Goal: Task Accomplishment & Management: Use online tool/utility

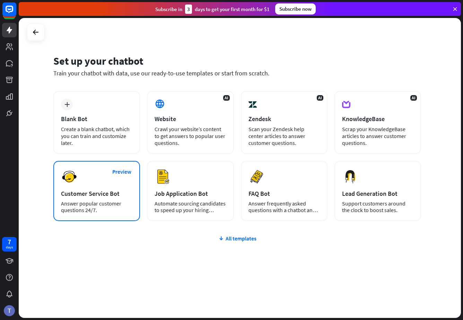
click at [105, 187] on div "Preview Customer Service Bot Answer popular customer questions 24/7." at bounding box center [96, 191] width 87 height 60
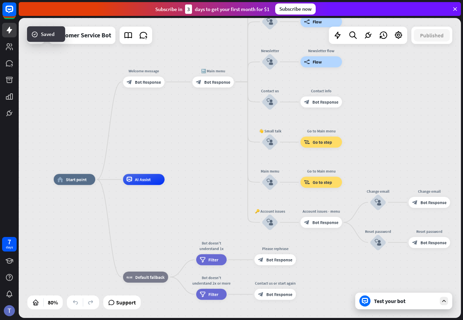
drag, startPoint x: 288, startPoint y: 127, endPoint x: 203, endPoint y: 142, distance: 86.1
click at [203, 142] on div "home_2 Start point Welcome message block_bot_response Bot Response 🔙 Main menu …" at bounding box center [240, 168] width 442 height 300
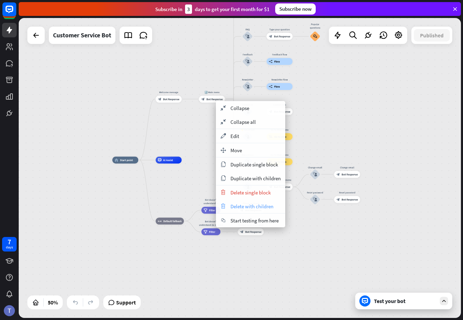
click at [243, 206] on span "Delete with children" at bounding box center [251, 206] width 43 height 7
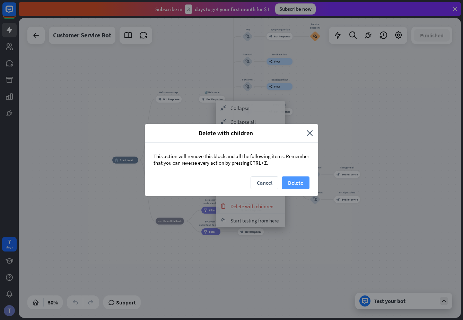
click at [296, 180] on button "Delete" at bounding box center [295, 183] width 28 height 13
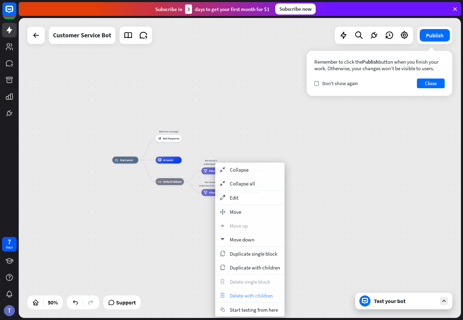
click at [237, 298] on span "Delete with children" at bounding box center [251, 296] width 43 height 7
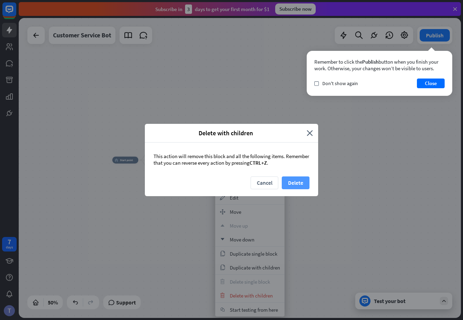
click at [290, 184] on button "Delete" at bounding box center [295, 183] width 28 height 13
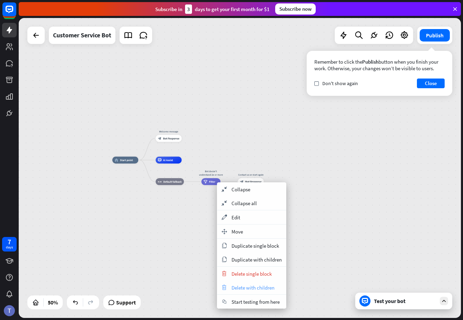
click at [245, 287] on span "Delete with children" at bounding box center [252, 288] width 43 height 7
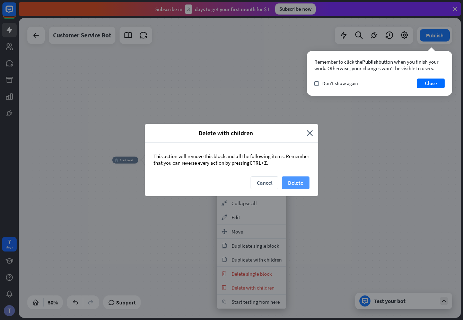
click at [293, 180] on button "Delete" at bounding box center [295, 183] width 28 height 13
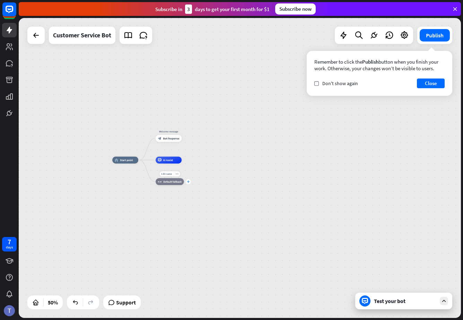
click at [189, 184] on div "plus" at bounding box center [188, 181] width 5 height 5
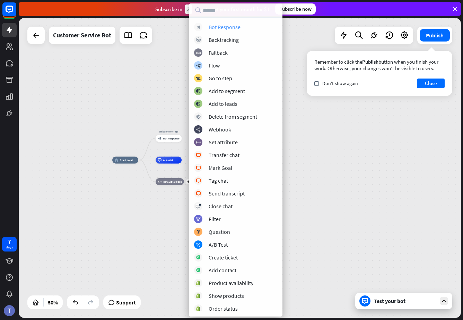
click at [227, 28] on div "Bot Response" at bounding box center [224, 27] width 32 height 7
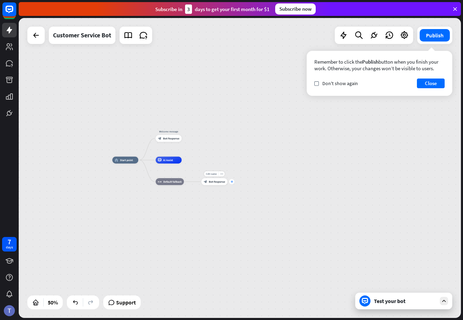
click at [232, 183] on div "plus" at bounding box center [231, 181] width 5 height 5
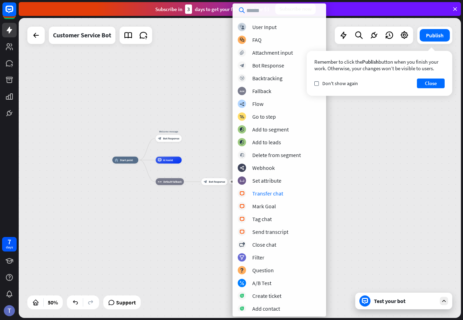
click at [256, 198] on div "block_user_input User Input block_faq FAQ block_attachment Attachment input blo…" at bounding box center [278, 167] width 93 height 289
click at [262, 194] on div "Transfer chat" at bounding box center [267, 193] width 31 height 7
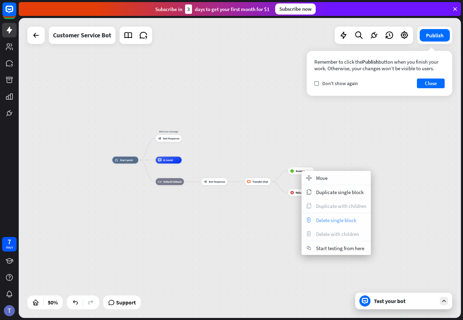
click at [328, 224] on div "trash Delete single block" at bounding box center [335, 220] width 69 height 14
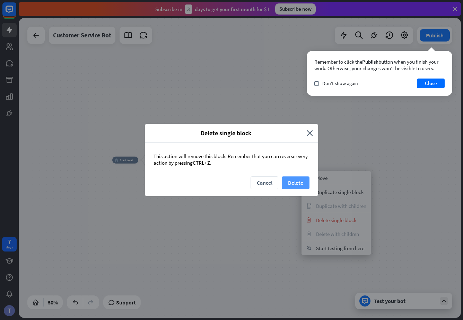
click at [299, 182] on button "Delete" at bounding box center [295, 183] width 28 height 13
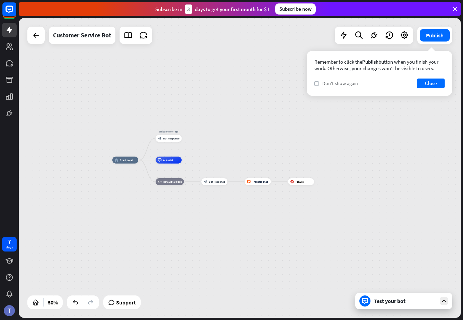
click at [316, 85] on icon "check" at bounding box center [316, 83] width 3 height 3
click at [424, 83] on button "Close" at bounding box center [431, 84] width 28 height 10
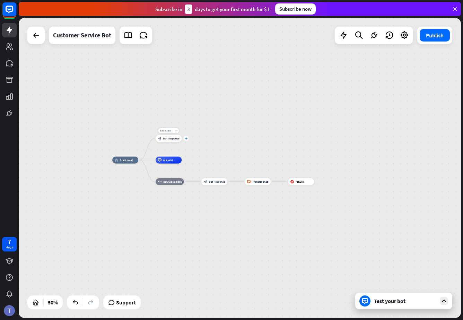
click at [185, 138] on icon "plus" at bounding box center [186, 138] width 3 height 2
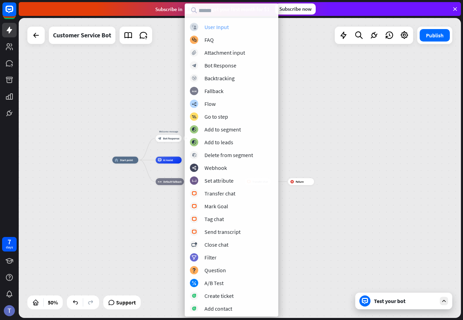
click at [225, 25] on div "User Input" at bounding box center [216, 27] width 24 height 7
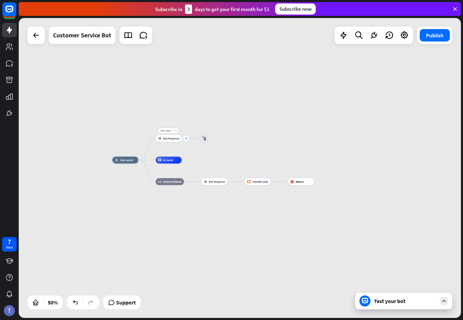
click at [185, 138] on icon "plus" at bounding box center [186, 138] width 3 height 2
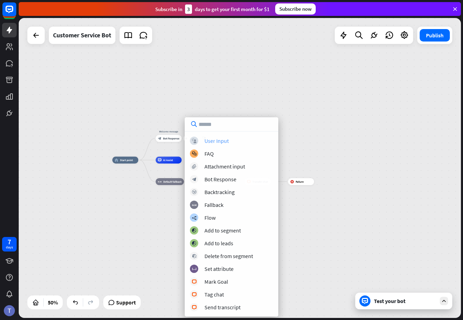
click at [205, 140] on div "User Input" at bounding box center [216, 140] width 24 height 7
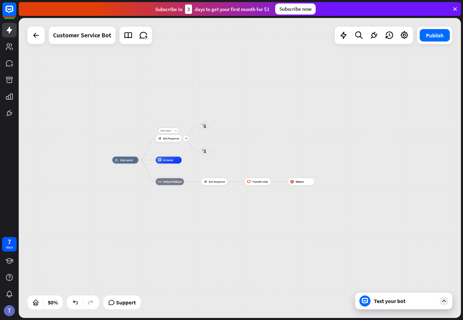
click at [186, 139] on icon "plus" at bounding box center [186, 138] width 3 height 2
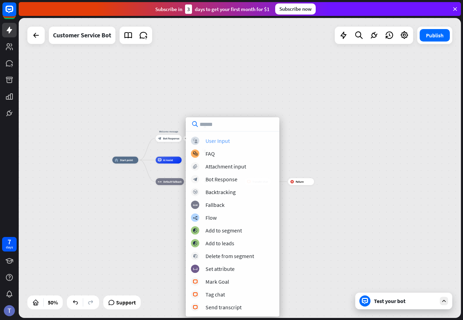
click at [208, 137] on div "block_user_input User Input" at bounding box center [232, 141] width 83 height 8
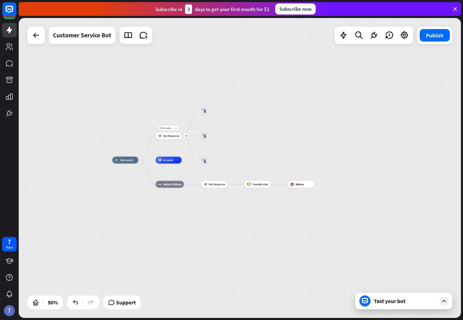
click at [186, 138] on div "plus" at bounding box center [185, 135] width 5 height 5
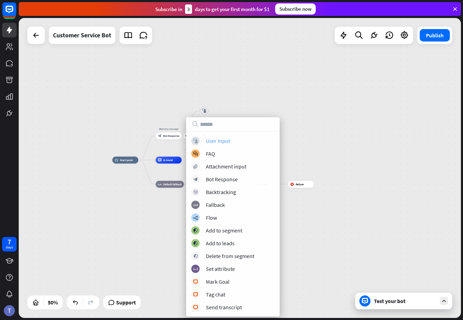
click at [213, 137] on div "User Input" at bounding box center [218, 140] width 24 height 7
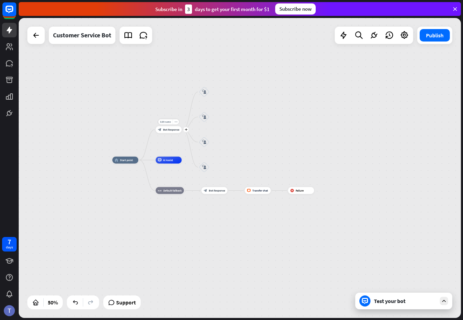
click at [181, 133] on div "Edit name more_horiz plus block_bot_response Bot Response" at bounding box center [168, 129] width 26 height 7
click at [182, 132] on div "Edit name more_horiz plus block_bot_response Bot Response" at bounding box center [169, 129] width 26 height 7
click at [186, 130] on icon "plus" at bounding box center [186, 129] width 3 height 2
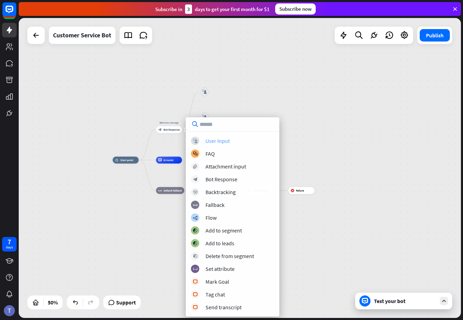
click at [223, 140] on div "User Input" at bounding box center [217, 140] width 24 height 7
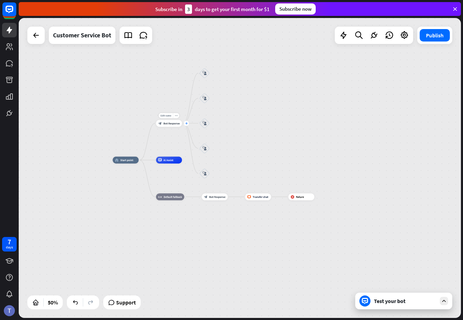
click at [186, 124] on icon "plus" at bounding box center [186, 123] width 3 height 2
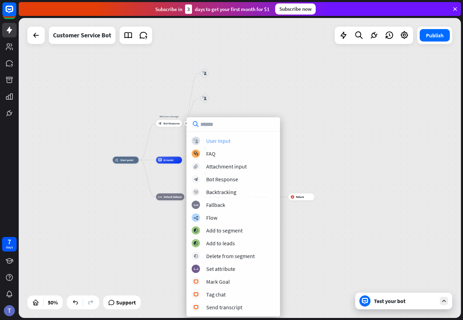
click at [219, 138] on div "User Input" at bounding box center [218, 140] width 24 height 7
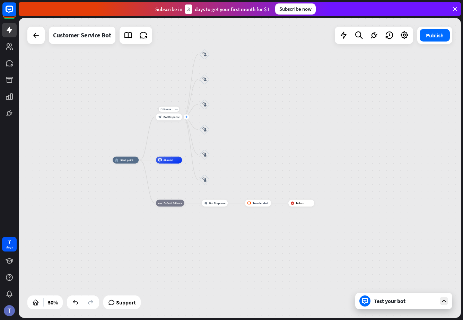
click at [186, 119] on div "plus" at bounding box center [186, 117] width 5 height 5
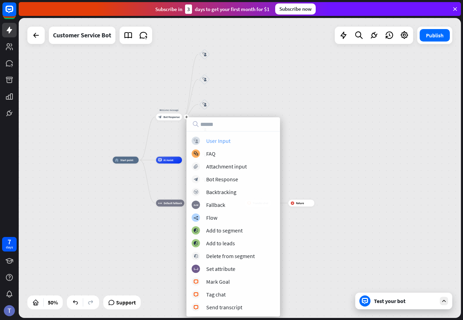
click at [203, 138] on div "block_user_input User Input" at bounding box center [232, 141] width 83 height 8
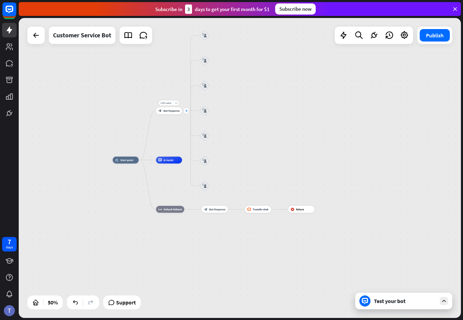
click at [187, 111] on icon "plus" at bounding box center [186, 111] width 3 height 2
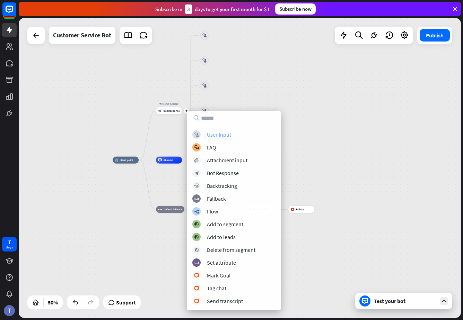
click at [214, 134] on div "User Input" at bounding box center [219, 134] width 24 height 7
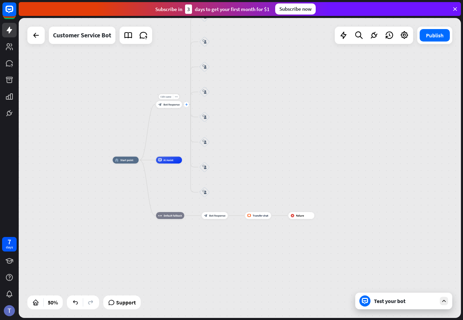
click at [187, 105] on icon "plus" at bounding box center [186, 104] width 3 height 2
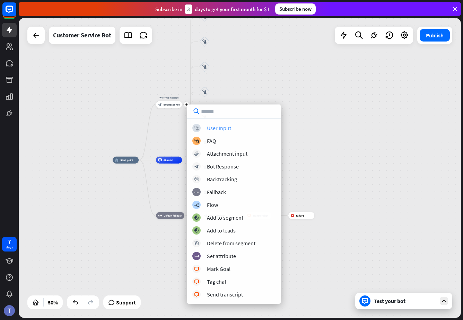
click at [222, 130] on div "User Input" at bounding box center [219, 128] width 24 height 7
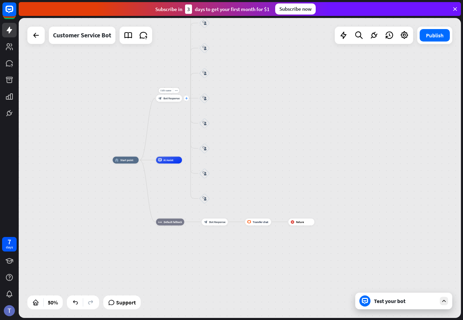
click at [186, 98] on icon "plus" at bounding box center [186, 98] width 3 height 2
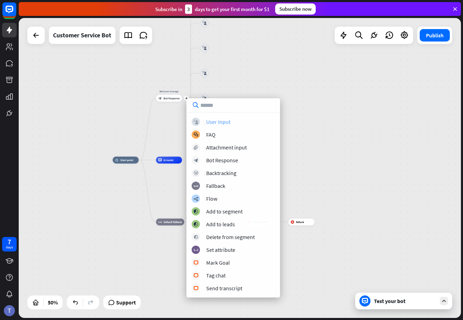
click at [214, 123] on div "User Input" at bounding box center [218, 121] width 24 height 7
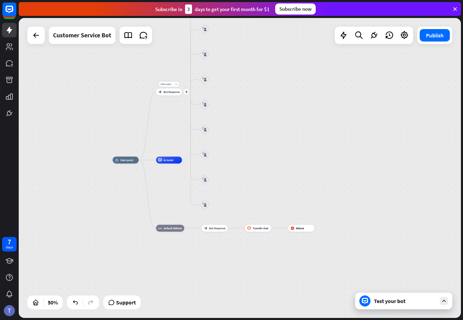
click at [182, 96] on div "Edit name more_horiz plus block_bot_response Bot Response" at bounding box center [169, 92] width 26 height 7
click at [187, 93] on icon "plus" at bounding box center [186, 92] width 3 height 2
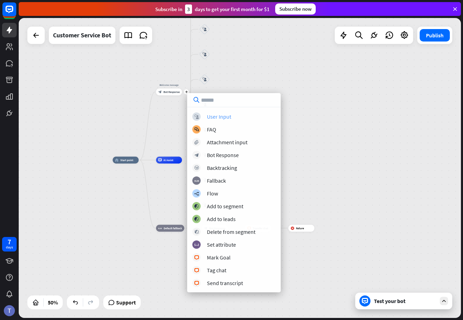
click at [205, 119] on div "block_user_input User Input" at bounding box center [233, 117] width 83 height 8
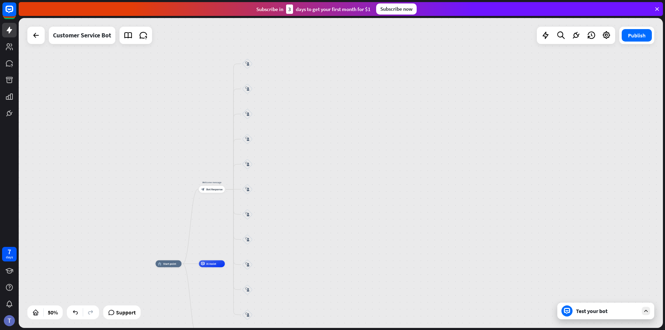
drag, startPoint x: 306, startPoint y: 129, endPoint x: 350, endPoint y: 231, distance: 110.6
click at [350, 231] on div "home_2 Start point Welcome message block_bot_response Bot Response block_user_i…" at bounding box center [341, 173] width 644 height 310
click at [216, 187] on span "Bot Response" at bounding box center [215, 187] width 16 height 3
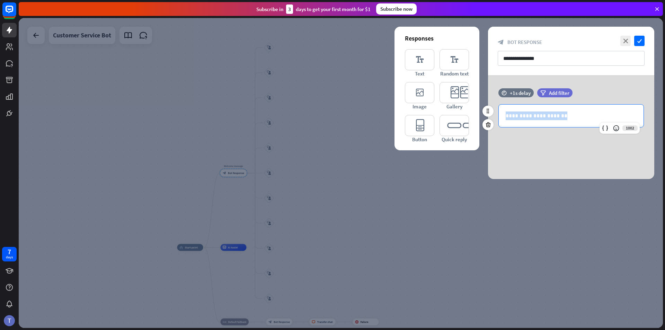
drag, startPoint x: 527, startPoint y: 123, endPoint x: 498, endPoint y: 119, distance: 29.6
click at [462, 119] on div "**********" at bounding box center [571, 116] width 145 height 23
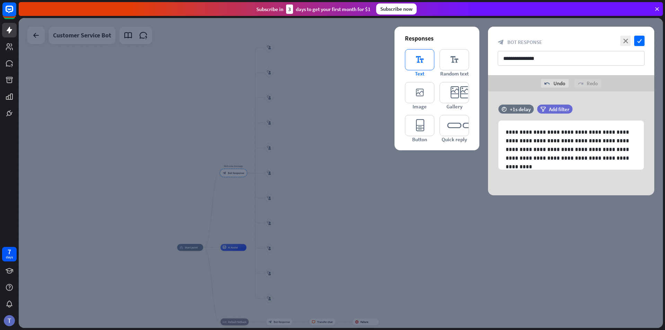
click at [419, 61] on icon "editor_text" at bounding box center [419, 59] width 29 height 21
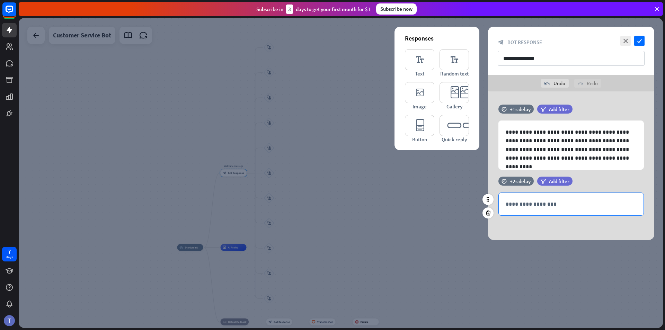
click at [462, 205] on p "**********" at bounding box center [570, 204] width 131 height 9
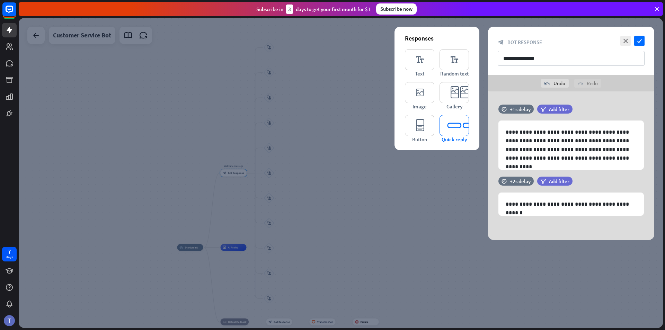
click at [451, 124] on icon "editor_quick_replies" at bounding box center [453, 125] width 29 height 21
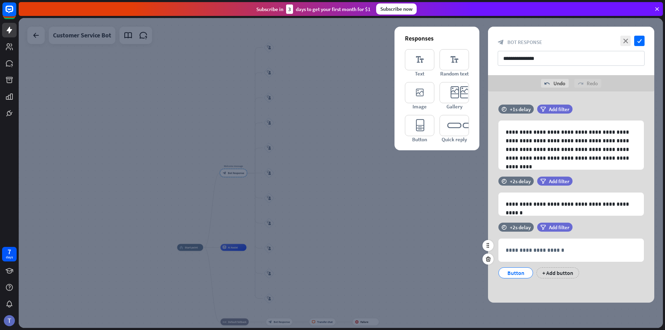
click at [462, 275] on div "Button" at bounding box center [515, 273] width 23 height 10
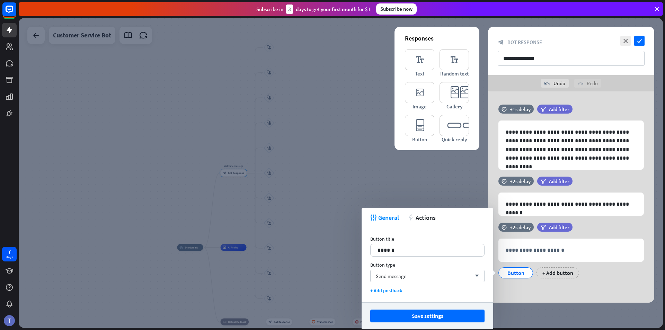
click at [446, 316] on button "Save settings" at bounding box center [427, 316] width 114 height 13
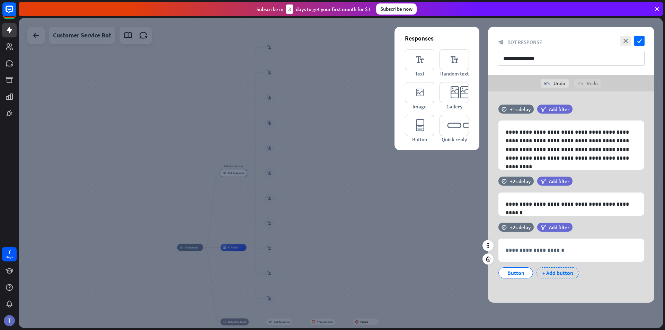
click at [462, 275] on div "+ Add button" at bounding box center [557, 272] width 43 height 11
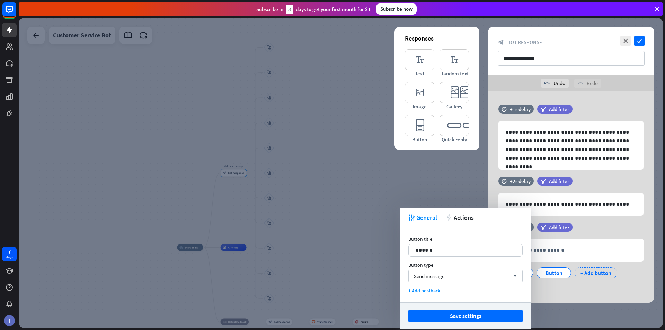
click at [462, 276] on div "+ Add button" at bounding box center [595, 272] width 43 height 11
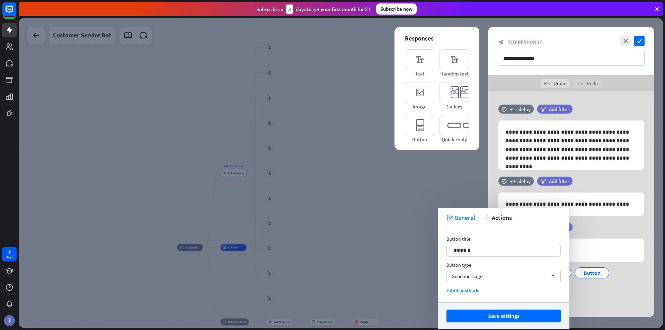
drag, startPoint x: 609, startPoint y: 293, endPoint x: 606, endPoint y: 293, distance: 3.5
click at [462, 293] on div "**********" at bounding box center [571, 261] width 166 height 77
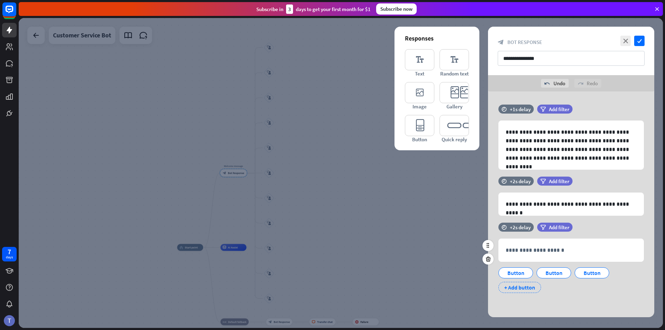
click at [462, 287] on div "+ Add button" at bounding box center [519, 287] width 43 height 11
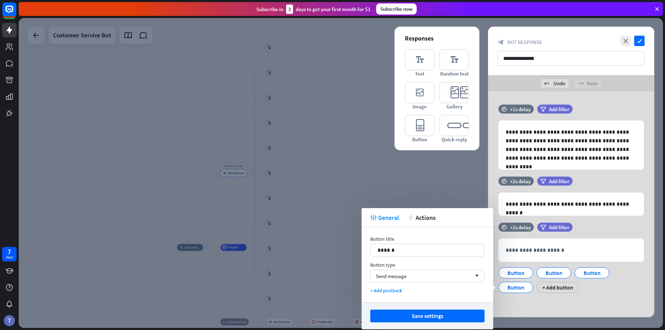
drag, startPoint x: 563, startPoint y: 288, endPoint x: 582, endPoint y: 293, distance: 19.2
click at [462, 288] on div "+ Add button" at bounding box center [557, 287] width 43 height 11
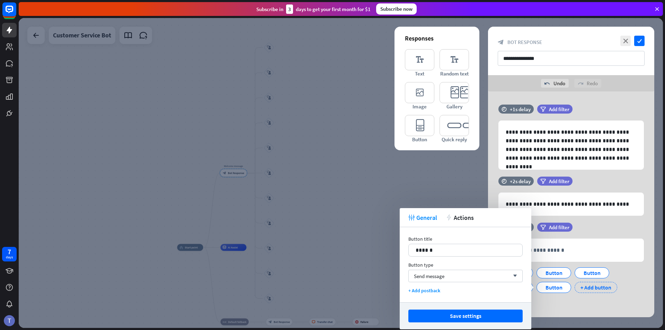
click at [462, 289] on div "+ Add button" at bounding box center [595, 287] width 43 height 11
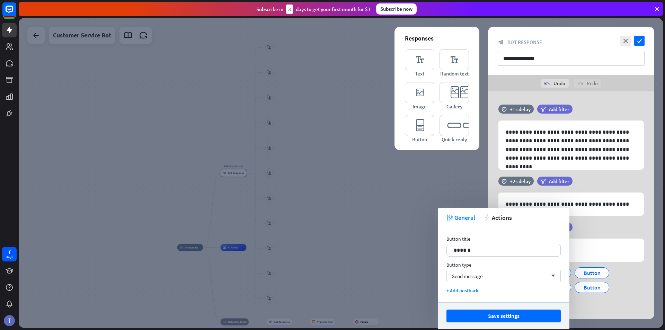
click at [462, 304] on div "Button Button Button Button Button Button + Add button" at bounding box center [568, 286] width 145 height 44
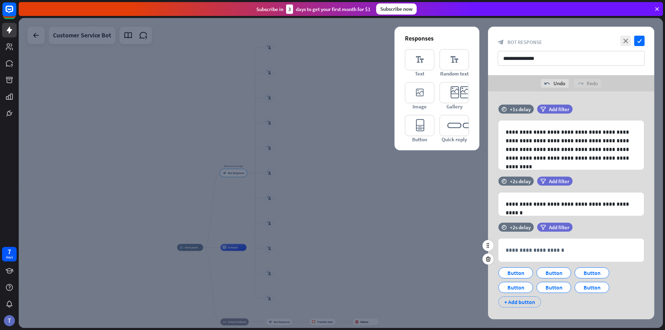
click at [462, 299] on div "+ Add button" at bounding box center [519, 301] width 43 height 11
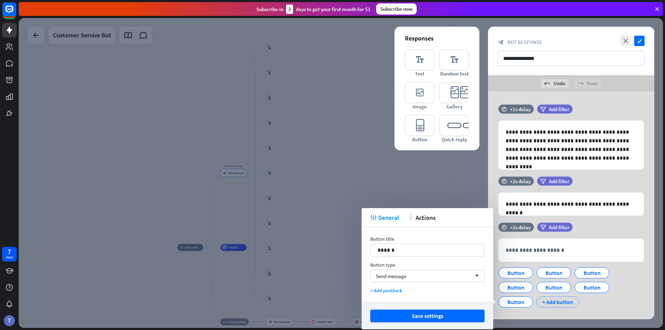
click at [462, 302] on div "+ Add button" at bounding box center [557, 301] width 43 height 11
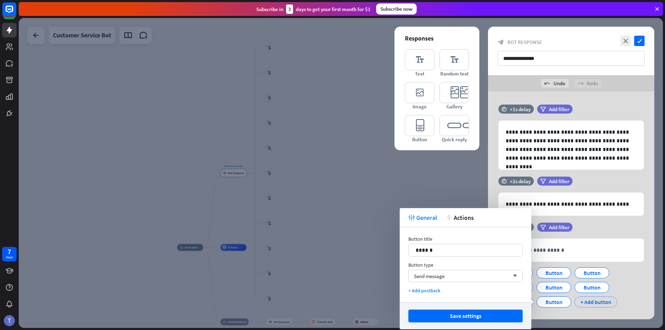
click at [462, 303] on div "+ Add button" at bounding box center [595, 301] width 43 height 11
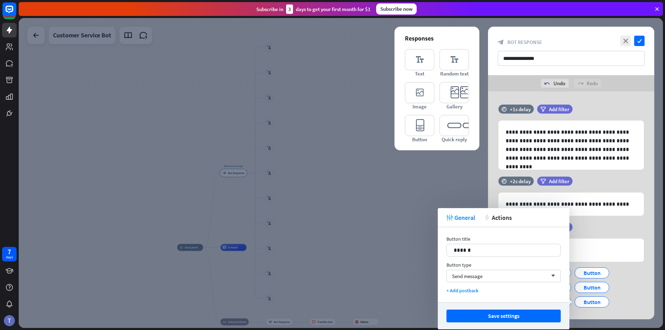
click at [462, 311] on div "Button Button Button Button Button Button Button Button Button + Add button" at bounding box center [568, 293] width 145 height 58
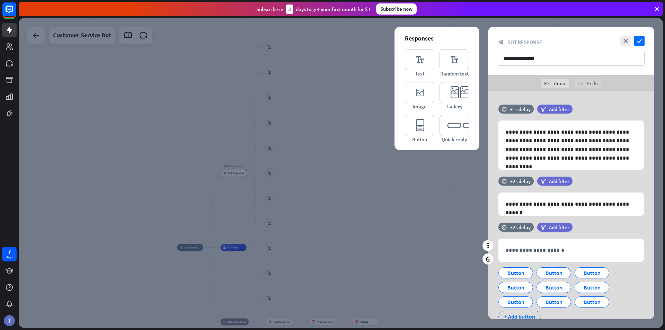
click at [462, 313] on div "+ Add button" at bounding box center [519, 316] width 43 height 11
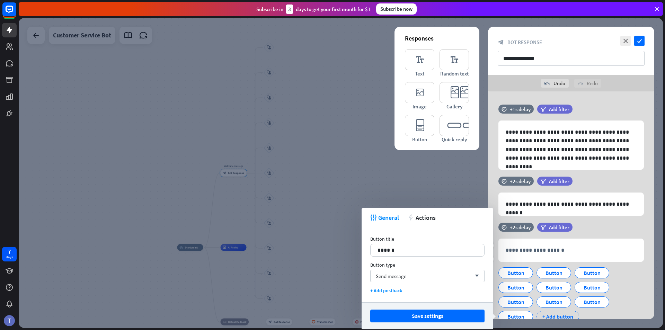
click at [462, 313] on div "+ Add button" at bounding box center [557, 316] width 43 height 11
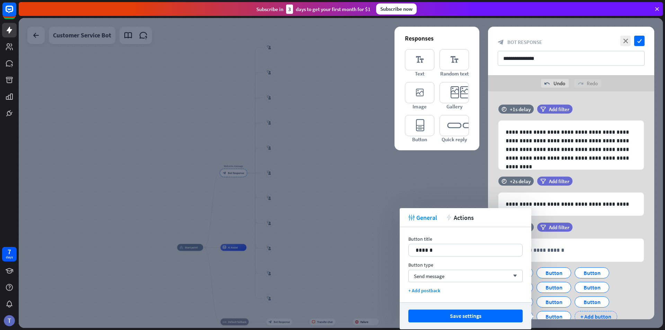
click at [462, 314] on div "+ Add button" at bounding box center [595, 316] width 43 height 11
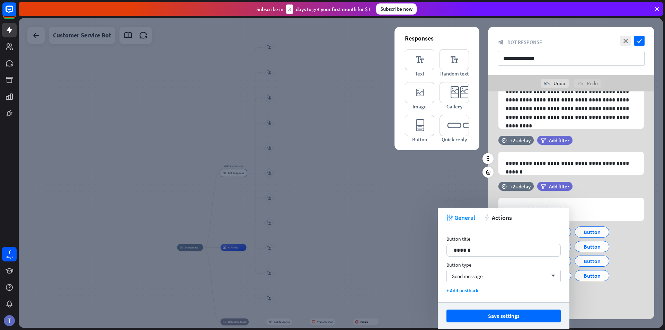
scroll to position [42, 0]
click at [462, 212] on p "**********" at bounding box center [570, 208] width 131 height 9
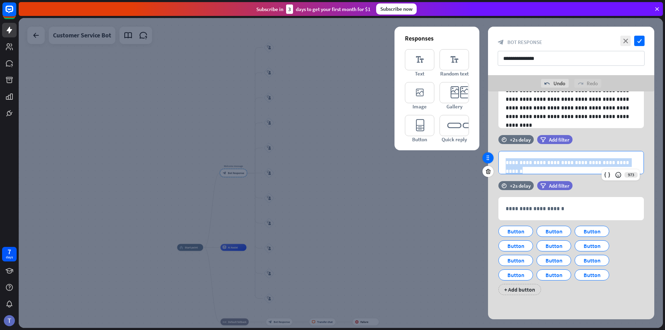
drag, startPoint x: 631, startPoint y: 162, endPoint x: 488, endPoint y: 160, distance: 143.0
click at [462, 160] on div "**********" at bounding box center [571, 158] width 166 height 46
copy p "**********"
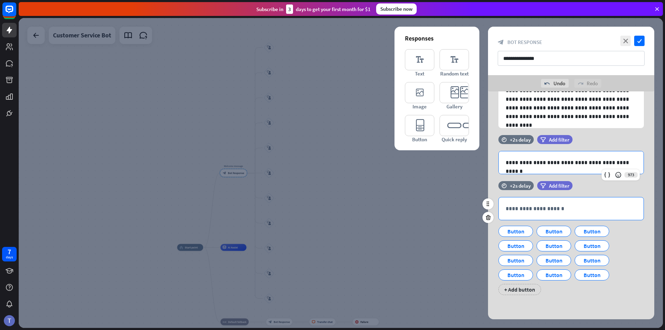
click at [462, 210] on p "**********" at bounding box center [570, 208] width 131 height 9
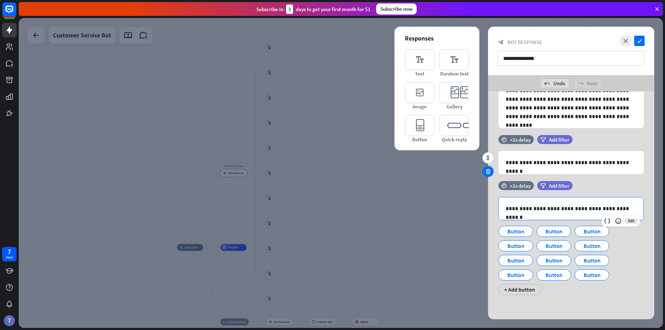
click at [462, 172] on icon at bounding box center [488, 171] width 7 height 6
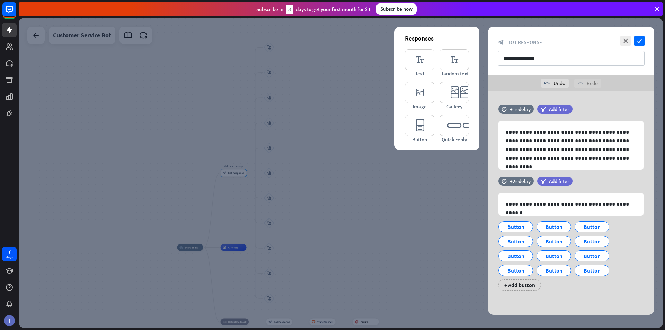
scroll to position [0, 0]
click at [462, 226] on div "Button" at bounding box center [515, 227] width 23 height 10
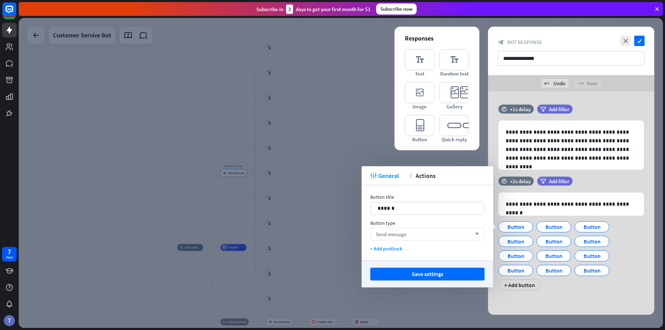
click at [431, 235] on div "Send message arrow_down" at bounding box center [427, 234] width 114 height 12
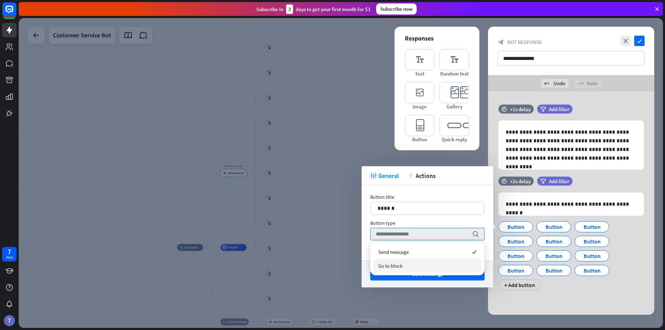
click at [417, 267] on div "Go to block" at bounding box center [427, 266] width 109 height 14
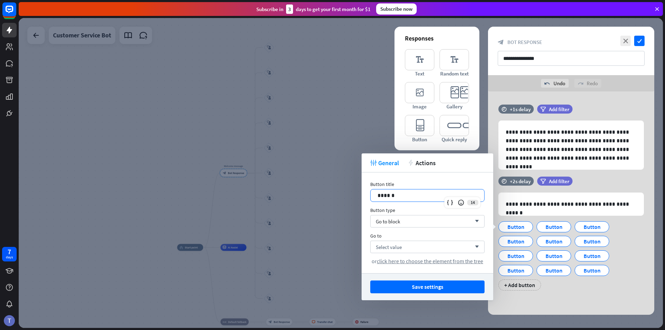
click at [409, 197] on p "******" at bounding box center [427, 195] width 100 height 9
click at [401, 194] on p "******" at bounding box center [427, 195] width 100 height 9
click at [400, 195] on p "******" at bounding box center [427, 195] width 100 height 9
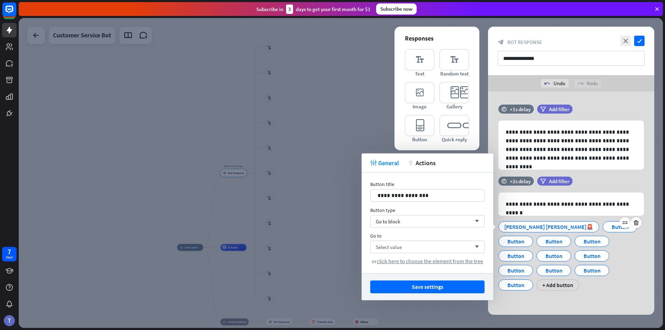
click at [462, 229] on div "Button" at bounding box center [619, 227] width 23 height 10
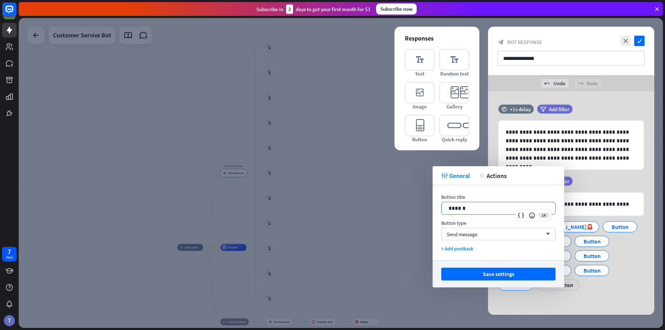
click at [462, 209] on p "******" at bounding box center [498, 208] width 100 height 9
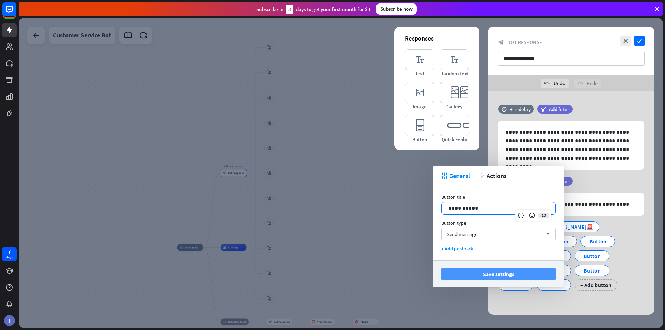
click at [462, 274] on button "Save settings" at bounding box center [498, 274] width 114 height 13
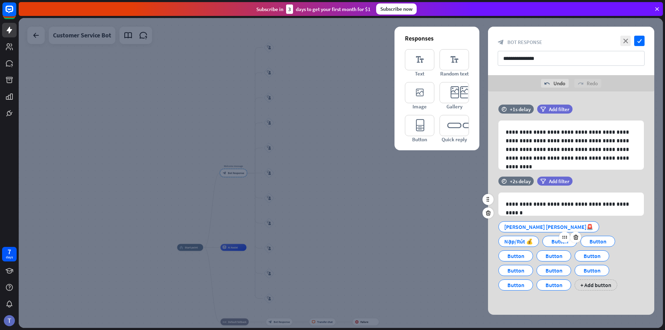
click at [462, 242] on div "Button" at bounding box center [559, 241] width 23 height 10
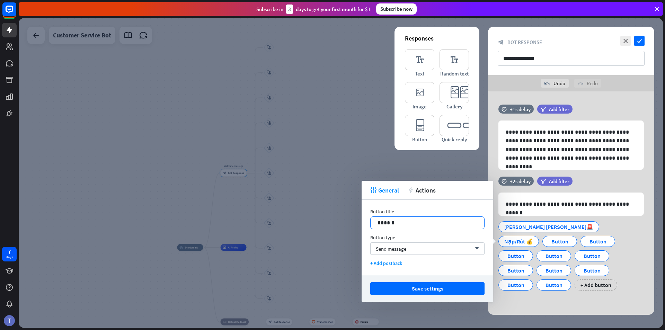
click at [408, 220] on p "******" at bounding box center [427, 222] width 100 height 9
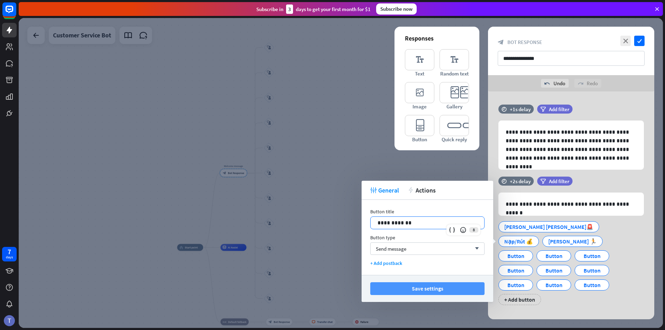
click at [404, 287] on button "Save settings" at bounding box center [427, 288] width 114 height 13
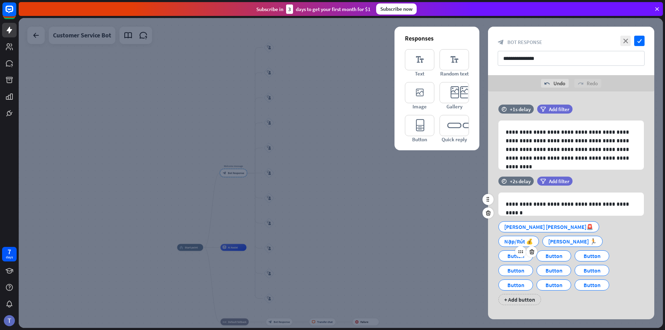
click at [462, 251] on div "Button" at bounding box center [515, 256] width 23 height 10
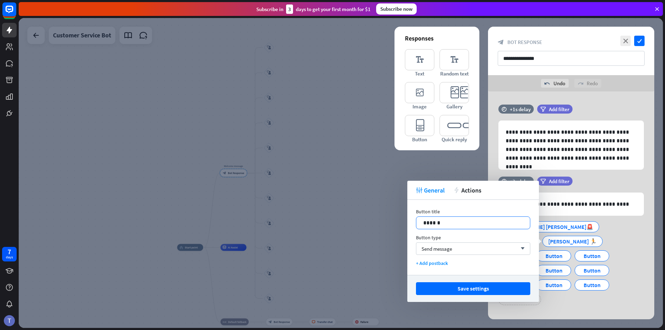
click at [462, 221] on p "******" at bounding box center [473, 222] width 100 height 9
click at [462, 289] on button "Save settings" at bounding box center [473, 288] width 114 height 13
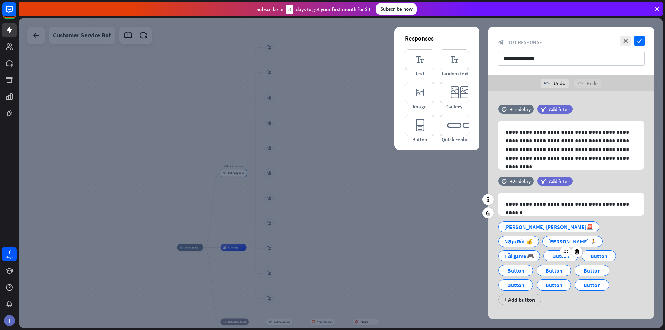
click at [462, 251] on div "Button" at bounding box center [560, 256] width 23 height 10
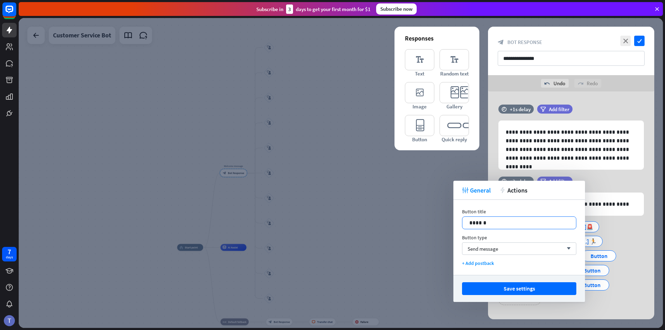
click at [462, 224] on p "******" at bounding box center [519, 222] width 100 height 9
click at [462, 285] on div "[PERSON_NAME] [PERSON_NAME]🚨 Nạp/Rút 💰 [PERSON_NAME] 🏃 Tải game 🎮 Lỗi OTP 🔢 But…" at bounding box center [568, 261] width 145 height 87
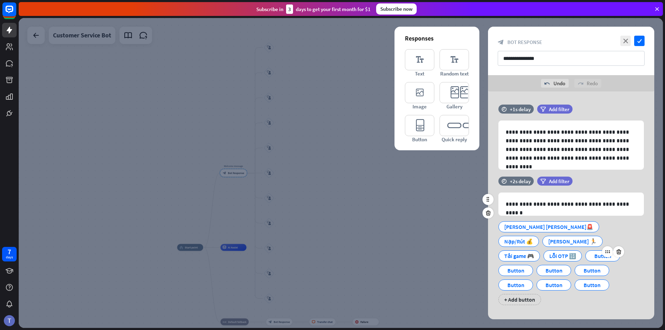
click at [462, 257] on div "Button" at bounding box center [602, 256] width 23 height 10
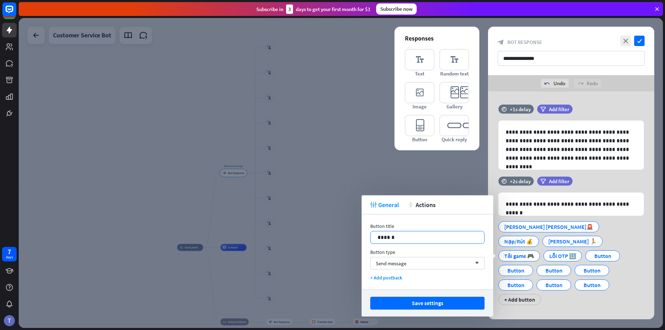
click at [441, 232] on div "******" at bounding box center [427, 237] width 114 height 12
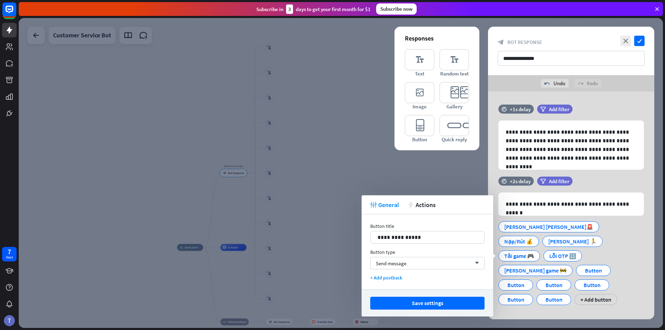
click at [441, 299] on button "Save settings" at bounding box center [427, 303] width 114 height 13
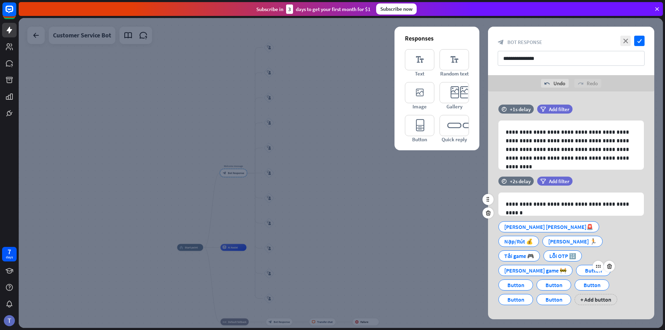
click at [462, 265] on div "Button" at bounding box center [593, 270] width 23 height 10
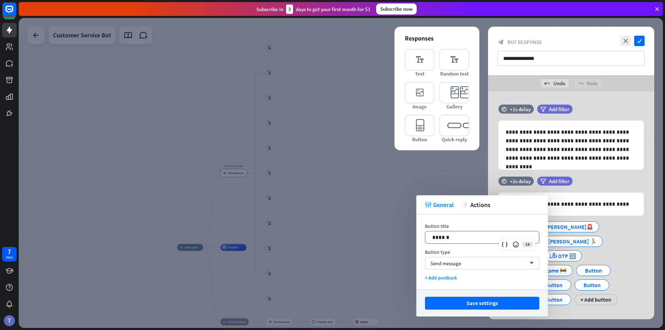
click at [462, 235] on p "******" at bounding box center [482, 237] width 100 height 9
click at [462, 236] on p "******" at bounding box center [482, 237] width 100 height 9
click at [462, 303] on button "Save settings" at bounding box center [482, 303] width 114 height 13
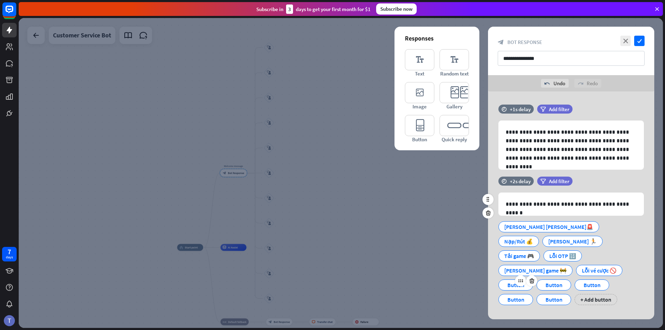
click at [462, 280] on div "Button" at bounding box center [515, 285] width 23 height 10
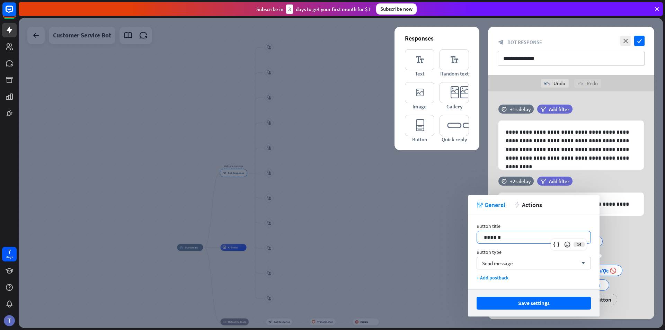
click at [462, 239] on p "******" at bounding box center [534, 237] width 100 height 9
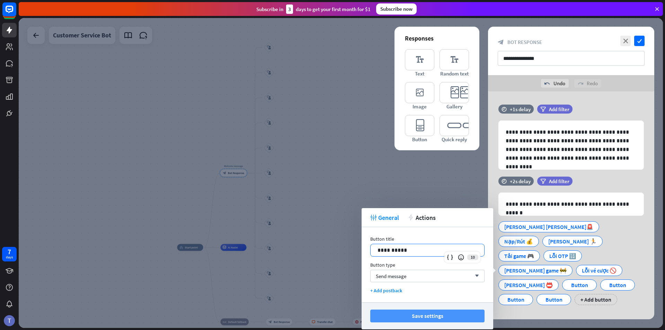
click at [439, 313] on button "Save settings" at bounding box center [427, 316] width 114 height 13
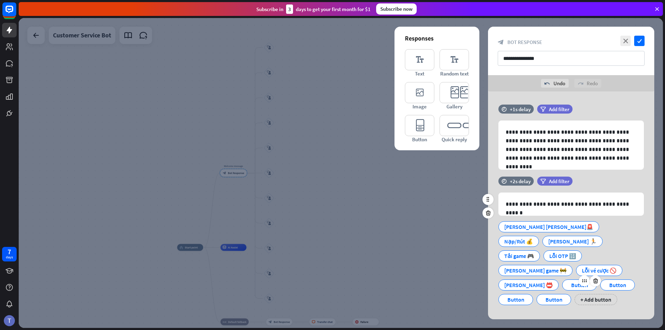
click at [462, 280] on div "Button" at bounding box center [579, 285] width 23 height 10
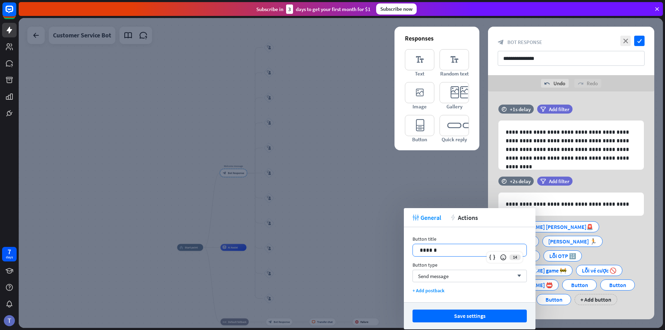
click at [460, 250] on p "******" at bounding box center [470, 250] width 100 height 9
click at [460, 251] on p "******" at bounding box center [470, 250] width 100 height 9
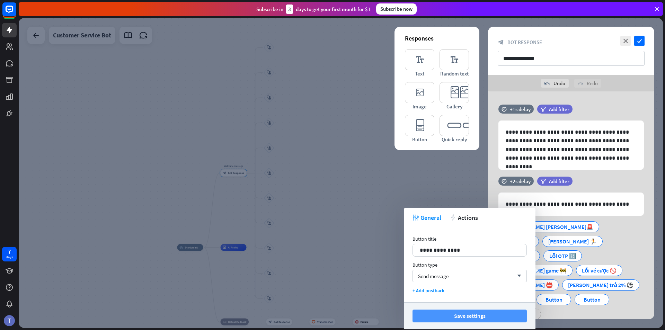
click at [459, 316] on button "Save settings" at bounding box center [469, 316] width 114 height 13
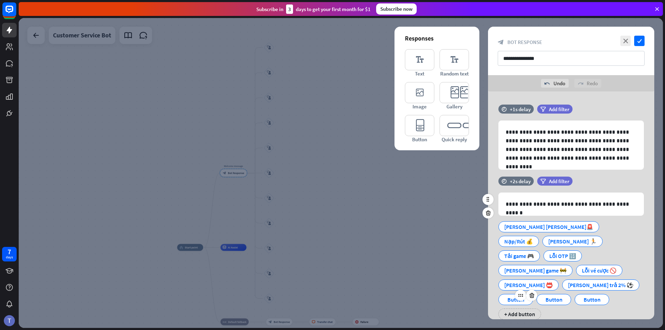
click at [462, 294] on div "Button" at bounding box center [515, 299] width 23 height 10
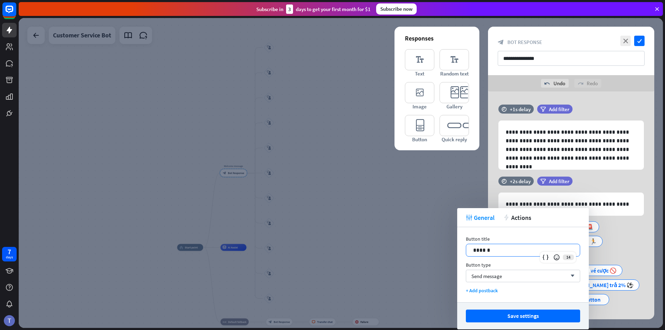
click at [462, 249] on p "******" at bounding box center [523, 250] width 100 height 9
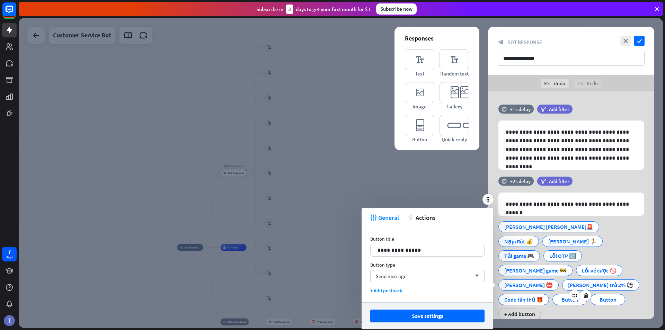
click at [462, 294] on div "Button" at bounding box center [569, 299] width 23 height 10
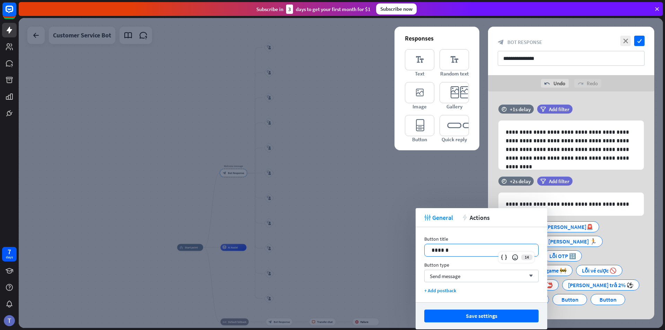
click at [462, 254] on div "******" at bounding box center [481, 250] width 114 height 12
click at [462, 251] on p "******" at bounding box center [481, 250] width 100 height 9
click at [455, 251] on p "******" at bounding box center [481, 250] width 100 height 9
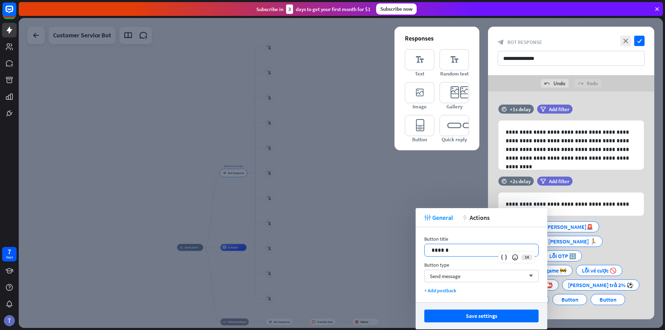
click at [454, 251] on p "******" at bounding box center [481, 250] width 100 height 9
drag, startPoint x: 454, startPoint y: 251, endPoint x: 447, endPoint y: 250, distance: 7.0
click at [453, 251] on p "******" at bounding box center [481, 250] width 100 height 9
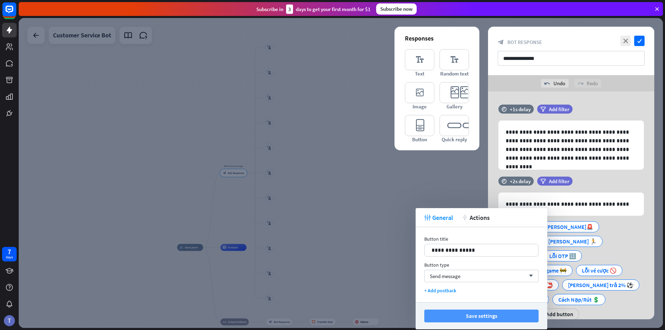
click at [462, 316] on button "Save settings" at bounding box center [481, 316] width 114 height 13
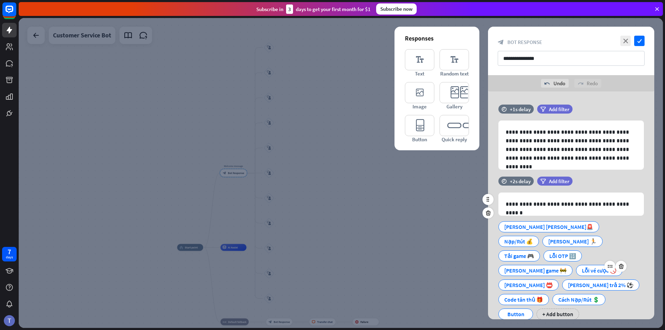
click at [462, 265] on div "Lỗi vé cược 🚫" at bounding box center [599, 270] width 35 height 10
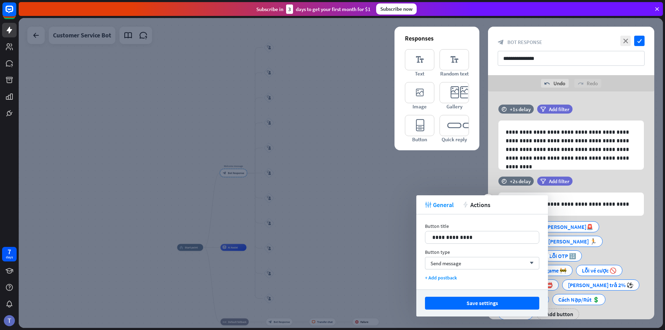
click at [462, 272] on div "[PERSON_NAME] [PERSON_NAME]🚨 Nạp/Rút 💰 [PERSON_NAME] 🏃 Tải game 🎮 Lỗi OTP 🔢 [PE…" at bounding box center [568, 269] width 145 height 102
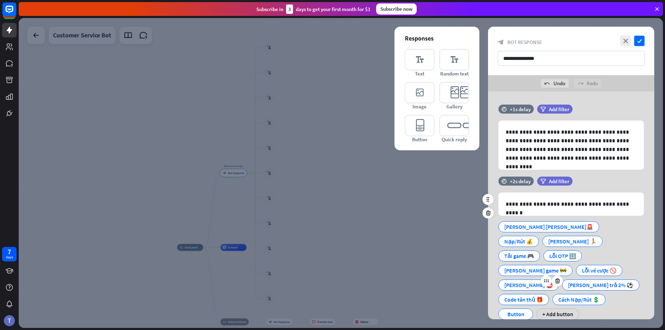
click at [462, 280] on div "[PERSON_NAME] 📛" at bounding box center [528, 285] width 48 height 10
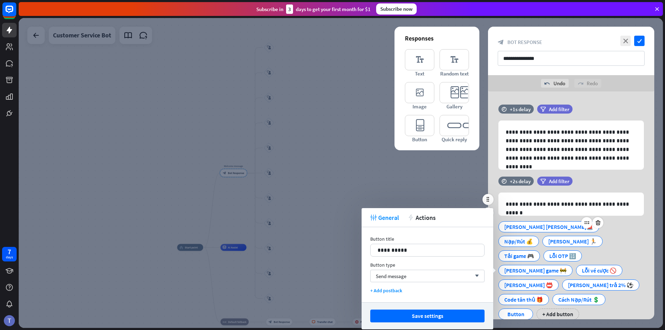
click at [462, 226] on div "[PERSON_NAME] [PERSON_NAME]🚨" at bounding box center [548, 227] width 89 height 10
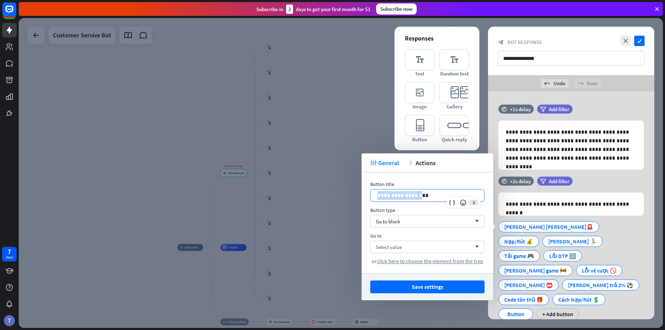
drag, startPoint x: 424, startPoint y: 195, endPoint x: 367, endPoint y: 190, distance: 58.0
click at [367, 190] on div "**********" at bounding box center [427, 222] width 132 height 101
click at [439, 177] on div "**********" at bounding box center [427, 222] width 132 height 101
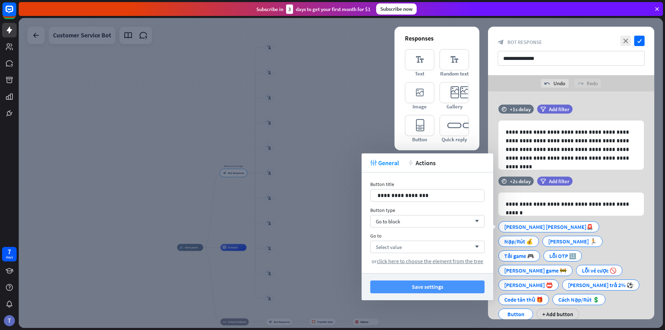
click at [442, 285] on button "Save settings" at bounding box center [427, 286] width 114 height 13
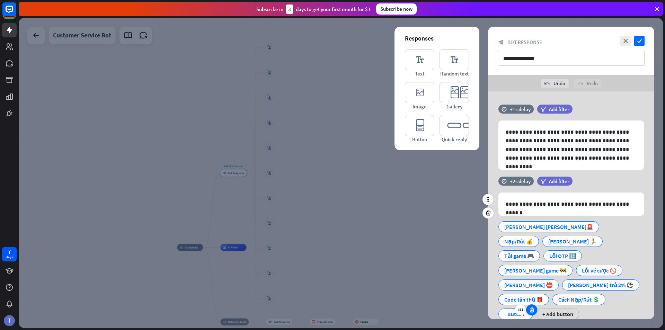
click at [462, 307] on icon at bounding box center [531, 310] width 7 height 6
click at [462, 41] on icon "check" at bounding box center [639, 41] width 10 height 10
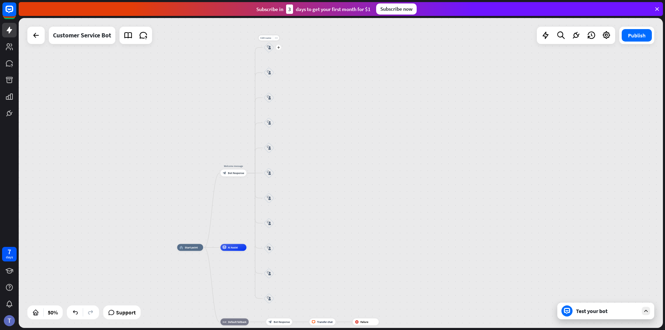
click at [267, 45] on icon "block_user_input" at bounding box center [269, 47] width 4 height 4
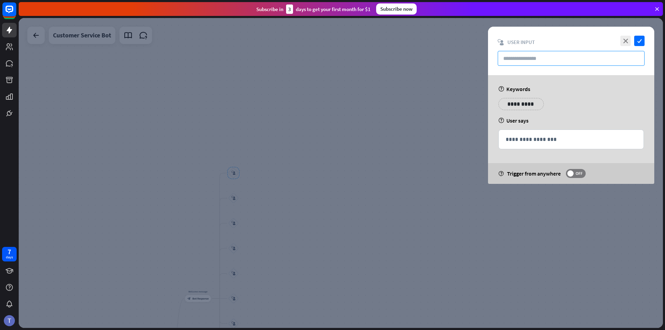
click at [462, 54] on input "text" at bounding box center [571, 58] width 147 height 15
paste input "**********"
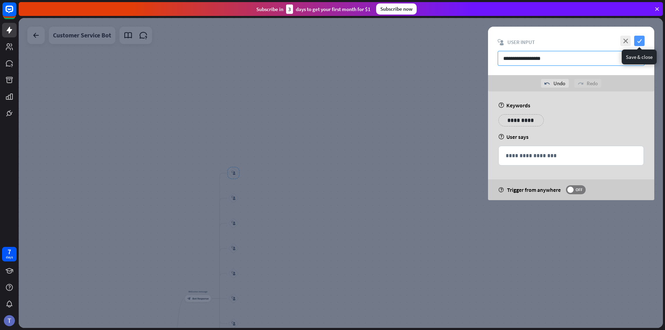
type input "**********"
click at [462, 40] on icon "check" at bounding box center [639, 41] width 10 height 10
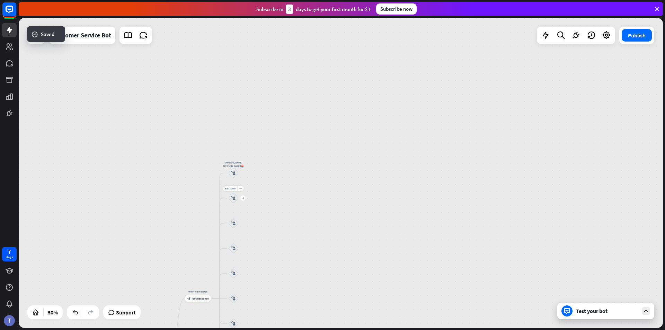
click at [233, 198] on icon "block_user_input" at bounding box center [233, 198] width 4 height 4
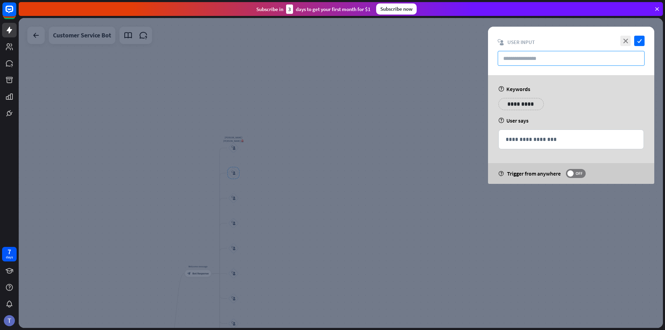
click at [462, 59] on input "text" at bounding box center [571, 58] width 147 height 15
paste input "**********"
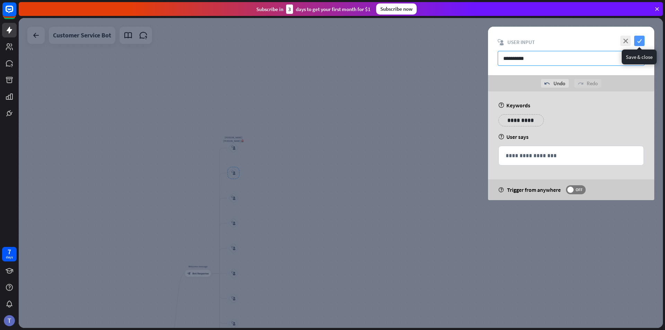
type input "**********"
click at [462, 39] on icon "check" at bounding box center [639, 41] width 10 height 10
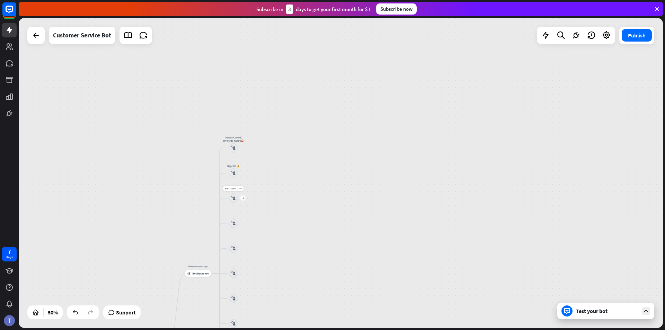
click at [235, 198] on icon "block_user_input" at bounding box center [233, 198] width 4 height 4
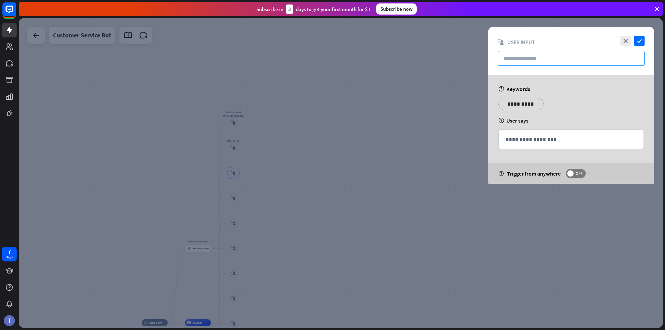
click at [462, 57] on input "text" at bounding box center [571, 58] width 147 height 15
paste input "**********"
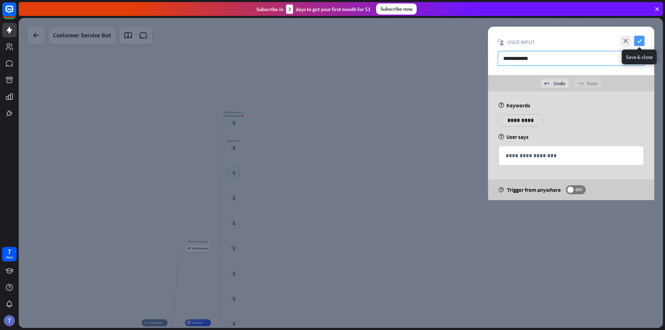
type input "**********"
click at [462, 40] on icon "check" at bounding box center [639, 41] width 10 height 10
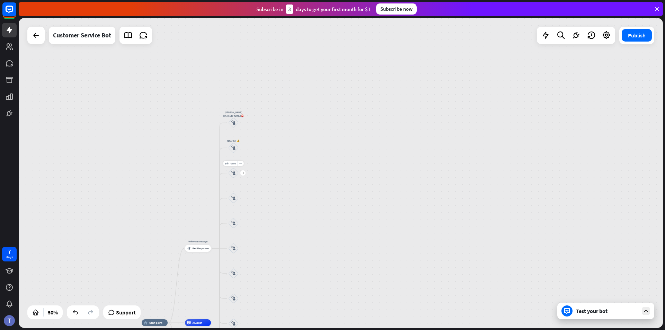
click at [233, 172] on icon "block_user_input" at bounding box center [233, 173] width 4 height 4
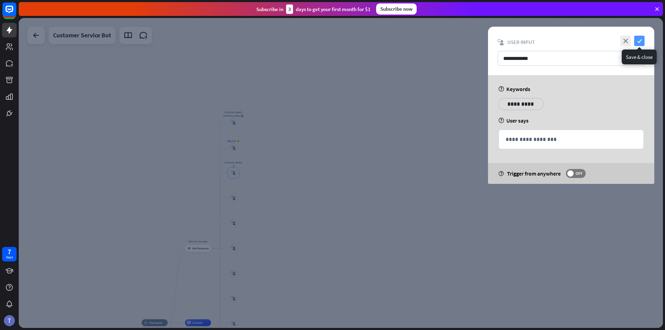
click at [462, 43] on icon "check" at bounding box center [639, 41] width 10 height 10
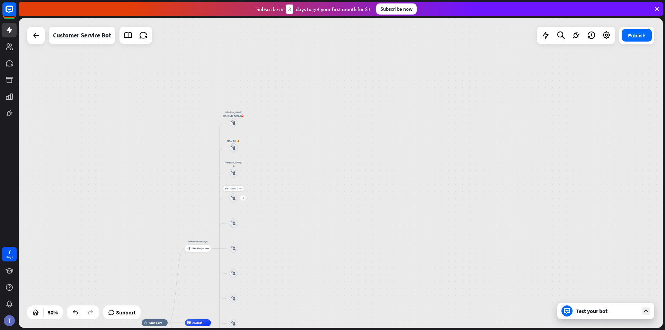
click at [234, 203] on div "block_user_input" at bounding box center [233, 198] width 10 height 10
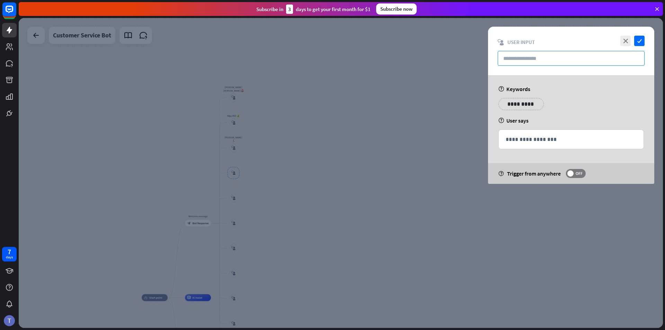
click at [462, 55] on input "text" at bounding box center [571, 58] width 147 height 15
paste input "**********"
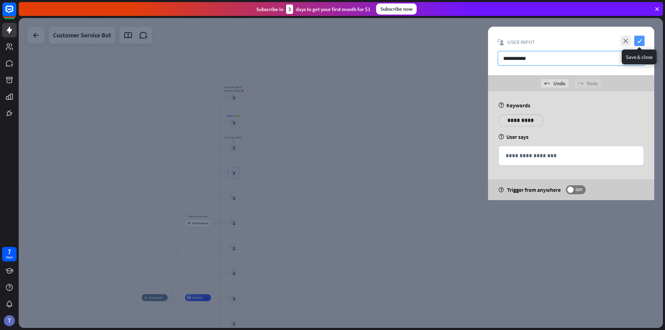
type input "**********"
click at [462, 43] on icon "check" at bounding box center [639, 41] width 10 height 10
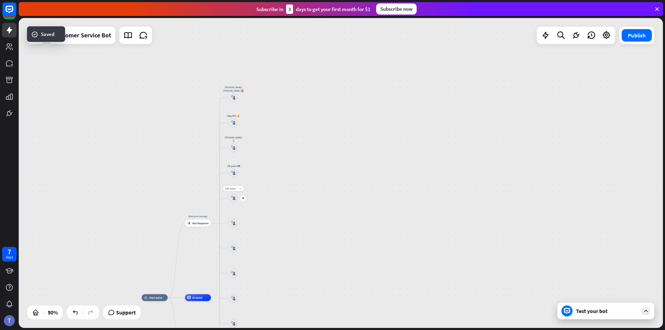
click at [233, 199] on icon "block_user_input" at bounding box center [233, 198] width 4 height 4
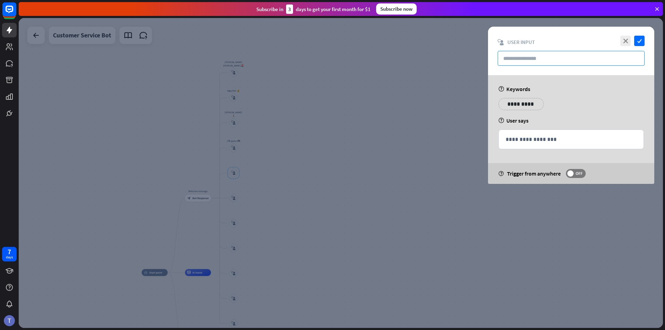
click at [462, 57] on input "text" at bounding box center [571, 58] width 147 height 15
paste input "**********"
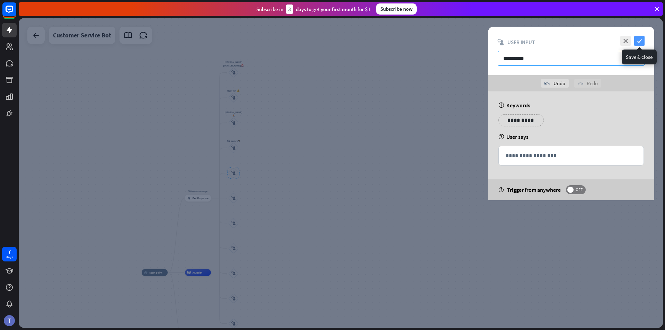
type input "**********"
click at [462, 40] on icon "check" at bounding box center [639, 41] width 10 height 10
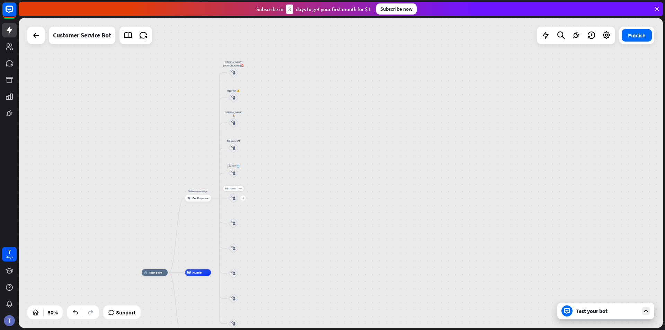
click at [234, 198] on icon "block_user_input" at bounding box center [233, 198] width 4 height 4
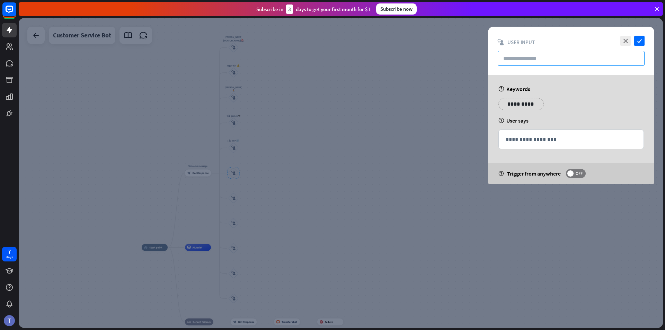
click at [462, 58] on input "text" at bounding box center [571, 58] width 147 height 15
paste input "**********"
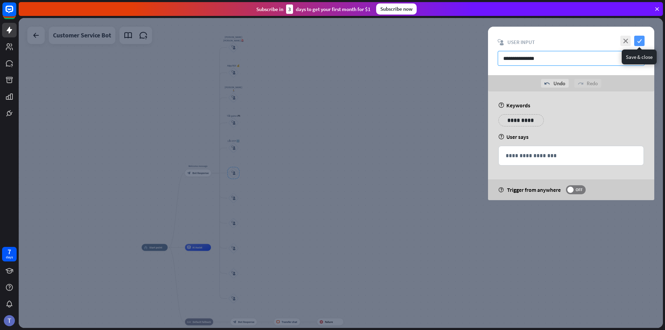
type input "**********"
click at [462, 42] on icon "check" at bounding box center [639, 41] width 10 height 10
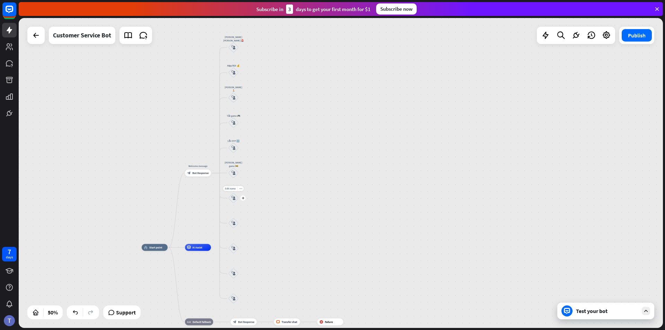
click at [234, 200] on div "block_user_input" at bounding box center [233, 198] width 10 height 10
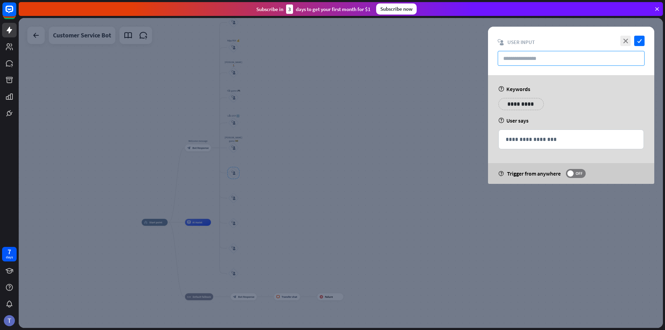
click at [462, 59] on input "text" at bounding box center [571, 58] width 147 height 15
paste input "**********"
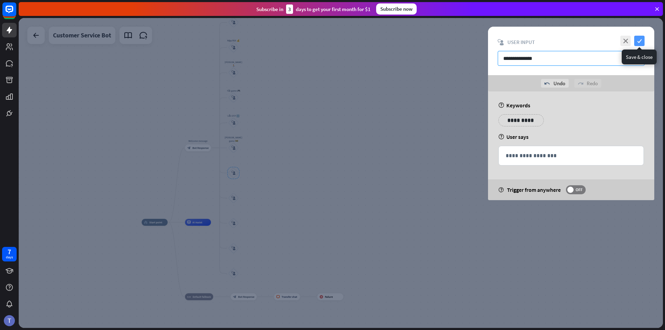
type input "**********"
click at [462, 42] on icon "check" at bounding box center [639, 41] width 10 height 10
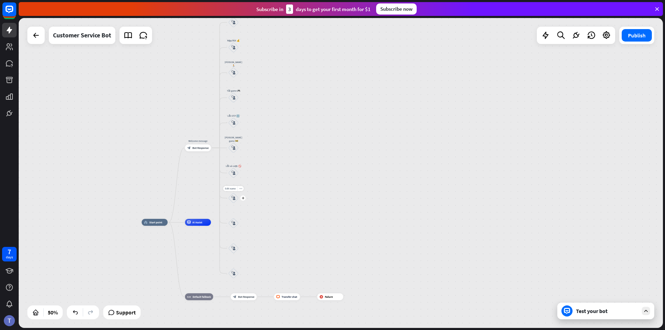
click at [234, 199] on icon "block_user_input" at bounding box center [233, 198] width 4 height 4
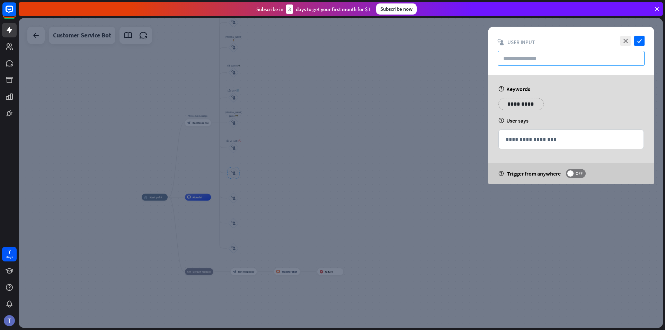
click at [462, 61] on input "text" at bounding box center [571, 58] width 147 height 15
paste input "**********"
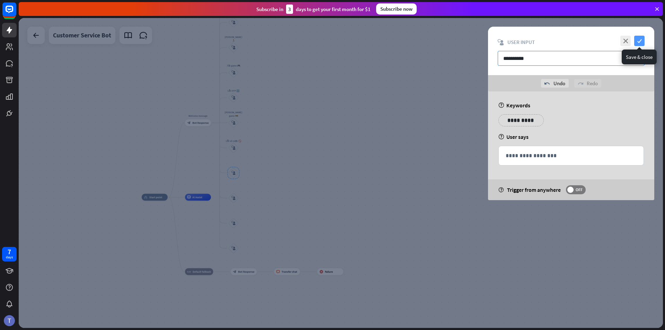
type input "**********"
click at [462, 39] on icon "check" at bounding box center [639, 41] width 10 height 10
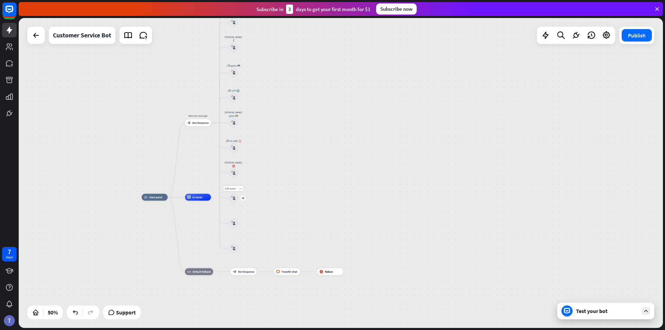
click at [233, 201] on div "block_user_input" at bounding box center [233, 198] width 10 height 10
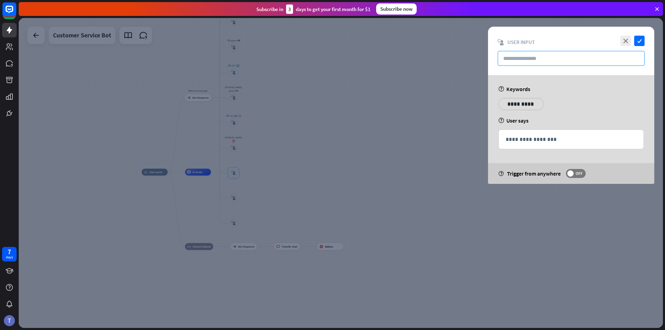
click at [462, 54] on input "text" at bounding box center [571, 58] width 147 height 15
paste input "**********"
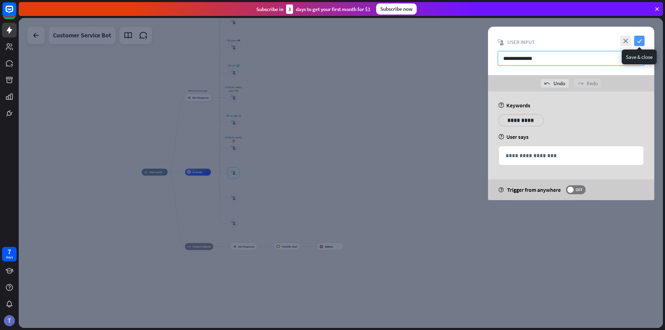
type input "**********"
click at [462, 42] on icon "check" at bounding box center [639, 41] width 10 height 10
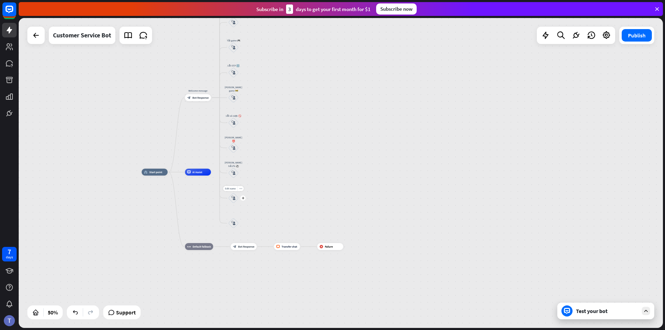
click at [235, 201] on div "block_user_input" at bounding box center [233, 198] width 10 height 10
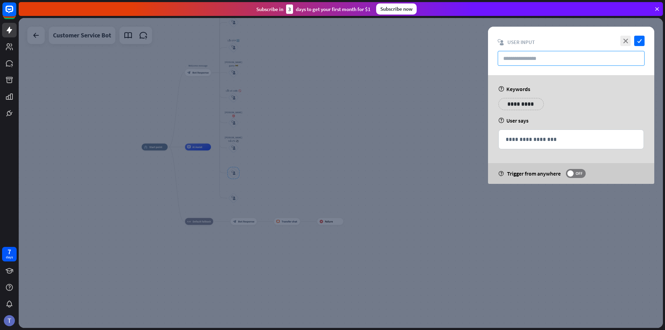
click at [462, 55] on input "text" at bounding box center [571, 58] width 147 height 15
paste input "**********"
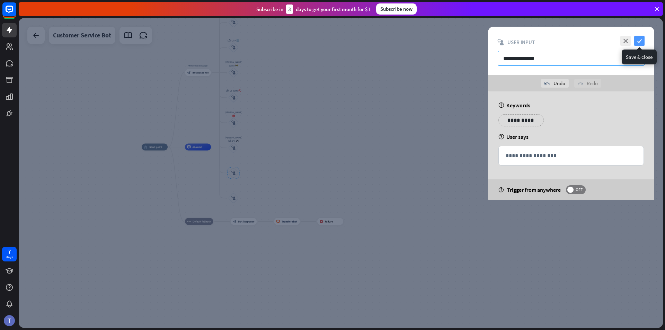
type input "**********"
click at [462, 40] on icon "check" at bounding box center [639, 41] width 10 height 10
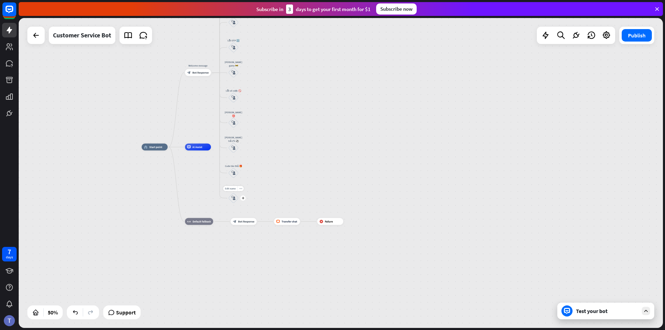
click at [233, 198] on icon "block_user_input" at bounding box center [233, 198] width 4 height 4
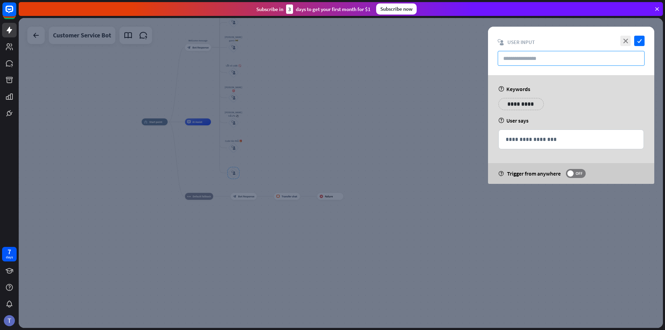
click at [462, 56] on input "text" at bounding box center [571, 58] width 147 height 15
paste input "**********"
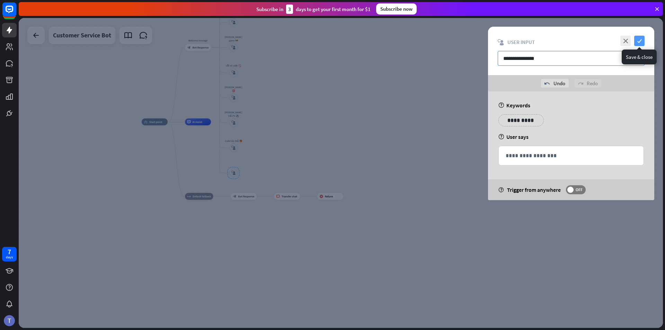
type input "**********"
click at [462, 38] on icon "check" at bounding box center [639, 41] width 10 height 10
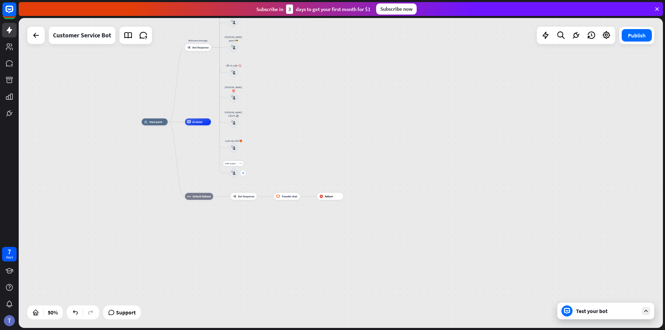
click at [244, 172] on div "plus" at bounding box center [242, 172] width 5 height 5
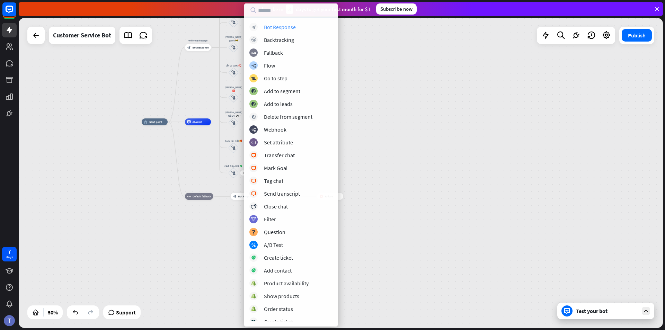
click at [272, 27] on div "Bot Response" at bounding box center [280, 27] width 32 height 7
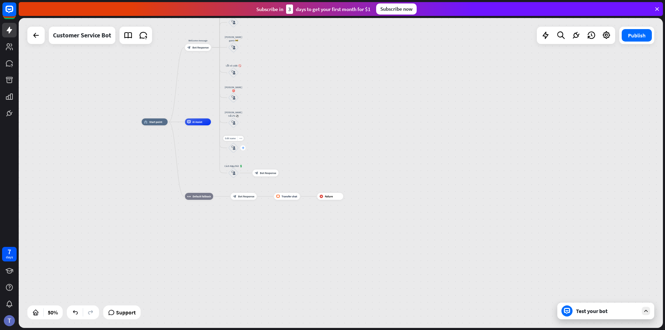
click at [243, 148] on icon "plus" at bounding box center [243, 148] width 3 height 2
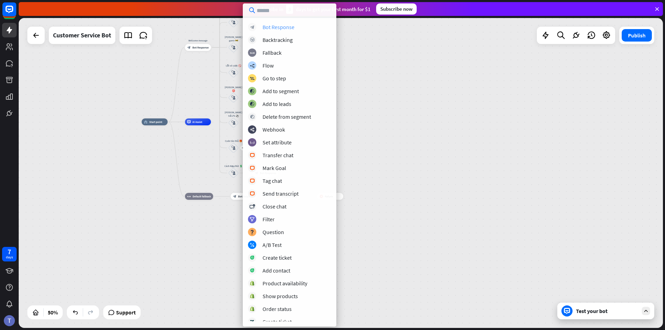
click at [269, 26] on div "Bot Response" at bounding box center [278, 27] width 32 height 7
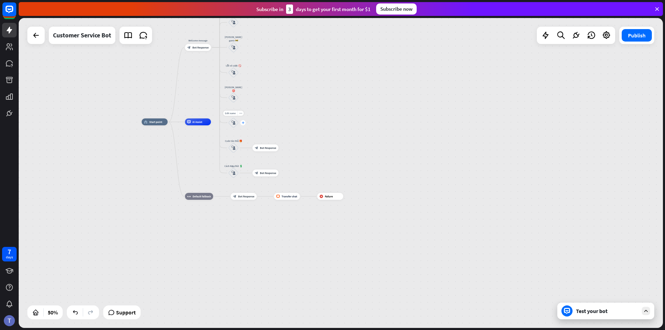
click at [244, 124] on icon "plus" at bounding box center [243, 123] width 3 height 2
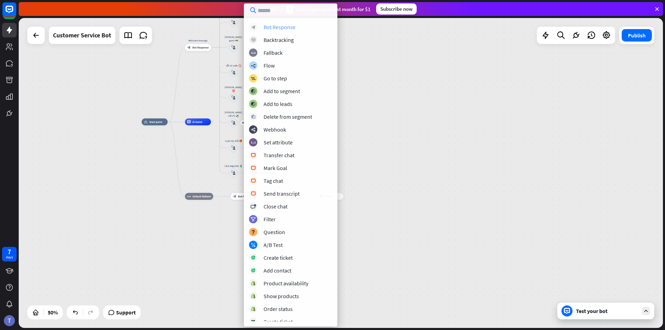
click at [279, 24] on div "Bot Response" at bounding box center [279, 27] width 32 height 7
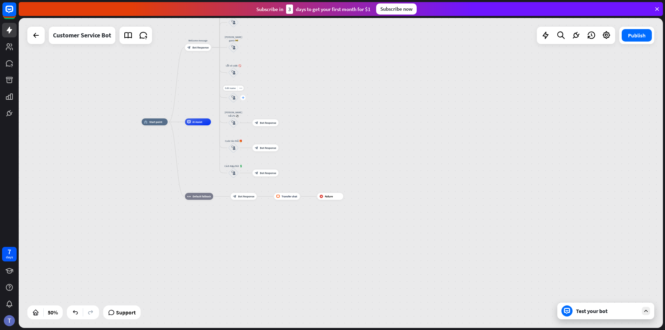
click at [242, 98] on icon "plus" at bounding box center [243, 98] width 3 height 2
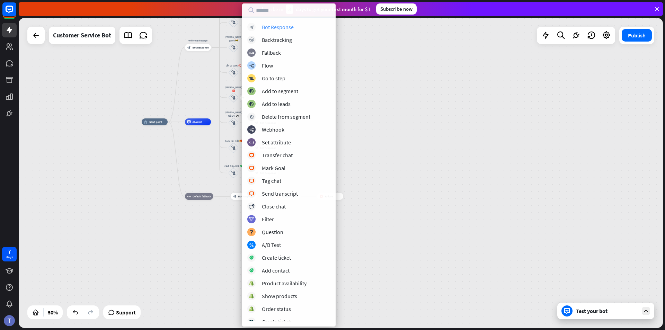
click at [272, 29] on div "Bot Response" at bounding box center [278, 27] width 32 height 7
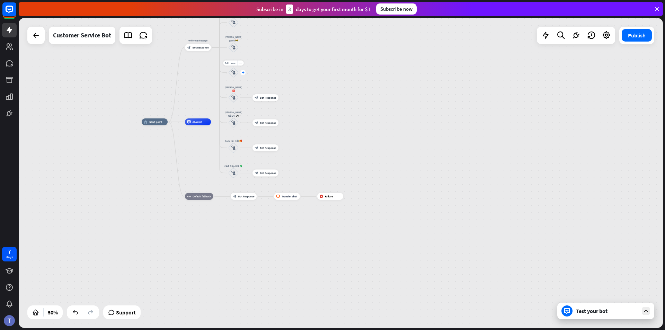
click at [243, 73] on icon "plus" at bounding box center [243, 72] width 3 height 2
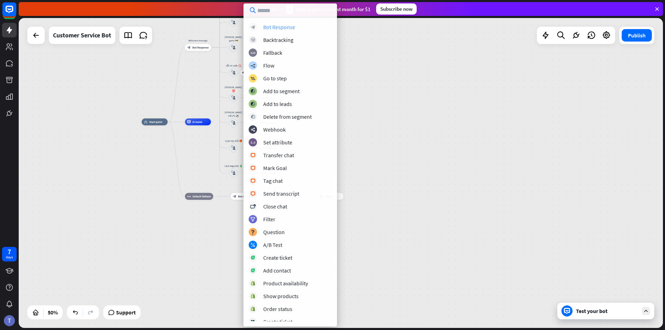
click at [275, 27] on div "Bot Response" at bounding box center [279, 27] width 32 height 7
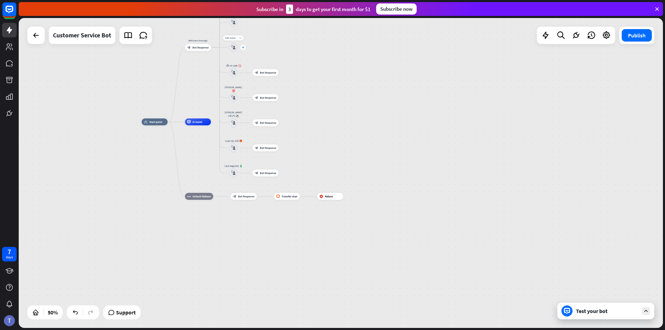
click at [243, 50] on div "plus" at bounding box center [242, 47] width 5 height 5
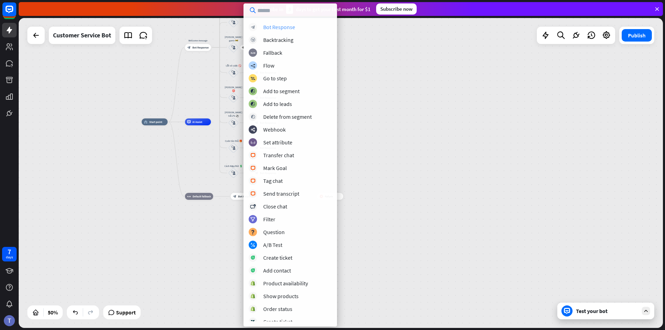
click at [272, 27] on div "Bot Response" at bounding box center [279, 27] width 32 height 7
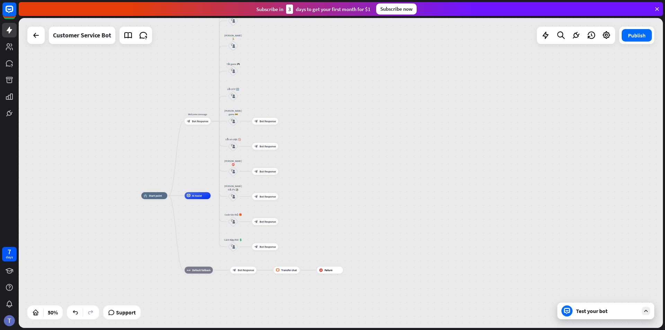
drag, startPoint x: 357, startPoint y: 70, endPoint x: 356, endPoint y: 142, distance: 72.0
click at [356, 142] on div "home_2 Start point Welcome message block_bot_response Bot Response [PERSON_NAME…" at bounding box center [341, 173] width 644 height 310
click at [244, 97] on div "plus" at bounding box center [242, 96] width 5 height 5
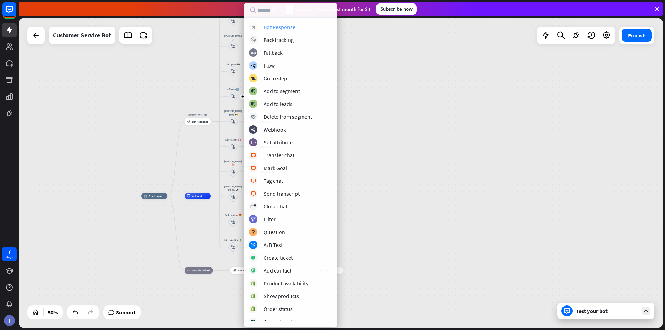
click at [270, 27] on div "Bot Response" at bounding box center [279, 27] width 32 height 7
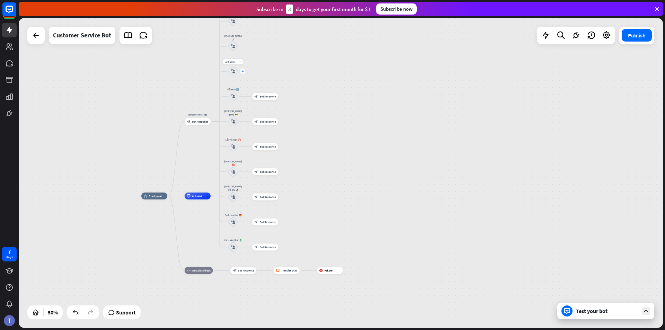
click at [244, 72] on div "plus" at bounding box center [242, 71] width 5 height 5
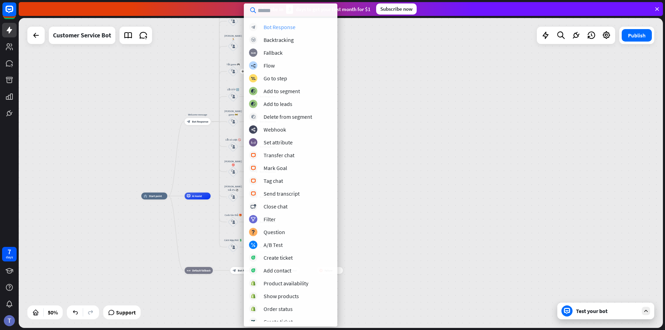
click at [273, 28] on div "Bot Response" at bounding box center [279, 27] width 32 height 7
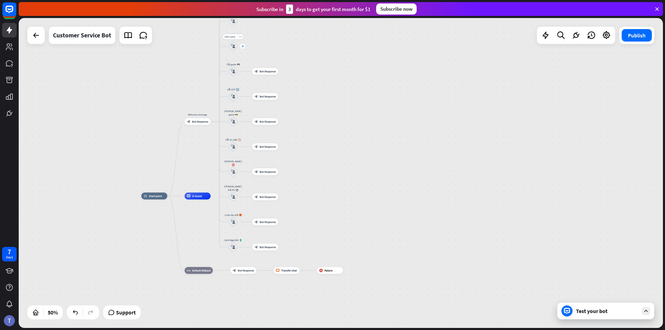
click at [243, 47] on icon "plus" at bounding box center [242, 46] width 3 height 2
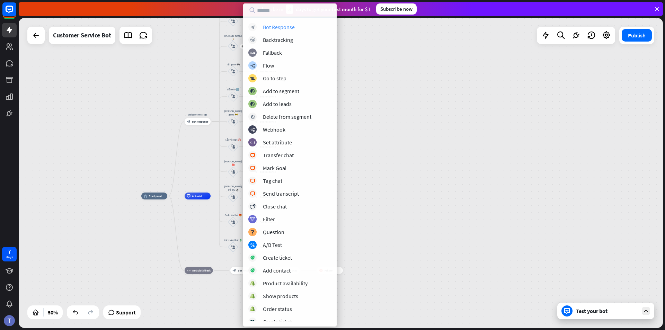
click at [269, 25] on div "Bot Response" at bounding box center [279, 27] width 32 height 7
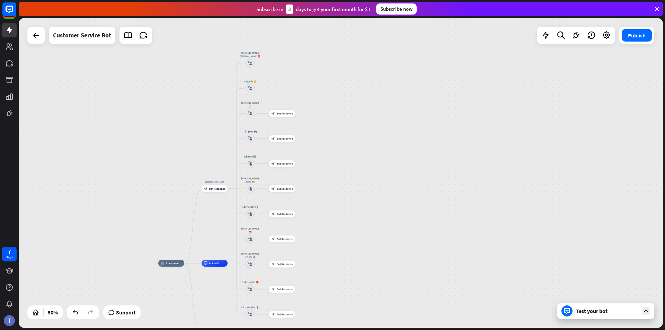
drag, startPoint x: 320, startPoint y: 64, endPoint x: 331, endPoint y: 123, distance: 59.5
click at [331, 123] on div "home_2 Start point Welcome message block_bot_response Bot Response [PERSON_NAME…" at bounding box center [341, 173] width 644 height 310
click at [259, 92] on icon "plus" at bounding box center [259, 92] width 3 height 2
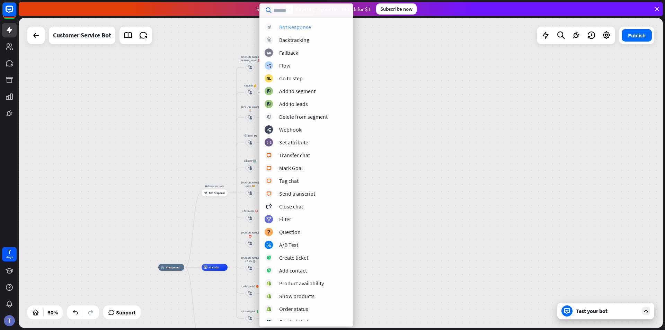
click at [297, 27] on div "Bot Response" at bounding box center [295, 27] width 32 height 7
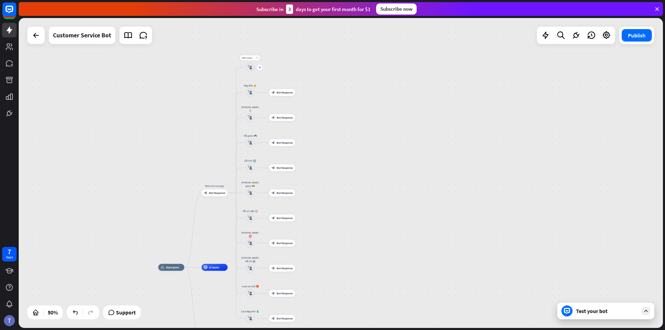
click at [260, 66] on icon "plus" at bounding box center [259, 67] width 3 height 2
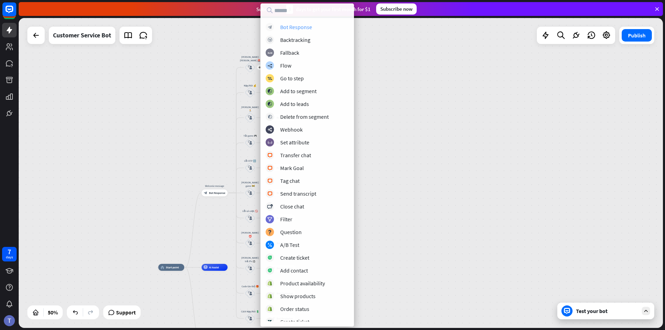
click at [299, 26] on div "Bot Response" at bounding box center [296, 27] width 32 height 7
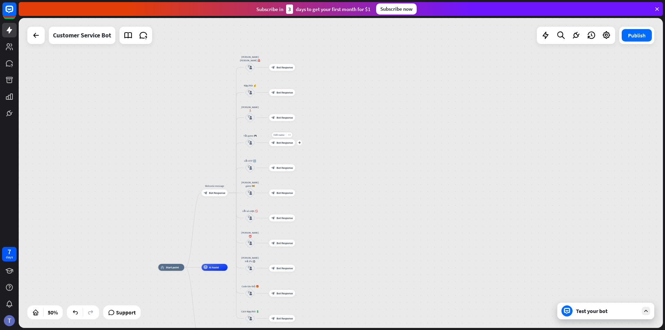
click at [288, 142] on span "Bot Response" at bounding box center [285, 142] width 16 height 3
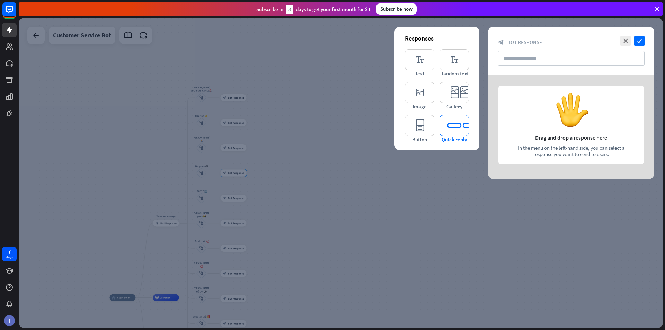
click at [447, 122] on icon "editor_quick_replies" at bounding box center [453, 125] width 29 height 21
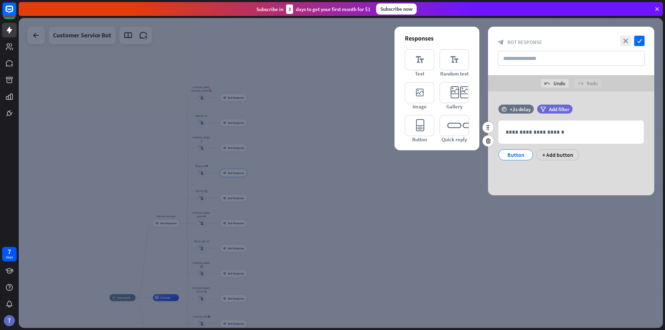
click at [462, 154] on div "Button" at bounding box center [515, 155] width 23 height 10
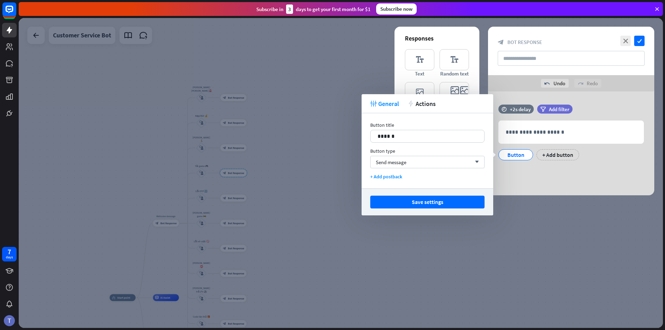
click at [425, 206] on button "Save settings" at bounding box center [427, 202] width 114 height 13
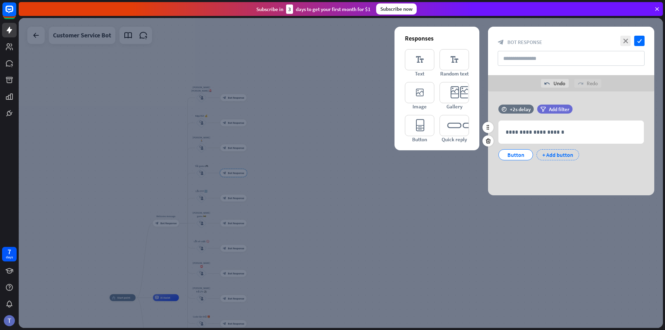
click at [462, 152] on div "+ Add button" at bounding box center [557, 154] width 43 height 11
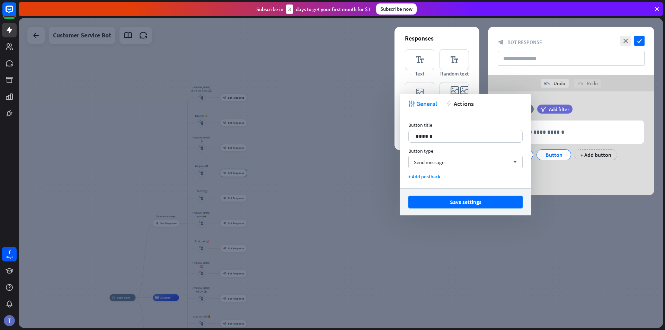
click at [462, 235] on div at bounding box center [341, 173] width 644 height 310
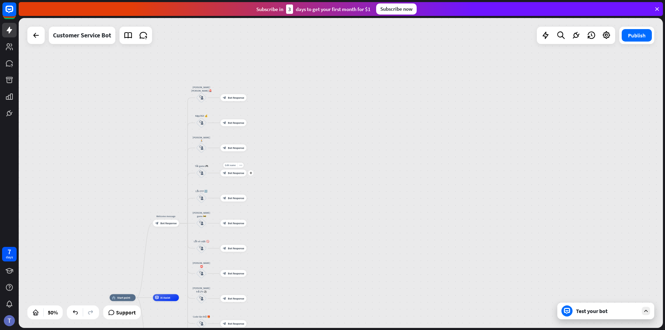
click at [235, 177] on div "Edit name more_horiz plus block_bot_response Bot Response" at bounding box center [234, 173] width 26 height 7
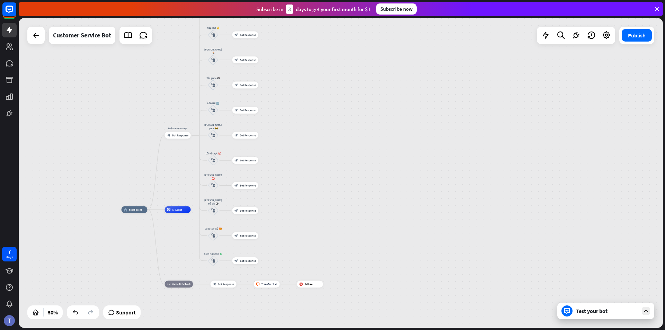
drag, startPoint x: 383, startPoint y: 197, endPoint x: 402, endPoint y: 69, distance: 130.2
click at [402, 69] on div "home_2 Start point Welcome message block_bot_response Bot Response [PERSON_NAME…" at bounding box center [341, 173] width 644 height 310
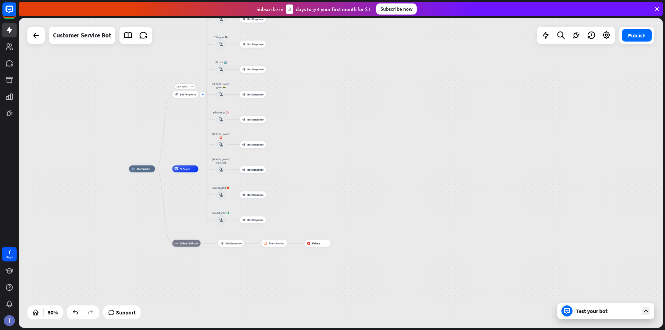
click at [202, 95] on icon "plus" at bounding box center [202, 94] width 3 height 2
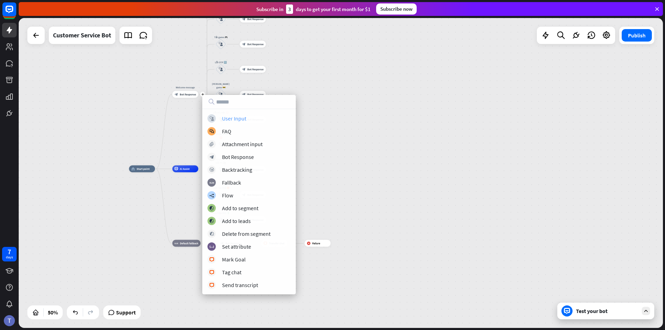
click at [242, 115] on div "User Input" at bounding box center [234, 118] width 24 height 7
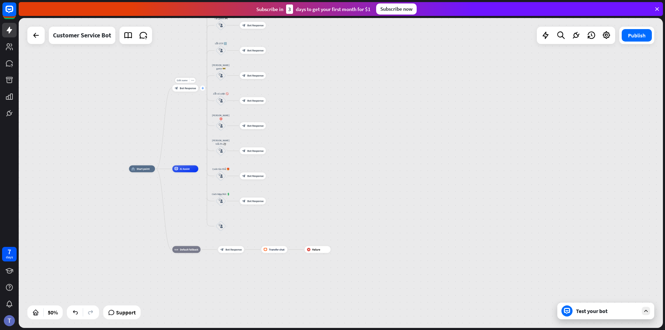
click at [203, 88] on icon "plus" at bounding box center [202, 88] width 3 height 2
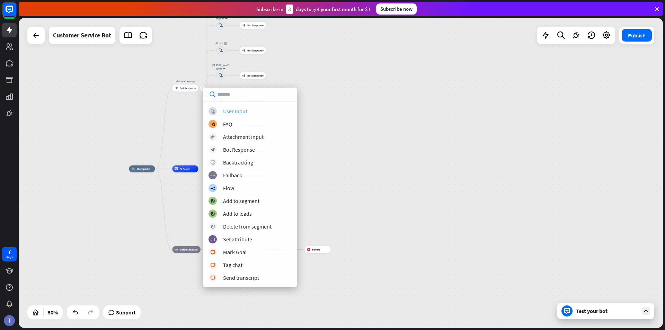
click at [246, 112] on div "User Input" at bounding box center [235, 111] width 24 height 7
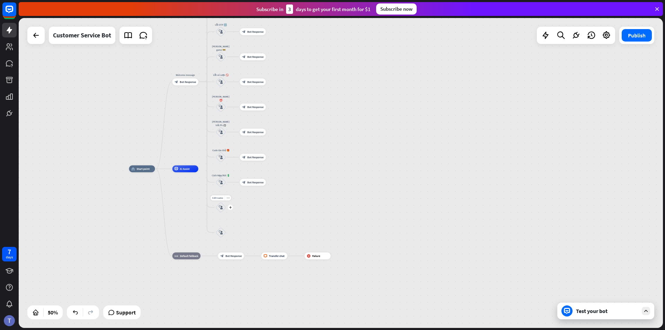
click at [221, 208] on icon "block_user_input" at bounding box center [221, 207] width 4 height 4
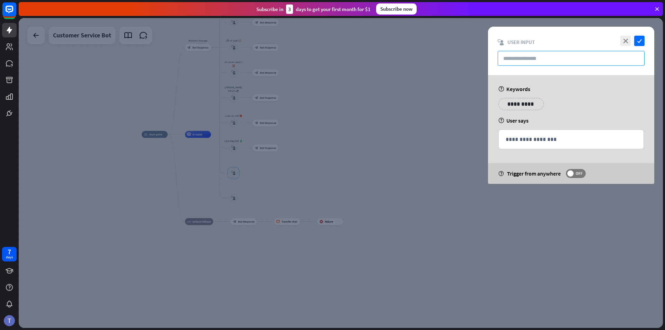
click at [462, 57] on input "text" at bounding box center [571, 58] width 147 height 15
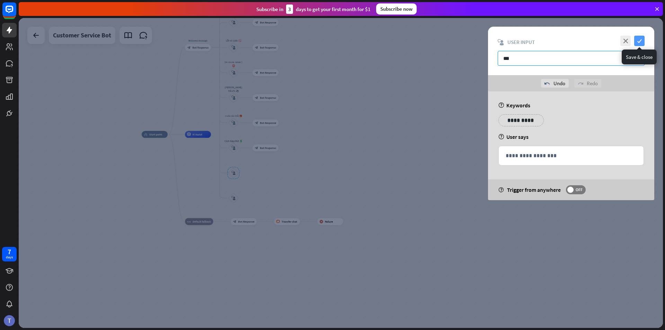
type input "***"
click at [462, 39] on icon "check" at bounding box center [639, 41] width 10 height 10
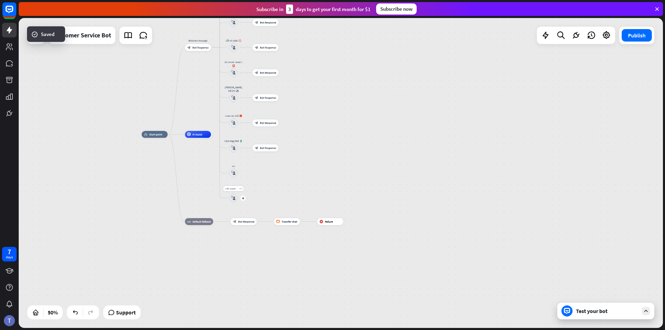
click at [234, 197] on icon "block_user_input" at bounding box center [233, 198] width 4 height 4
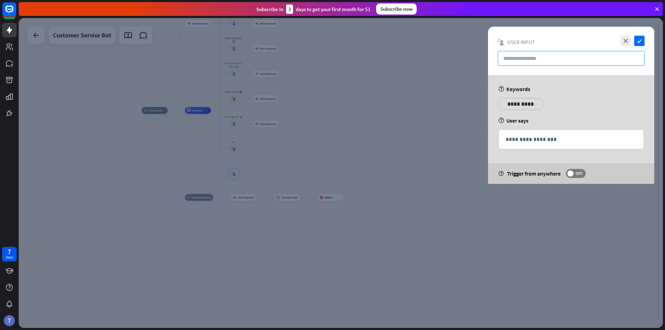
click at [462, 56] on input "text" at bounding box center [571, 58] width 147 height 15
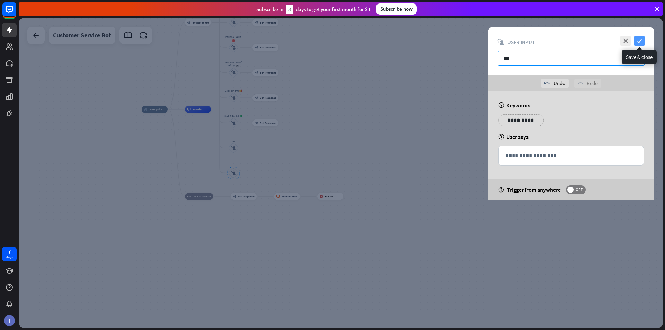
type input "***"
click at [462, 39] on icon "check" at bounding box center [639, 41] width 10 height 10
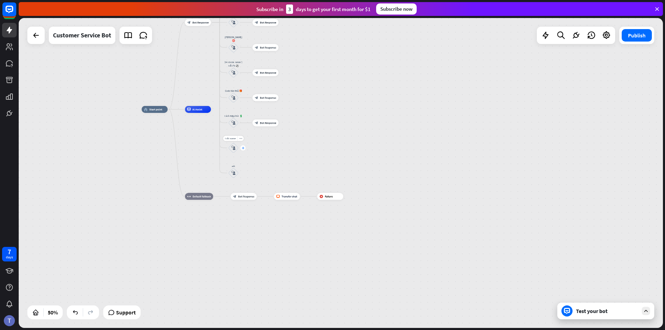
click at [243, 149] on icon "plus" at bounding box center [243, 148] width 3 height 2
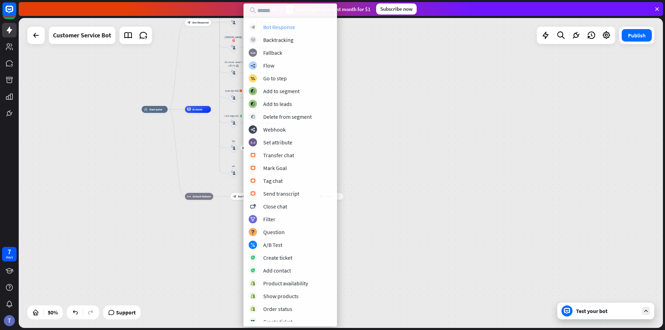
click at [271, 25] on div "Bot Response" at bounding box center [279, 27] width 32 height 7
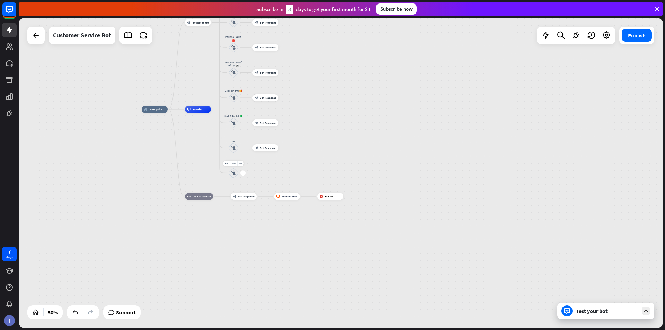
click at [243, 173] on icon "plus" at bounding box center [243, 173] width 3 height 2
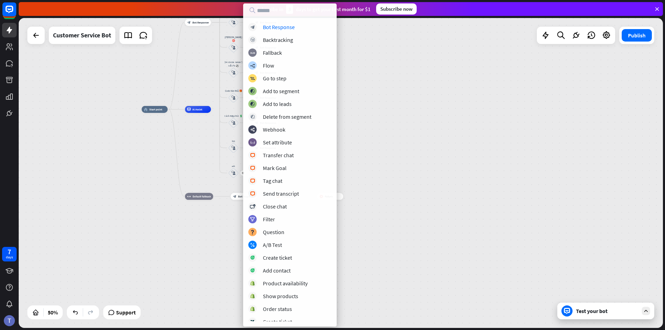
click at [281, 21] on div "block_bot_response Bot Response block_backtracking Backtracking block_fallback …" at bounding box center [289, 164] width 93 height 323
click at [281, 24] on div "block_bot_response Bot Response" at bounding box center [289, 27] width 83 height 8
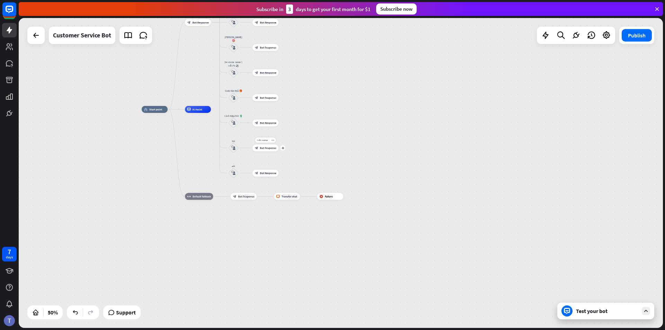
click at [266, 148] on span "Bot Response" at bounding box center [268, 147] width 16 height 3
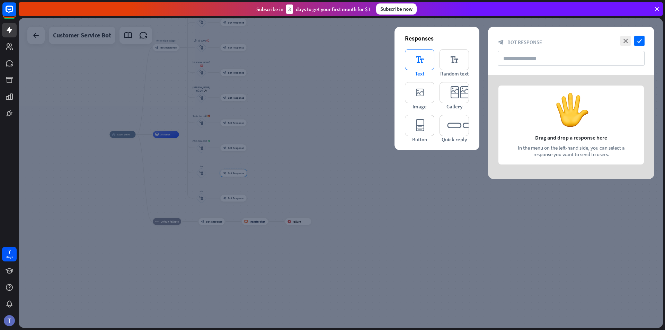
click at [421, 64] on icon "editor_text" at bounding box center [419, 59] width 29 height 21
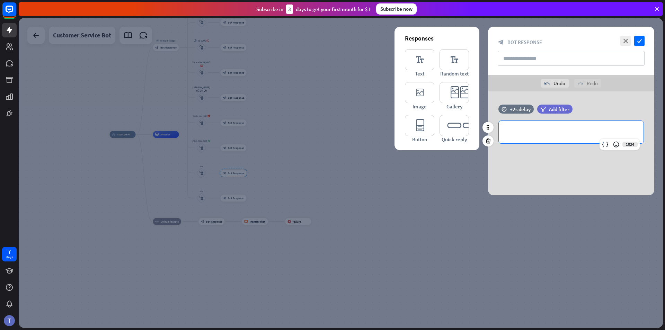
click at [462, 135] on p "**********" at bounding box center [570, 132] width 131 height 9
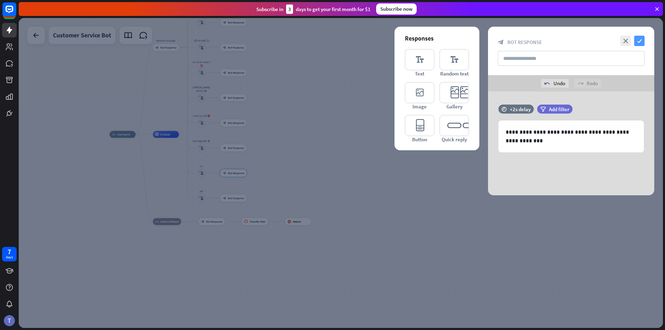
click at [462, 41] on icon "check" at bounding box center [639, 41] width 10 height 10
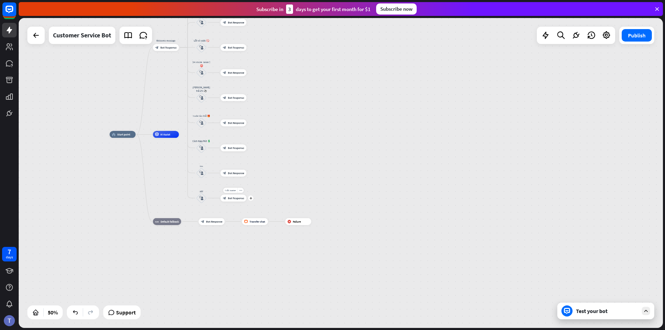
click at [236, 199] on span "Bot Response" at bounding box center [236, 197] width 16 height 3
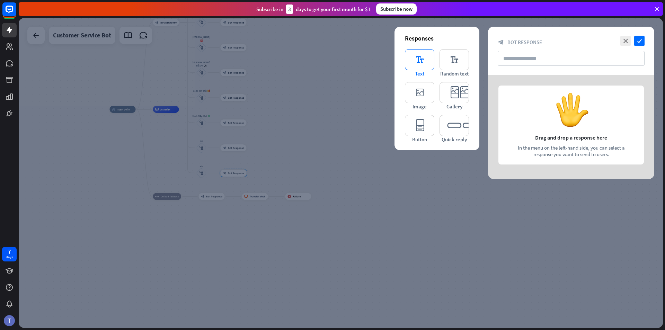
click at [419, 63] on icon "editor_text" at bounding box center [419, 59] width 29 height 21
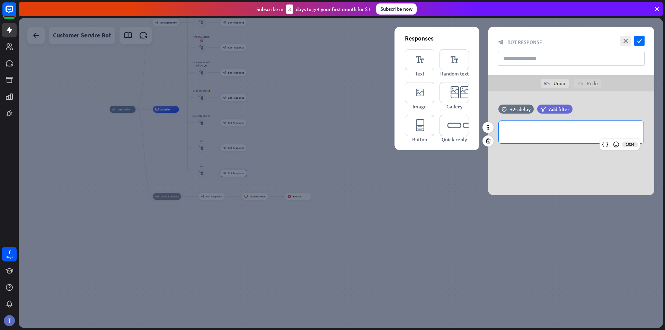
click at [462, 128] on p "**********" at bounding box center [570, 132] width 131 height 9
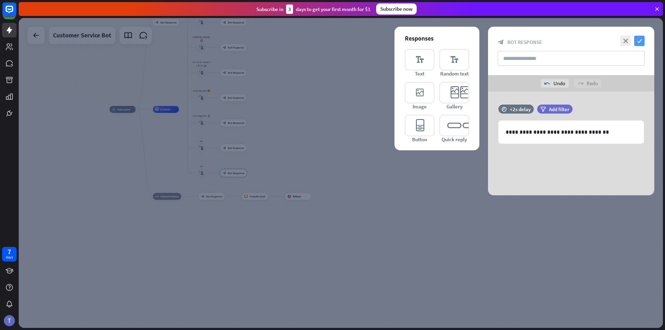
click at [462, 40] on icon "check" at bounding box center [639, 41] width 10 height 10
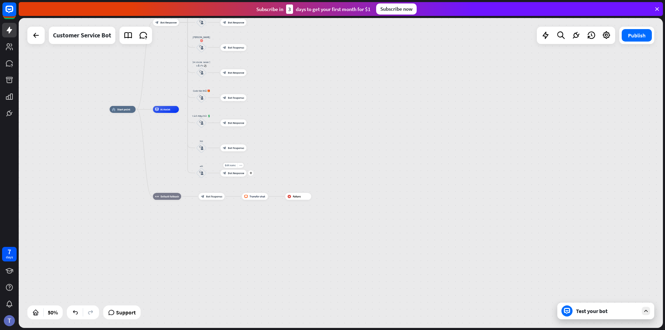
click at [231, 172] on span "Bot Response" at bounding box center [236, 172] width 16 height 3
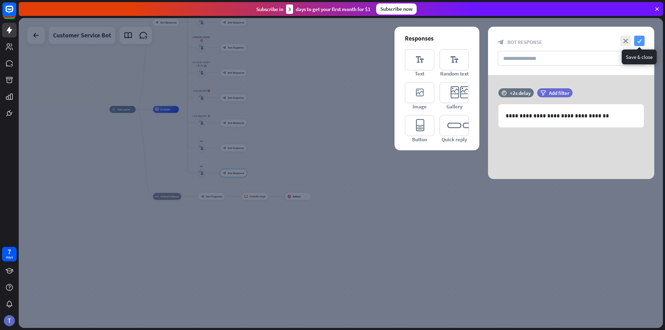
click at [462, 41] on icon "check" at bounding box center [639, 41] width 10 height 10
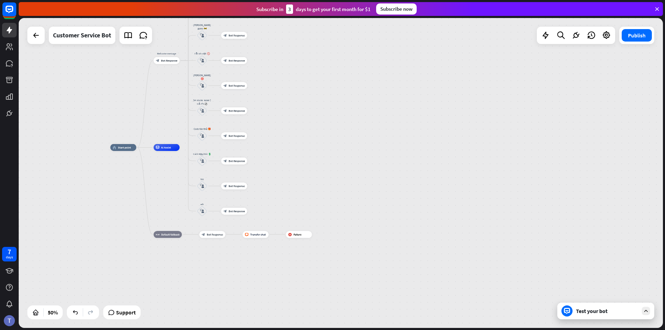
drag, startPoint x: 276, startPoint y: 251, endPoint x: 277, endPoint y: 289, distance: 38.1
click at [277, 289] on div "home_2 Start point Welcome message block_bot_response Bot Response [PERSON_NAME…" at bounding box center [271, 224] width 322 height 155
click at [235, 134] on span "Bot Response" at bounding box center [237, 135] width 16 height 3
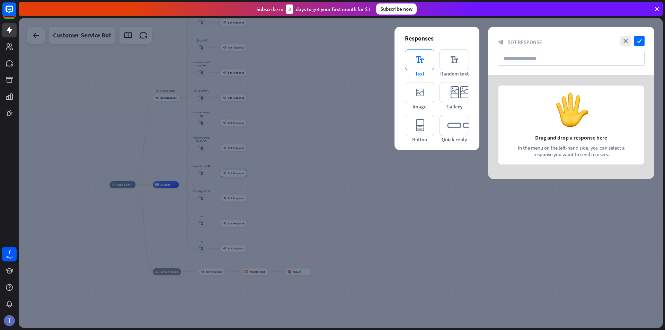
click at [417, 61] on icon "editor_text" at bounding box center [419, 59] width 29 height 21
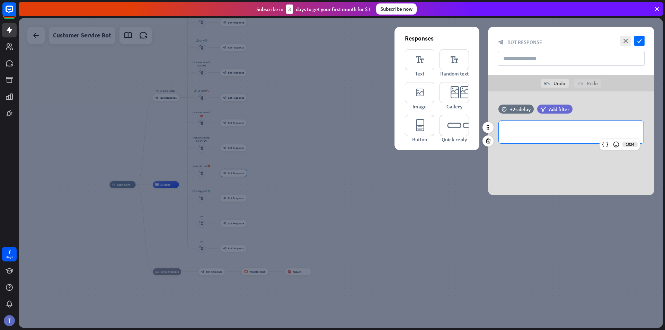
click at [462, 141] on div "**********" at bounding box center [571, 132] width 145 height 23
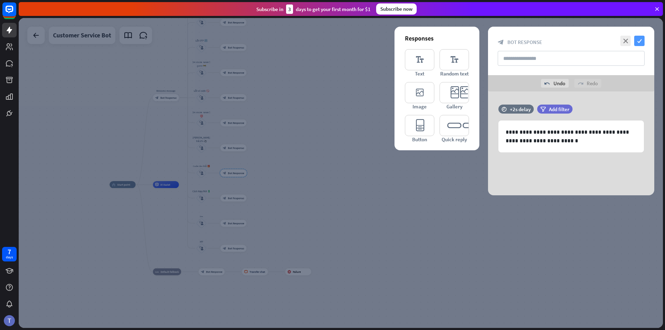
click at [462, 37] on icon "check" at bounding box center [639, 41] width 10 height 10
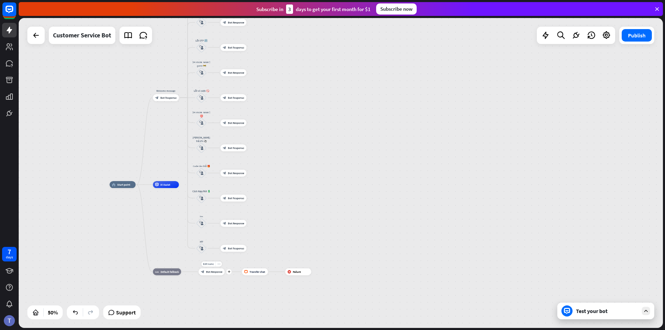
click at [215, 273] on span "Bot Response" at bounding box center [214, 271] width 16 height 3
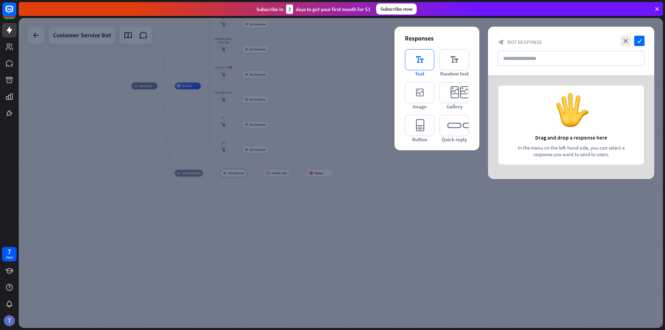
click at [428, 61] on icon "editor_text" at bounding box center [419, 59] width 29 height 21
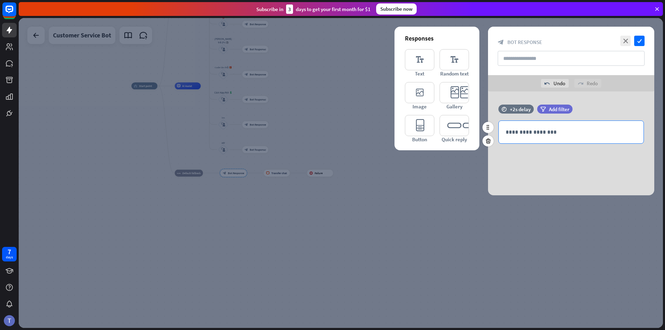
click at [462, 134] on p "**********" at bounding box center [570, 132] width 131 height 9
click at [462, 133] on p "**********" at bounding box center [570, 132] width 131 height 9
drag, startPoint x: 561, startPoint y: 133, endPoint x: 528, endPoint y: 131, distance: 33.3
click at [462, 131] on p "**********" at bounding box center [570, 132] width 131 height 9
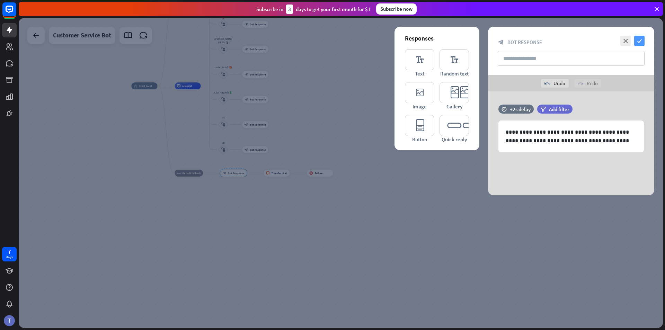
click at [462, 38] on icon "check" at bounding box center [639, 41] width 10 height 10
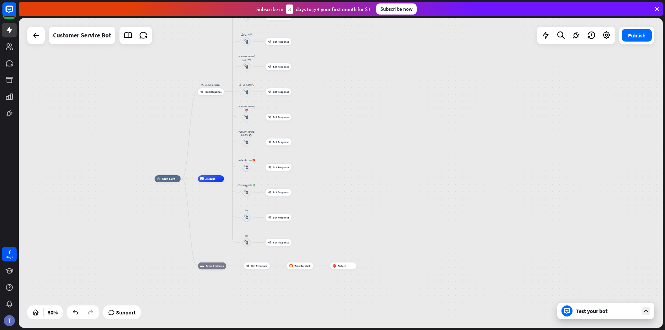
drag, startPoint x: 339, startPoint y: 113, endPoint x: 361, endPoint y: 206, distance: 95.5
click at [361, 206] on div "home_2 Start point Welcome message block_bot_response Bot Response [PERSON_NAME…" at bounding box center [316, 256] width 322 height 155
click at [278, 190] on span "Bot Response" at bounding box center [280, 191] width 16 height 3
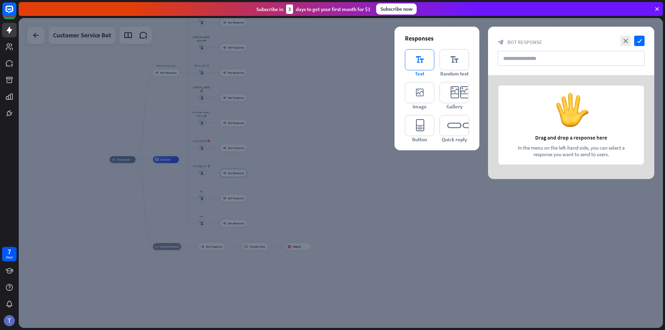
click at [414, 60] on icon "editor_text" at bounding box center [419, 59] width 29 height 21
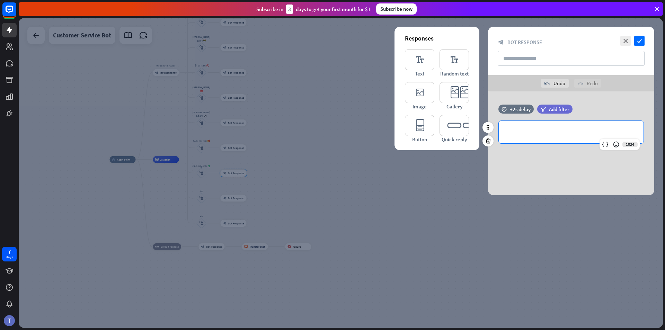
click at [462, 129] on p "**********" at bounding box center [570, 132] width 131 height 9
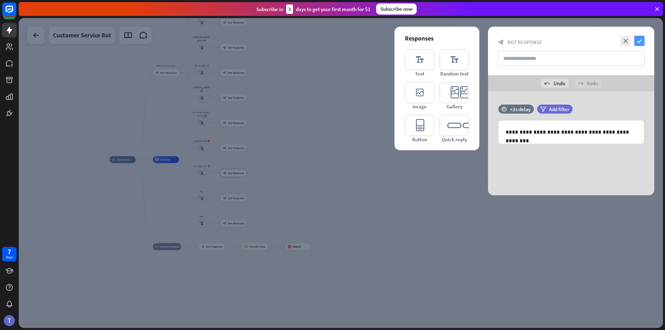
click at [462, 41] on icon "check" at bounding box center [639, 41] width 10 height 10
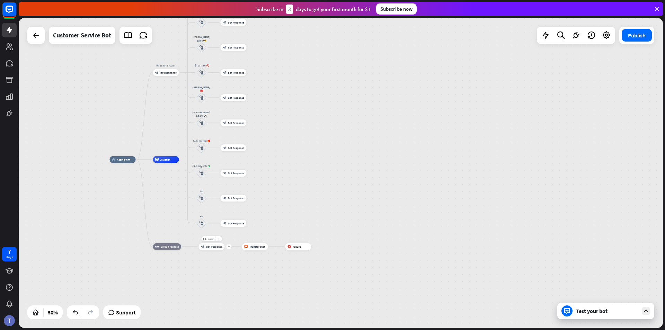
click at [210, 245] on span "Bot Response" at bounding box center [214, 246] width 16 height 3
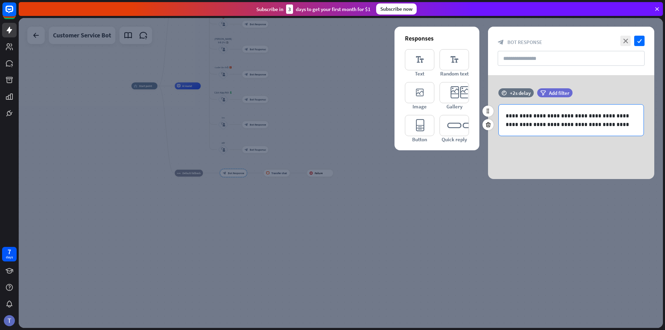
click at [462, 125] on p "**********" at bounding box center [570, 119] width 131 height 17
click at [462, 42] on icon "check" at bounding box center [639, 41] width 10 height 10
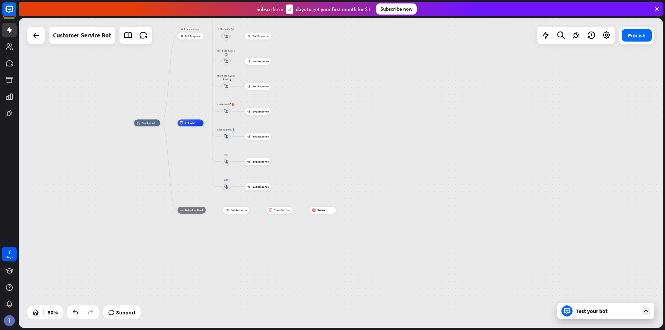
drag, startPoint x: 359, startPoint y: 104, endPoint x: 362, endPoint y: 150, distance: 45.8
click at [363, 149] on div "home_2 Start point Welcome message block_bot_response Bot Response [PERSON_NAME…" at bounding box center [295, 200] width 322 height 155
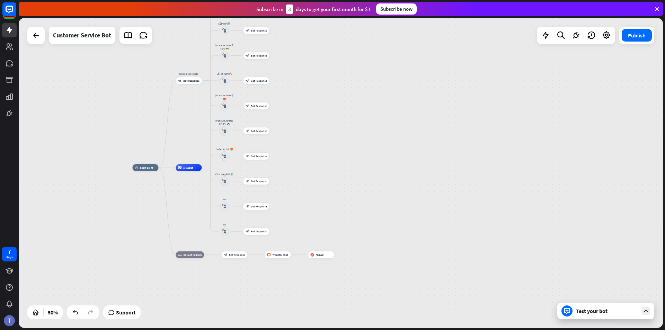
drag, startPoint x: 297, startPoint y: 107, endPoint x: 289, endPoint y: 135, distance: 29.2
click at [292, 136] on div "home_2 Start point Welcome message block_bot_response Bot Response [PERSON_NAME…" at bounding box center [341, 173] width 644 height 310
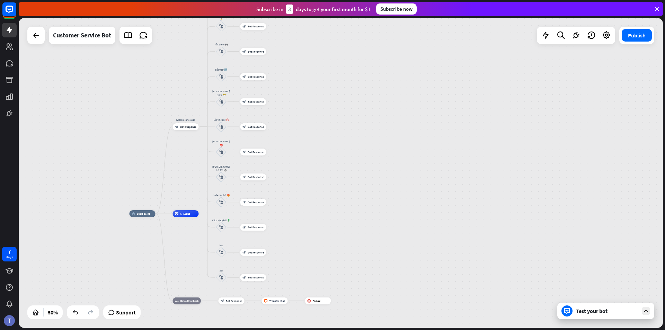
drag, startPoint x: 296, startPoint y: 65, endPoint x: 294, endPoint y: 91, distance: 25.7
click at [294, 91] on div "home_2 Start point Welcome message block_bot_response Bot Response [PERSON_NAME…" at bounding box center [341, 173] width 644 height 310
click at [259, 52] on span "Bot Response" at bounding box center [256, 51] width 16 height 3
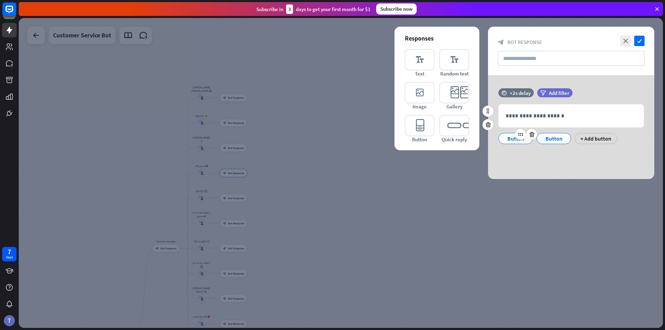
click at [462, 140] on div "Button" at bounding box center [515, 138] width 23 height 10
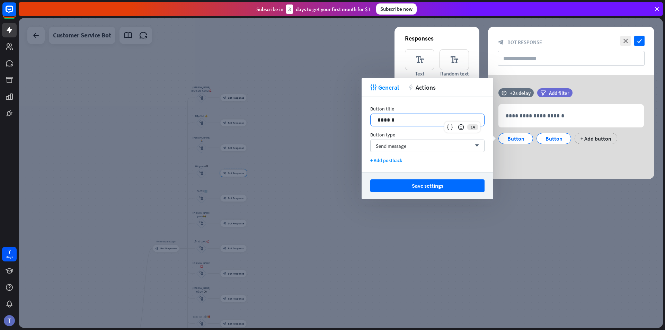
click at [402, 117] on p "******" at bounding box center [427, 120] width 100 height 9
click at [416, 144] on div "Send message arrow_down" at bounding box center [427, 146] width 114 height 12
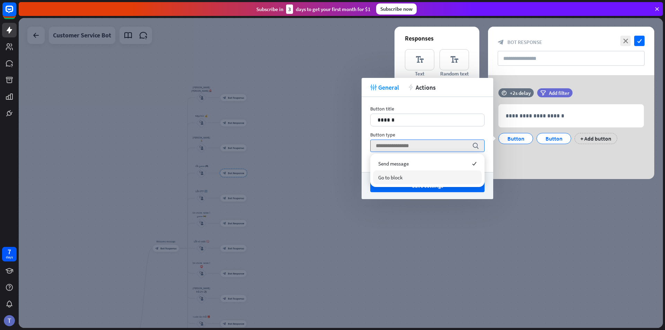
click at [410, 179] on div "Go to block" at bounding box center [427, 177] width 109 height 14
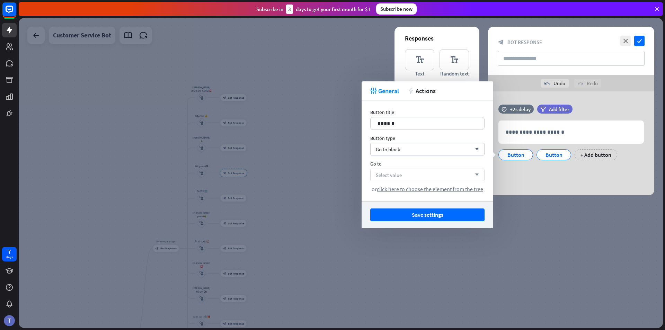
click at [417, 175] on div "Select value arrow_down" at bounding box center [427, 175] width 114 height 12
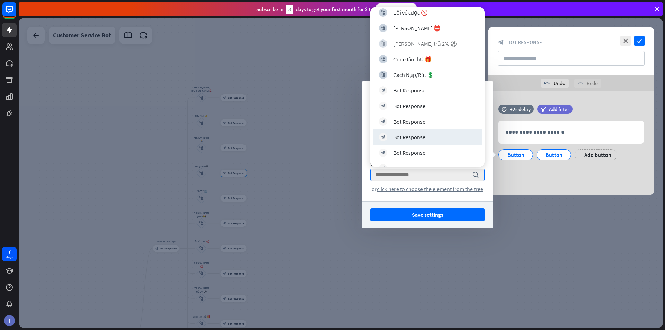
scroll to position [360, 0]
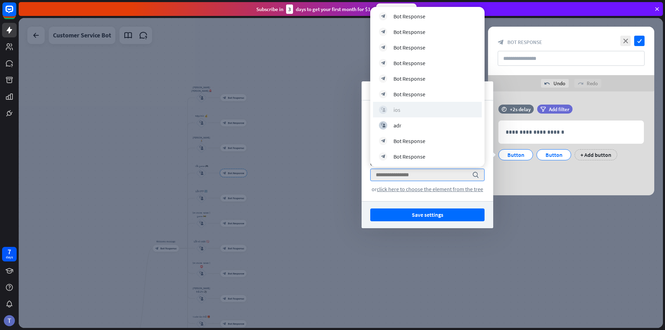
click at [417, 108] on div "block_user_input ios" at bounding box center [427, 110] width 97 height 8
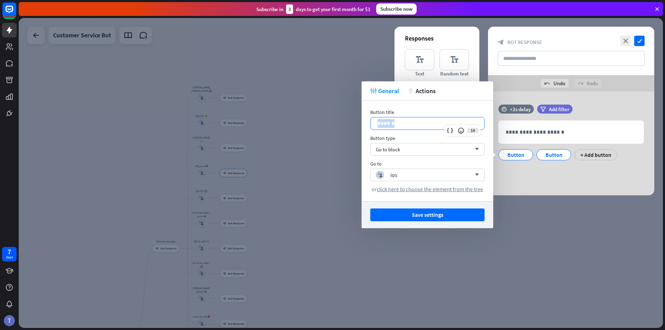
drag, startPoint x: 405, startPoint y: 120, endPoint x: 365, endPoint y: 122, distance: 40.2
click at [365, 122] on div "Button title 14 ****** Button type Go to block arrow_down Go to block_user_inpu…" at bounding box center [427, 150] width 132 height 101
click at [422, 212] on button "Save settings" at bounding box center [427, 214] width 114 height 13
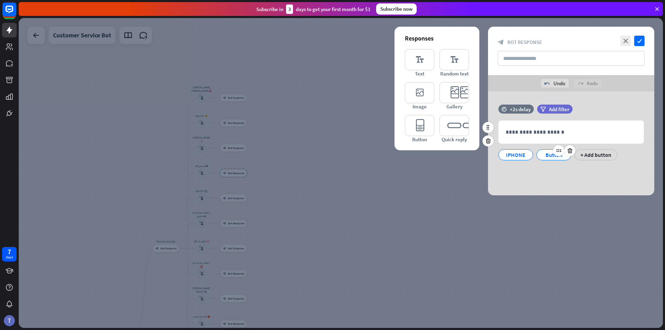
click at [462, 154] on div "Button" at bounding box center [553, 155] width 23 height 10
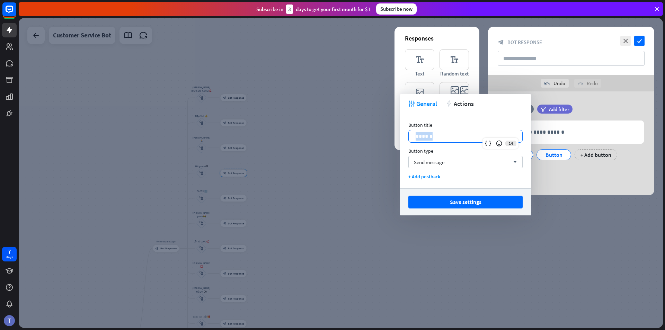
drag, startPoint x: 457, startPoint y: 137, endPoint x: 410, endPoint y: 135, distance: 47.1
click at [411, 136] on div "******" at bounding box center [466, 136] width 114 height 12
drag, startPoint x: 446, startPoint y: 138, endPoint x: 394, endPoint y: 136, distance: 51.6
click at [395, 136] on body "7 days close Product Help First steps Get started with ChatBot Help Center Foll…" at bounding box center [332, 165] width 665 height 330
drag, startPoint x: 437, startPoint y: 137, endPoint x: 400, endPoint y: 137, distance: 37.0
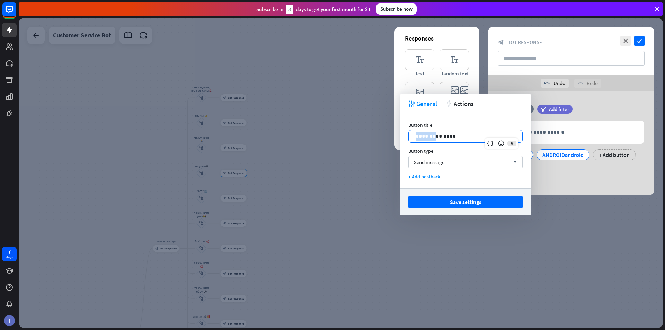
click at [400, 137] on div "**********" at bounding box center [466, 150] width 132 height 75
click at [418, 137] on p "*******" at bounding box center [465, 136] width 100 height 9
click at [422, 137] on p "*******" at bounding box center [465, 136] width 100 height 9
click at [426, 135] on p "*******" at bounding box center [465, 136] width 100 height 9
drag, startPoint x: 440, startPoint y: 136, endPoint x: 426, endPoint y: 138, distance: 13.7
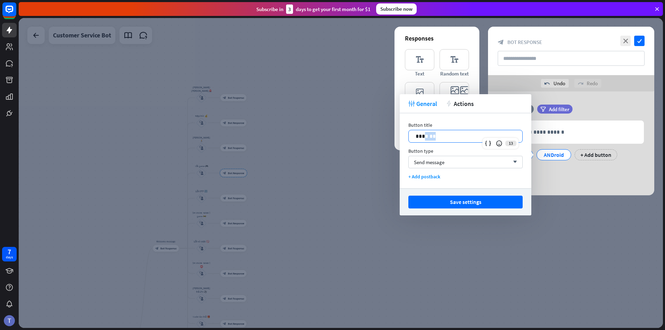
click at [426, 138] on p "*******" at bounding box center [465, 136] width 100 height 9
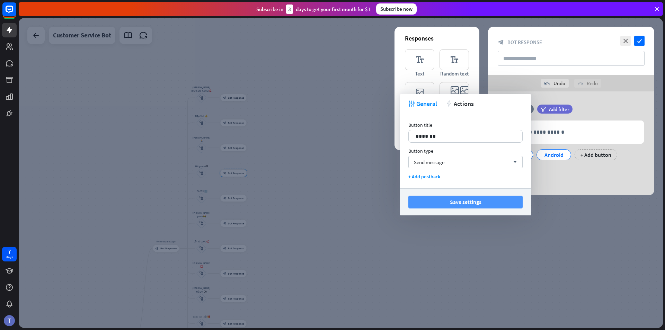
click at [462, 202] on button "Save settings" at bounding box center [465, 202] width 114 height 13
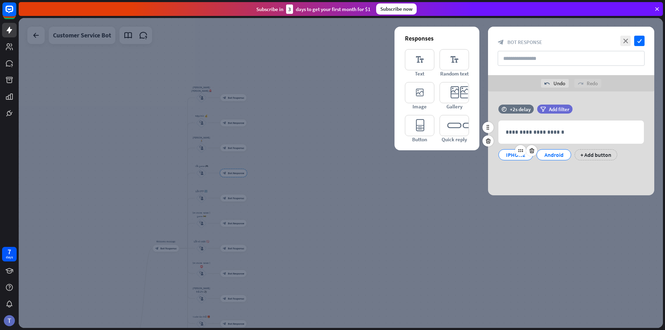
click at [462, 155] on div "IPHONE" at bounding box center [515, 155] width 23 height 10
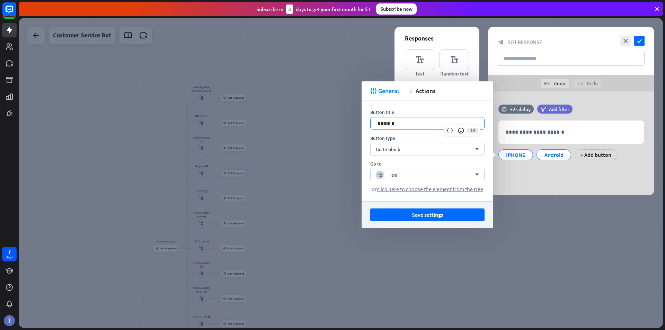
click at [409, 124] on p "******" at bounding box center [427, 123] width 100 height 9
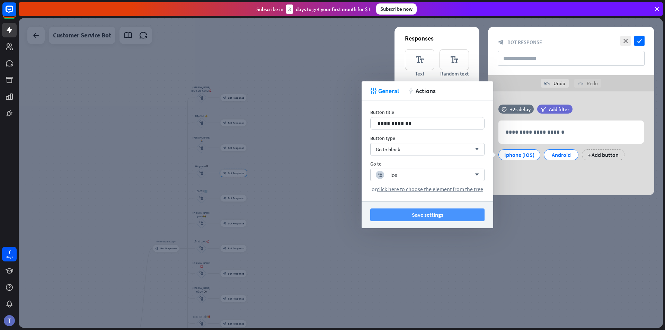
drag, startPoint x: 421, startPoint y: 212, endPoint x: 426, endPoint y: 206, distance: 7.9
click at [421, 212] on button "Save settings" at bounding box center [427, 214] width 114 height 13
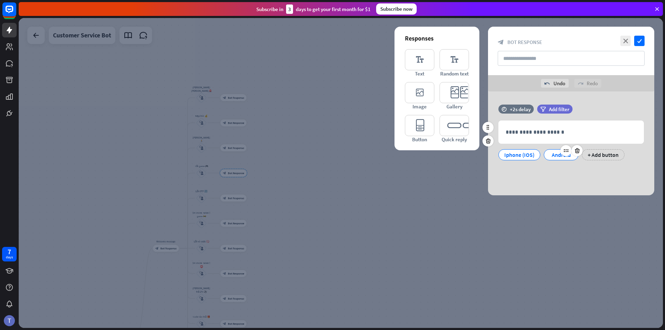
click at [462, 156] on div "Android" at bounding box center [560, 155] width 23 height 10
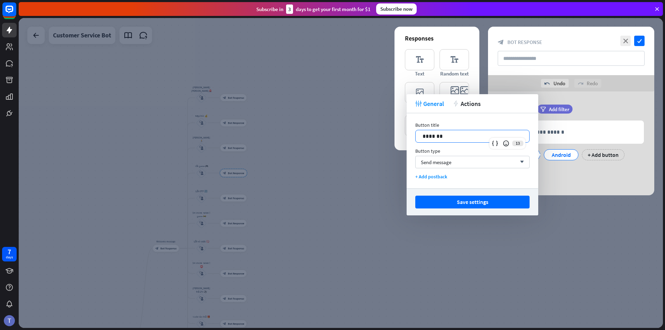
click at [457, 138] on p "*******" at bounding box center [472, 136] width 100 height 9
click at [462, 197] on button "Save settings" at bounding box center [472, 202] width 114 height 13
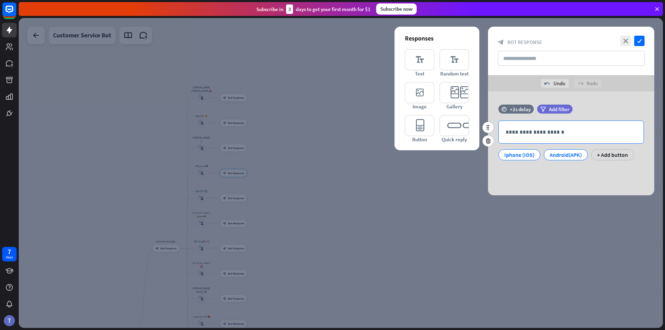
click at [462, 131] on p "**********" at bounding box center [570, 132] width 131 height 9
click at [462, 44] on icon "check" at bounding box center [639, 41] width 10 height 10
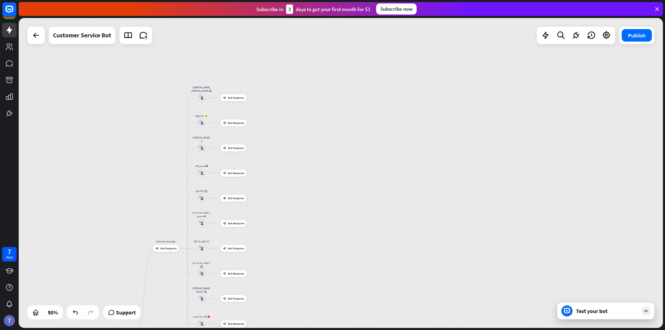
click at [462, 317] on div "Test your bot" at bounding box center [605, 311] width 97 height 17
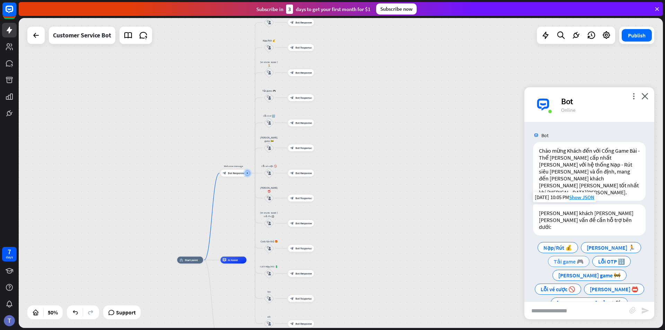
click at [462, 258] on span "Tải game 🎮" at bounding box center [569, 261] width 30 height 7
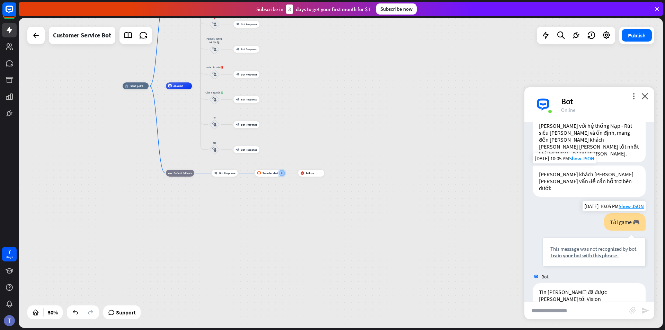
scroll to position [41, 0]
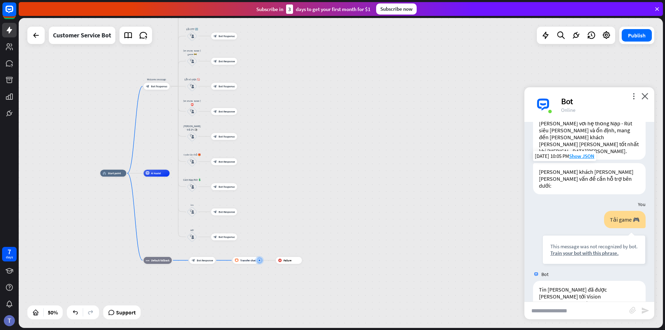
drag, startPoint x: 289, startPoint y: 118, endPoint x: 301, endPoint y: 209, distance: 92.3
click at [301, 209] on div "home_2 Start point Welcome message block_bot_response Bot Response [PERSON_NAME…" at bounding box center [261, 250] width 322 height 155
click at [159, 94] on div "Edit name more_horiz plus block_bot_response Bot Response" at bounding box center [157, 90] width 26 height 7
click at [156, 90] on span "Bot Response" at bounding box center [159, 90] width 16 height 3
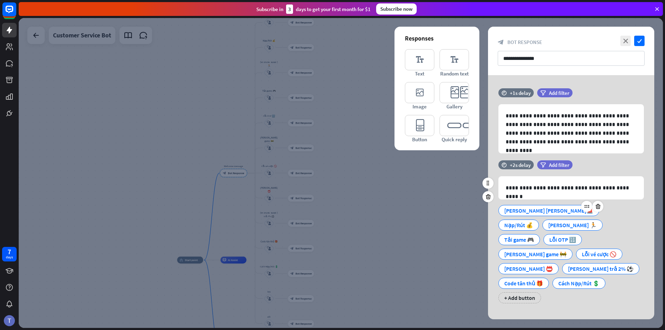
click at [462, 209] on div "[PERSON_NAME] [PERSON_NAME]🚨" at bounding box center [548, 210] width 89 height 10
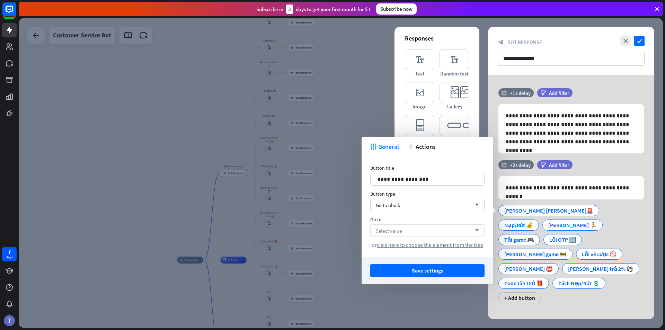
click at [421, 231] on div "Select value arrow_down" at bounding box center [427, 230] width 114 height 12
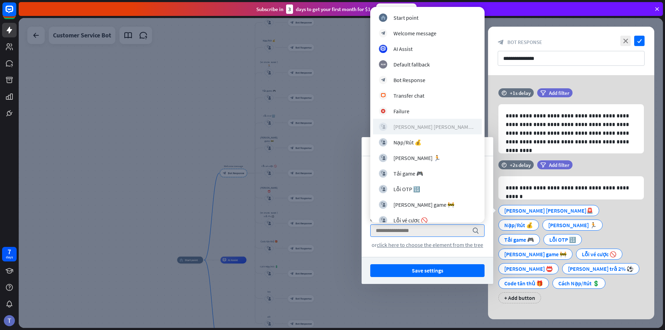
click at [428, 124] on div "[PERSON_NAME] [PERSON_NAME]🚨" at bounding box center [434, 126] width 82 height 7
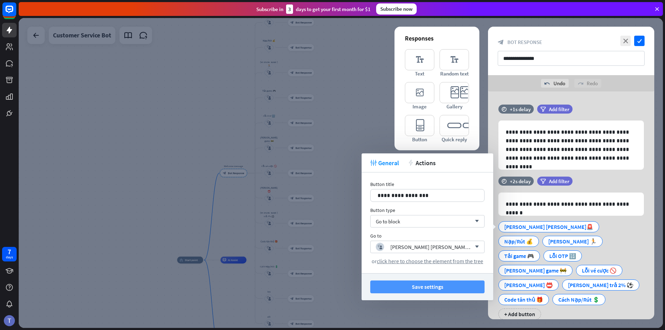
click at [434, 289] on button "Save settings" at bounding box center [427, 286] width 114 height 13
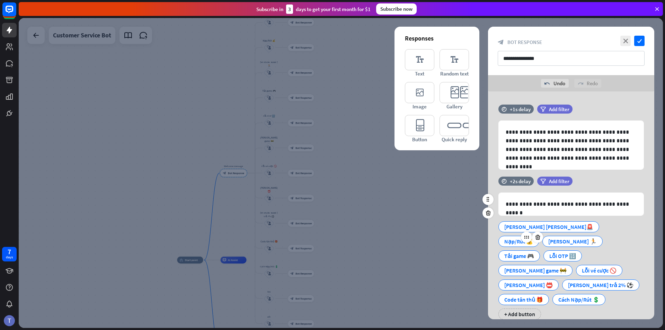
click at [462, 236] on div "Nạp/Rút 💰" at bounding box center [518, 241] width 29 height 10
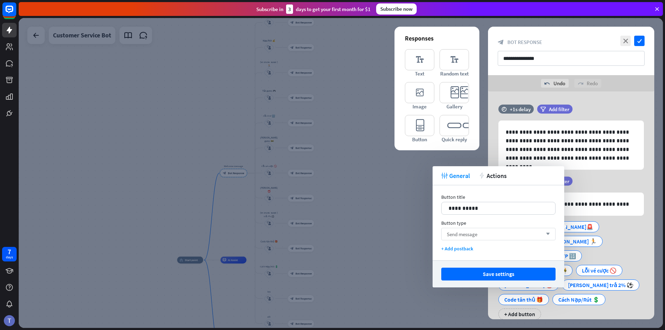
click at [462, 233] on div "Send message arrow_down" at bounding box center [498, 234] width 114 height 12
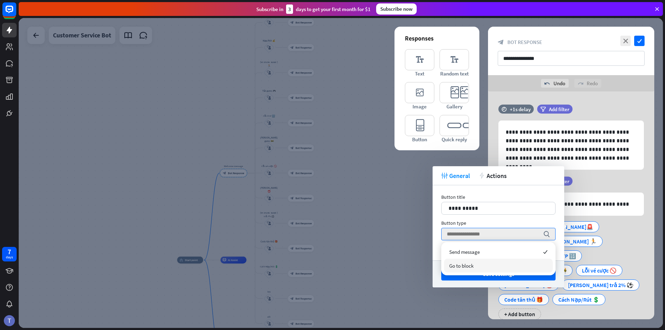
click at [462, 266] on div "Go to block" at bounding box center [498, 266] width 109 height 14
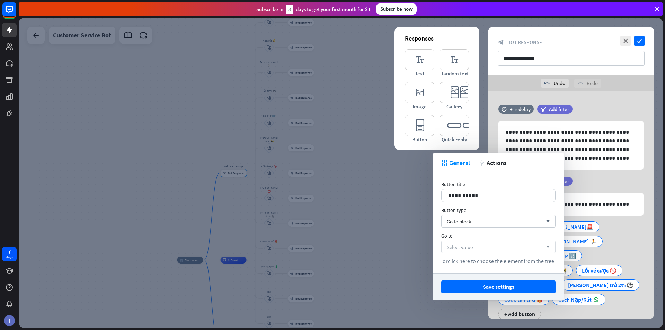
click at [462, 247] on div "Select value arrow_down" at bounding box center [498, 247] width 114 height 12
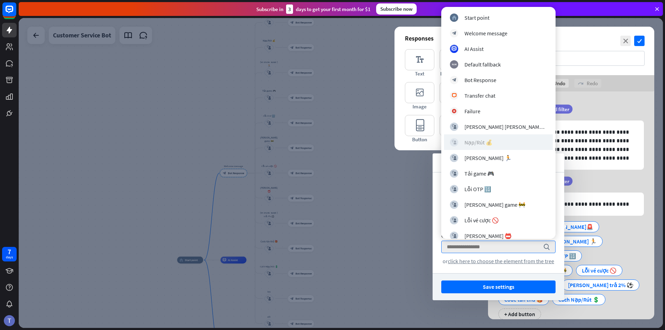
click at [462, 142] on div "Nạp/Rút 💰" at bounding box center [478, 142] width 28 height 7
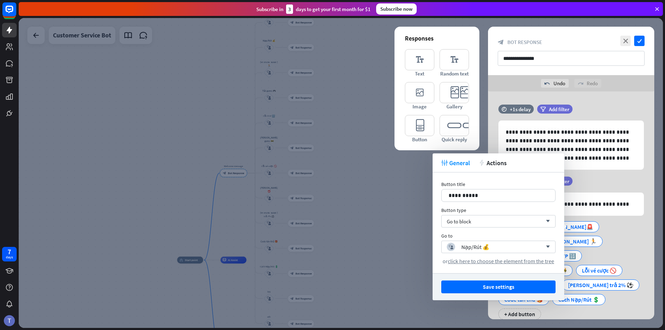
click at [462, 285] on button "Save settings" at bounding box center [498, 286] width 114 height 13
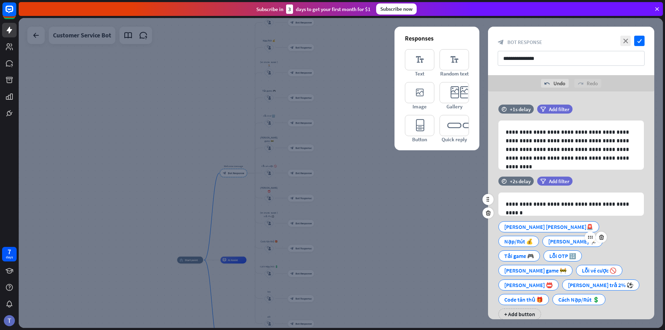
click at [462, 242] on div "[PERSON_NAME] 🏃" at bounding box center [572, 241] width 48 height 10
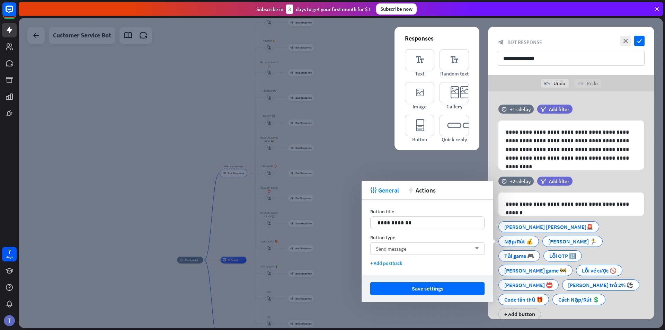
click at [427, 248] on div "Send message arrow_down" at bounding box center [427, 248] width 114 height 12
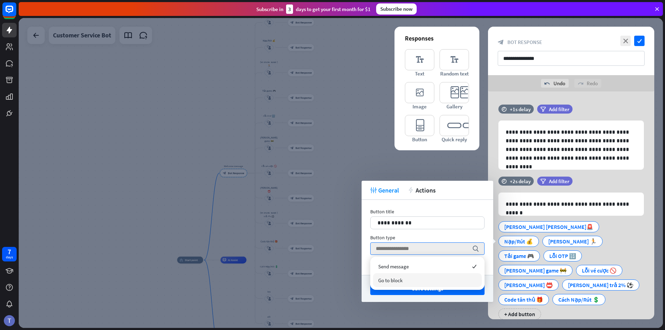
click at [405, 283] on div "Go to block" at bounding box center [427, 280] width 109 height 14
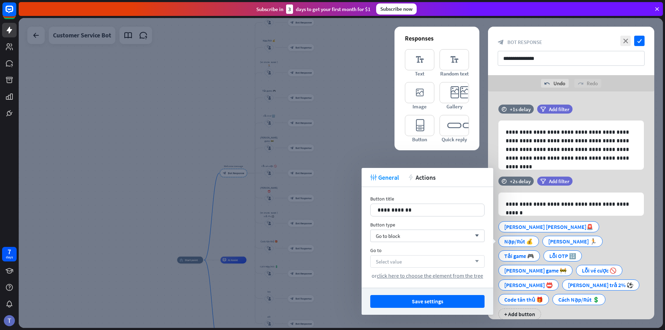
click at [408, 260] on div "Select value arrow_down" at bounding box center [427, 261] width 114 height 12
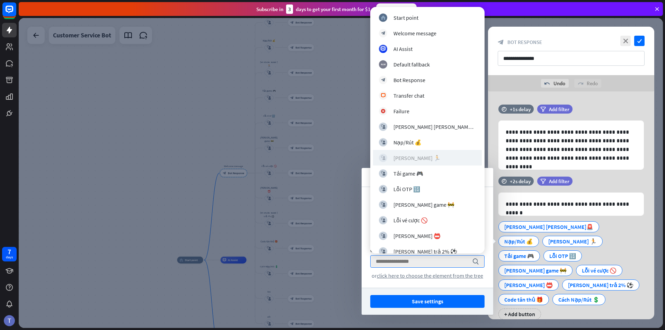
click at [405, 159] on div "[PERSON_NAME] 🏃" at bounding box center [416, 157] width 47 height 7
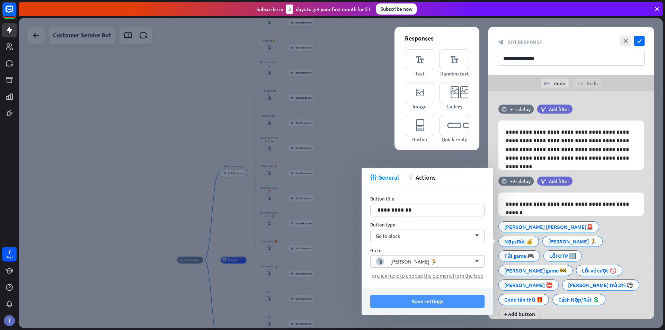
click at [432, 301] on button "Save settings" at bounding box center [427, 301] width 114 height 13
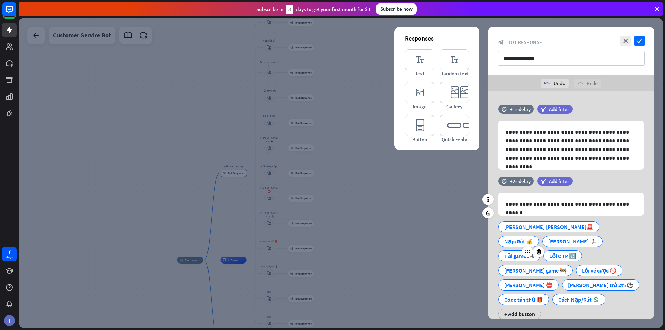
click at [462, 251] on div "Tải game 🎮" at bounding box center [519, 256] width 30 height 10
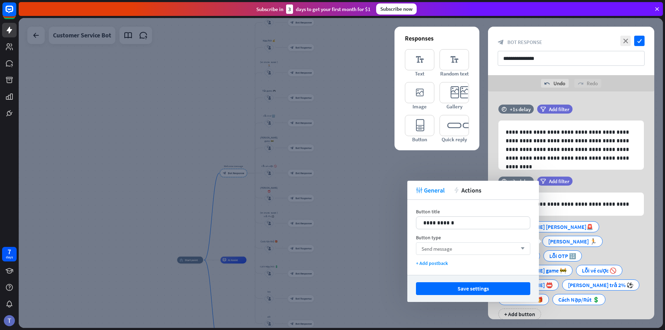
click at [462, 248] on div "Send message arrow_down" at bounding box center [473, 248] width 114 height 12
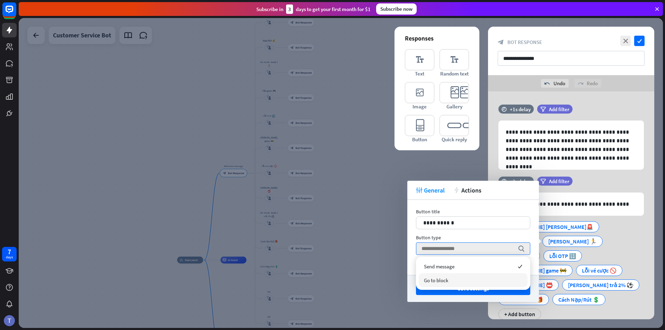
click at [446, 280] on span "Go to block" at bounding box center [436, 280] width 24 height 7
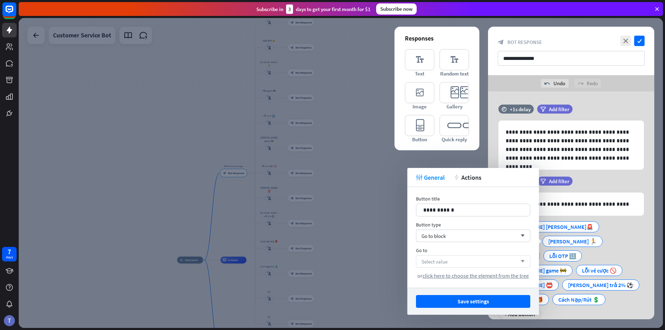
click at [459, 261] on div "Select value arrow_down" at bounding box center [473, 261] width 114 height 12
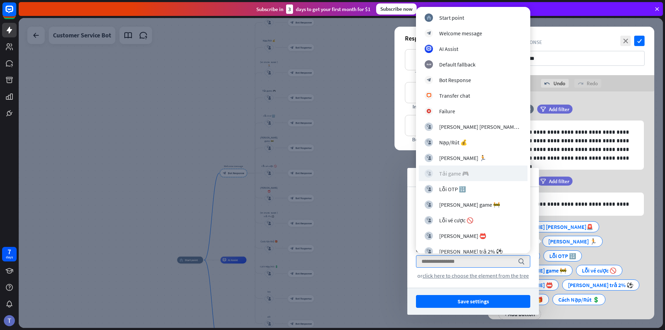
click at [457, 177] on div "block_user_input Tải game 🎮" at bounding box center [472, 173] width 97 height 8
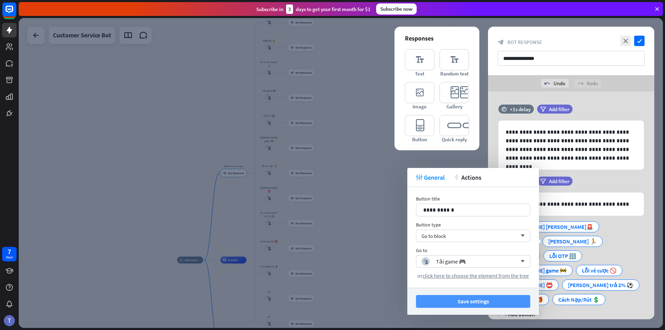
click at [462, 299] on button "Save settings" at bounding box center [473, 301] width 114 height 13
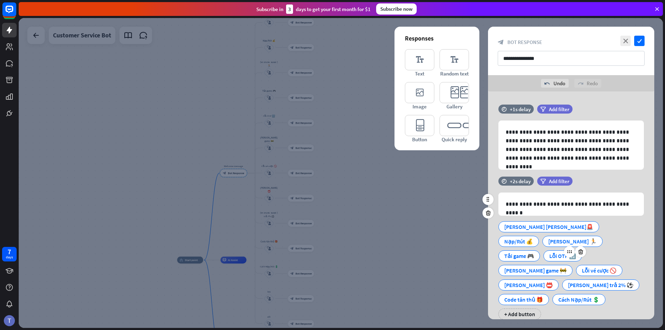
click at [462, 251] on div "Lỗi OTP 🔢" at bounding box center [562, 256] width 27 height 10
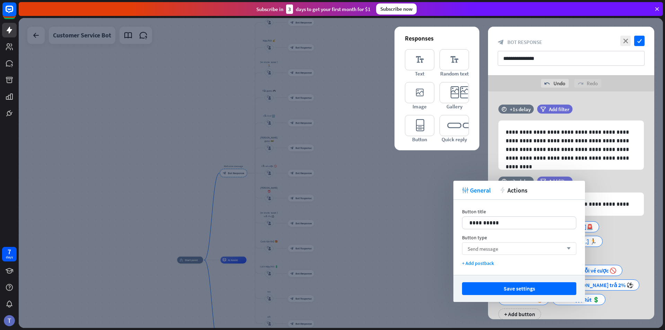
click at [462, 249] on div "Send message arrow_down" at bounding box center [519, 248] width 114 height 12
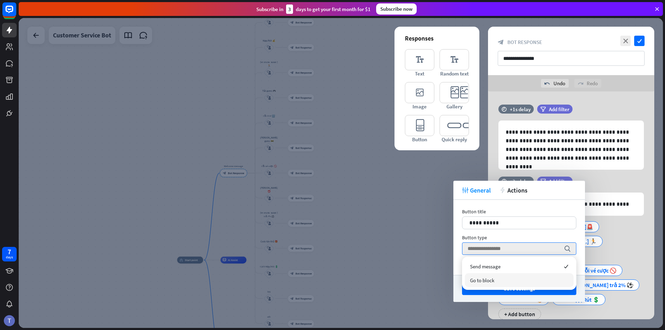
click at [462, 284] on div "Go to block" at bounding box center [519, 280] width 109 height 14
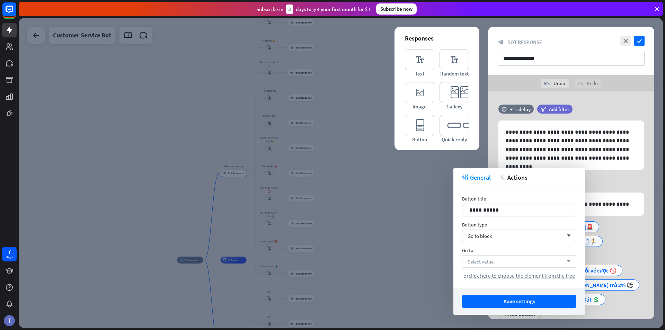
click at [462, 261] on div "Select value arrow_down" at bounding box center [519, 261] width 114 height 12
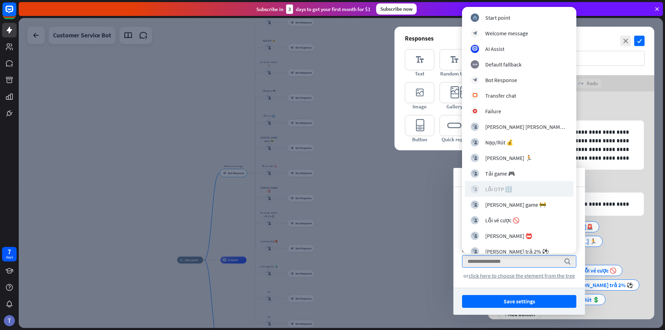
click at [462, 189] on div "Lỗi OTP 🔢" at bounding box center [498, 189] width 27 height 7
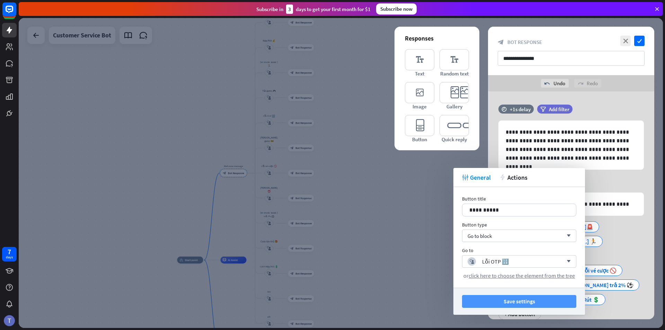
click at [462, 299] on button "Save settings" at bounding box center [519, 301] width 114 height 13
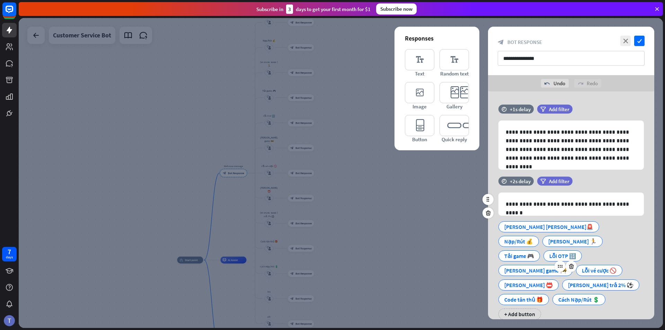
click at [462, 265] on div "[PERSON_NAME] game 🚧" at bounding box center [535, 270] width 62 height 10
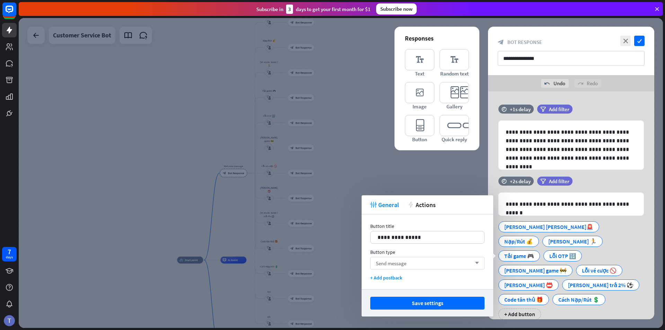
click at [423, 262] on div "Send message arrow_down" at bounding box center [427, 263] width 114 height 12
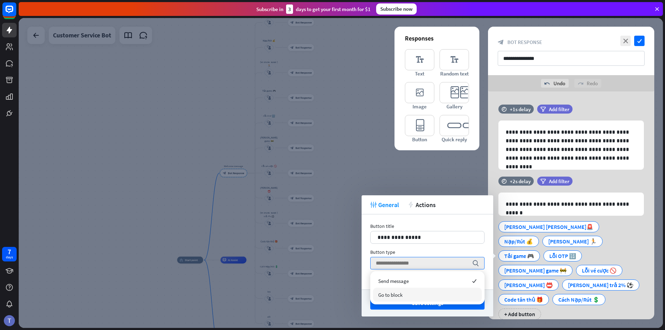
click at [405, 294] on div "Go to block" at bounding box center [427, 295] width 109 height 14
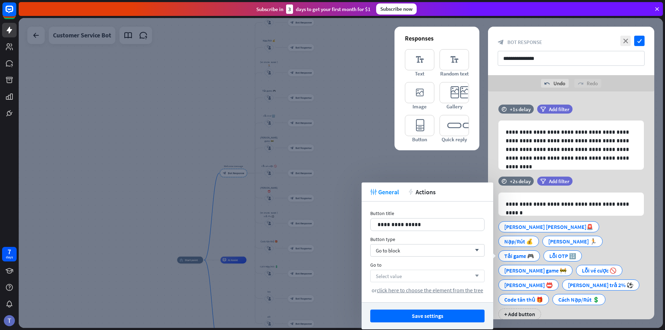
click at [424, 272] on div "Select value arrow_down" at bounding box center [427, 276] width 114 height 12
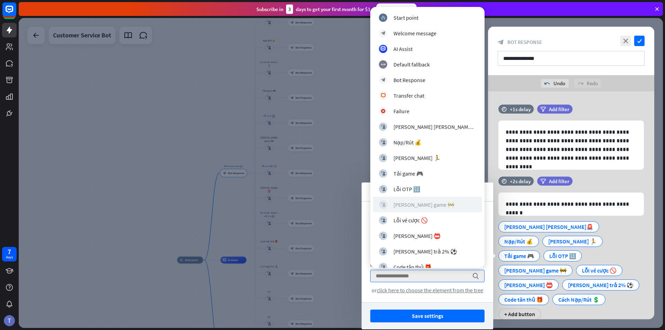
click at [420, 203] on div "[PERSON_NAME] game 🚧" at bounding box center [423, 204] width 61 height 7
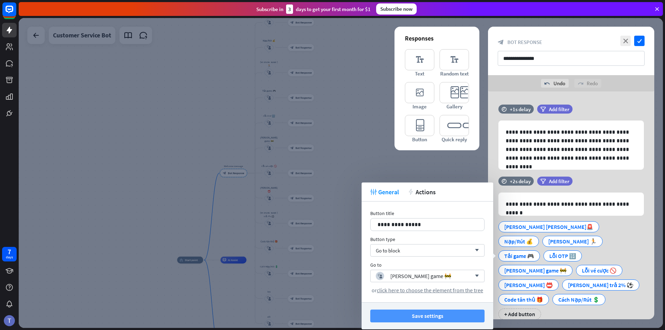
click at [428, 313] on button "Save settings" at bounding box center [427, 316] width 114 height 13
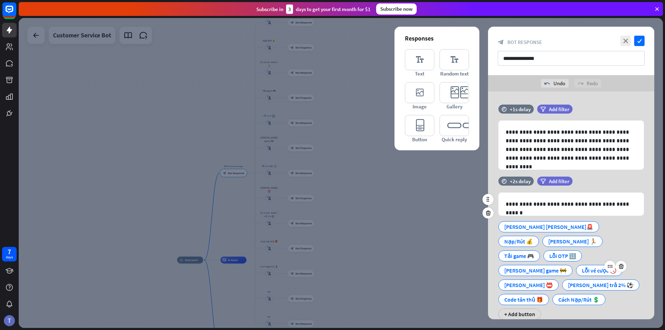
click at [462, 265] on div "Lỗi vé cược 🚫" at bounding box center [599, 270] width 35 height 10
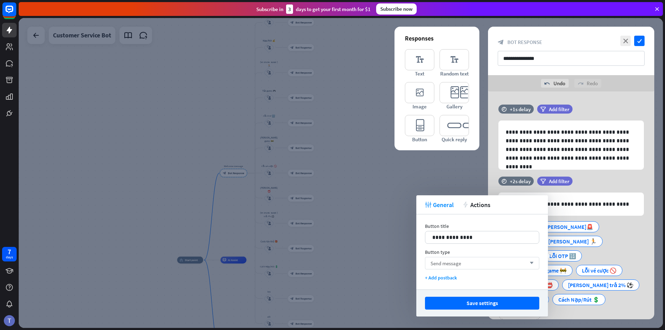
click at [462, 262] on div "Send message arrow_down" at bounding box center [482, 263] width 114 height 12
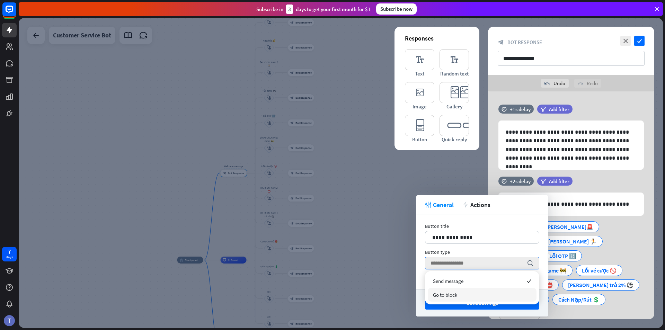
click at [457, 294] on span "Go to block" at bounding box center [445, 295] width 24 height 7
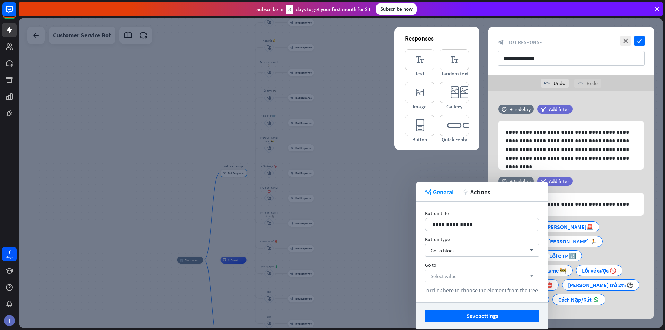
click at [462, 274] on div "Select value arrow_down" at bounding box center [482, 276] width 114 height 12
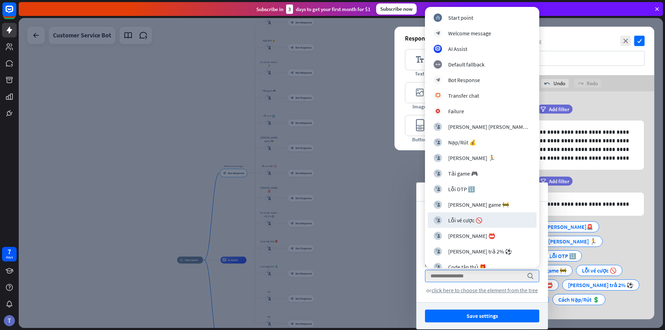
click at [462, 222] on div "Lỗi vé cược 🚫" at bounding box center [465, 220] width 34 height 7
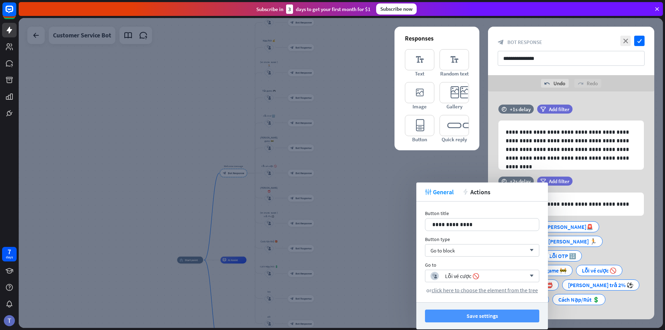
click at [462, 319] on button "Save settings" at bounding box center [482, 316] width 114 height 13
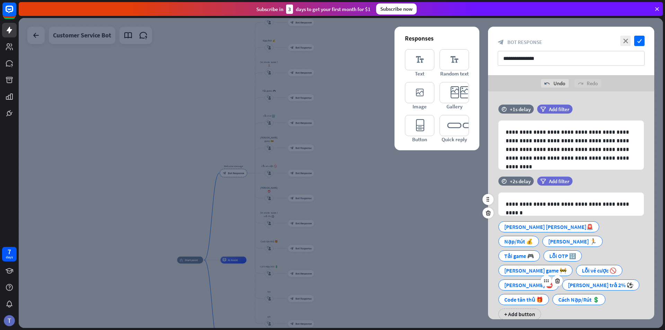
click at [462, 280] on div "[PERSON_NAME] 📛" at bounding box center [528, 285] width 48 height 10
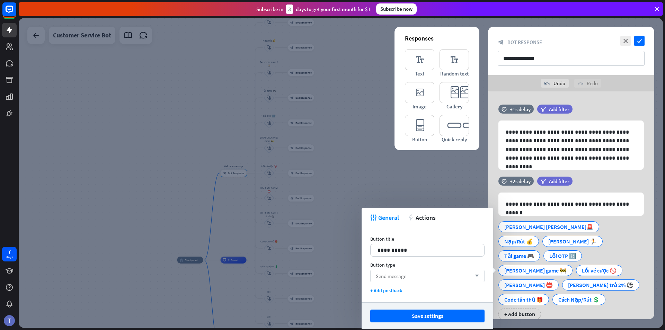
click at [434, 278] on div "Send message arrow_down" at bounding box center [427, 276] width 114 height 12
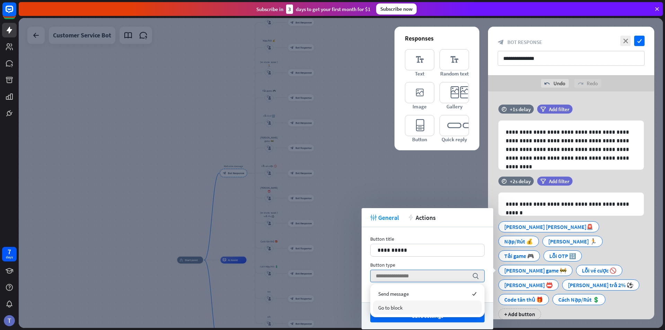
click at [426, 307] on div "Go to block" at bounding box center [427, 308] width 109 height 14
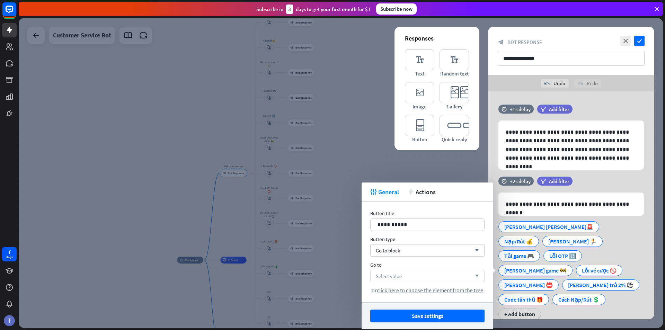
click at [437, 274] on div "Select value arrow_down" at bounding box center [427, 276] width 114 height 12
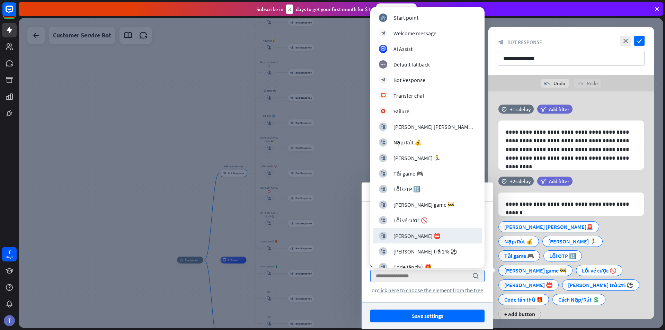
drag, startPoint x: 414, startPoint y: 232, endPoint x: 411, endPoint y: 233, distance: 3.6
click at [412, 233] on div "[PERSON_NAME] 📛" at bounding box center [416, 235] width 47 height 7
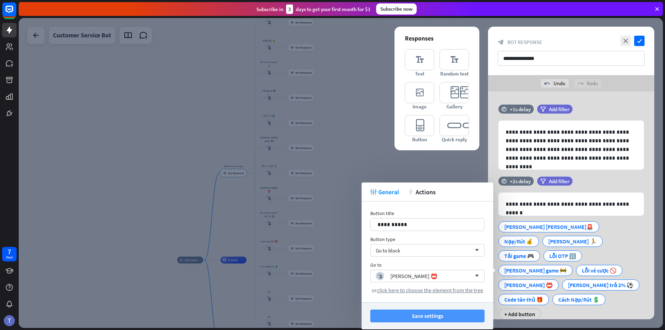
click at [421, 317] on button "Save settings" at bounding box center [427, 316] width 114 height 13
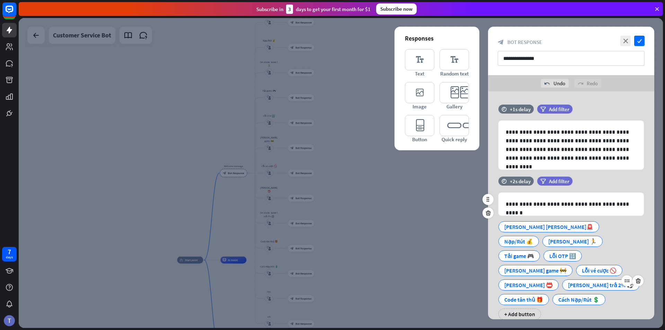
click at [462, 280] on div "[PERSON_NAME] trả 2% ⚽️" at bounding box center [600, 285] width 65 height 10
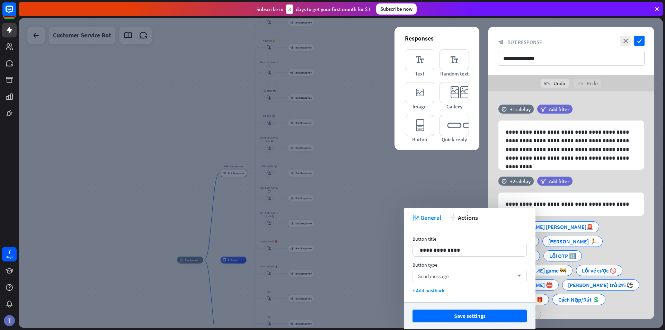
click at [462, 274] on div "Send message arrow_down" at bounding box center [469, 276] width 114 height 12
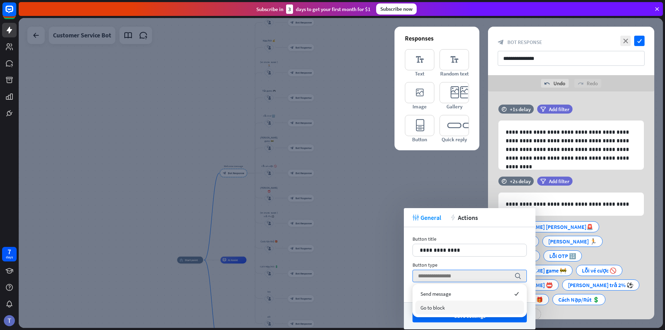
click at [453, 306] on div "Go to block" at bounding box center [469, 308] width 109 height 14
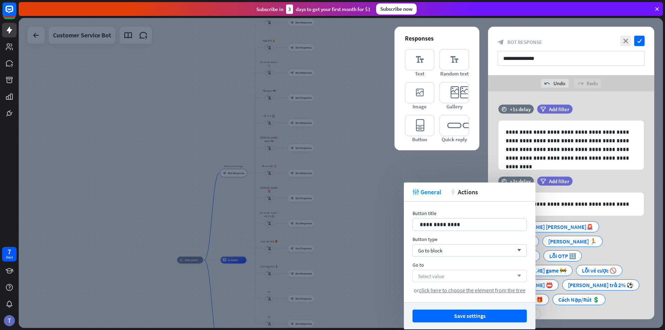
click at [459, 276] on div "Select value arrow_down" at bounding box center [469, 276] width 114 height 12
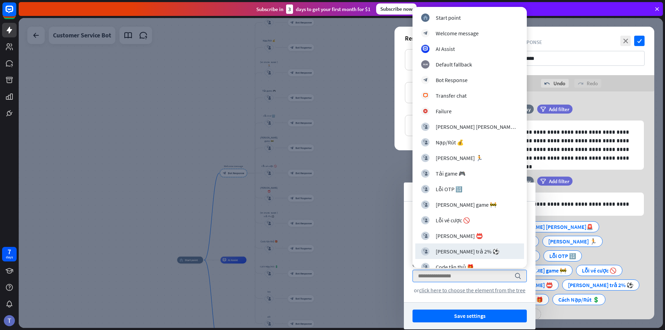
click at [458, 251] on div "[PERSON_NAME] trả 2% ⚽️" at bounding box center [468, 251] width 64 height 7
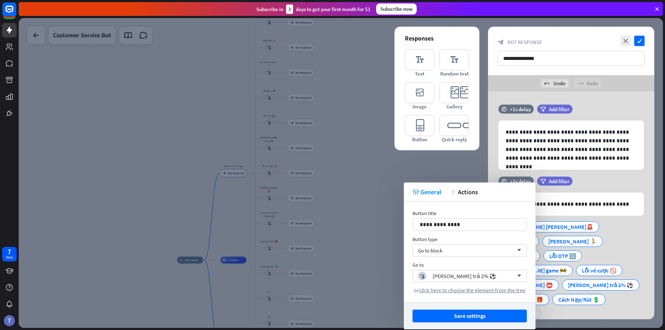
click at [452, 316] on button "Save settings" at bounding box center [469, 316] width 114 height 13
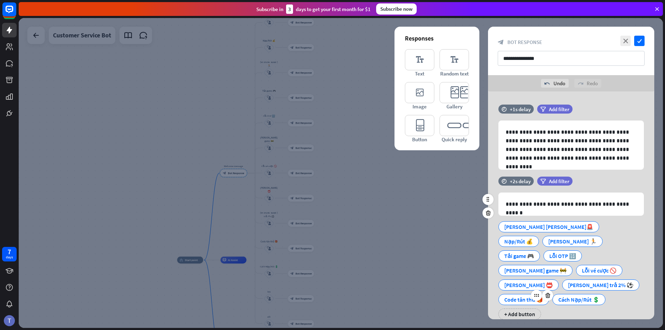
click at [462, 294] on div "Code tân thủ 🎁" at bounding box center [523, 299] width 39 height 10
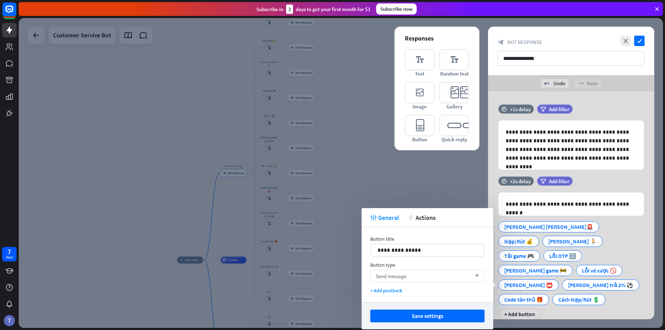
click at [424, 275] on div "Send message arrow_down" at bounding box center [427, 276] width 114 height 12
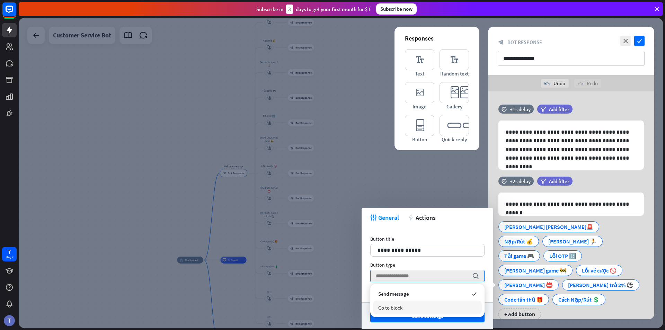
click at [409, 306] on div "Go to block" at bounding box center [427, 308] width 109 height 14
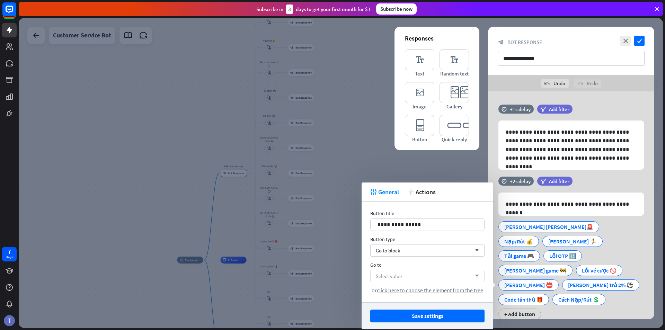
click at [432, 273] on div "Select value arrow_down" at bounding box center [427, 276] width 114 height 12
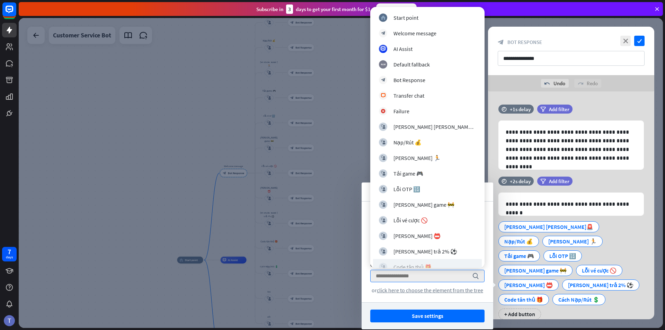
click at [421, 266] on div "Code tân thủ 🎁" at bounding box center [412, 266] width 38 height 7
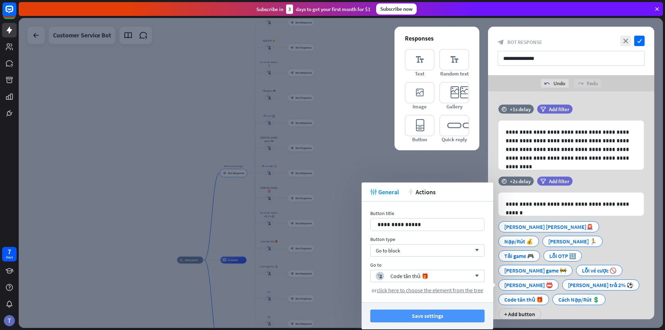
click at [431, 316] on button "Save settings" at bounding box center [427, 316] width 114 height 13
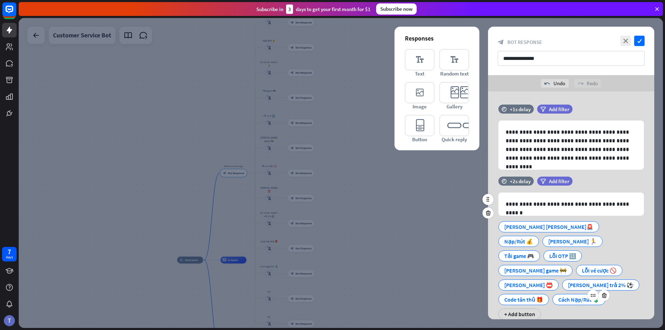
click at [462, 294] on div "Cách Nạp/Rút 💲" at bounding box center [578, 299] width 41 height 10
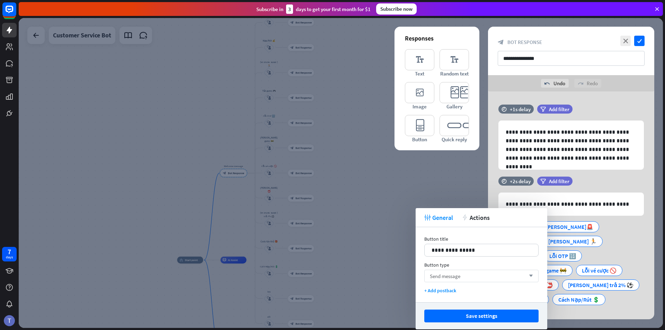
click at [457, 275] on span "Send message" at bounding box center [445, 276] width 30 height 7
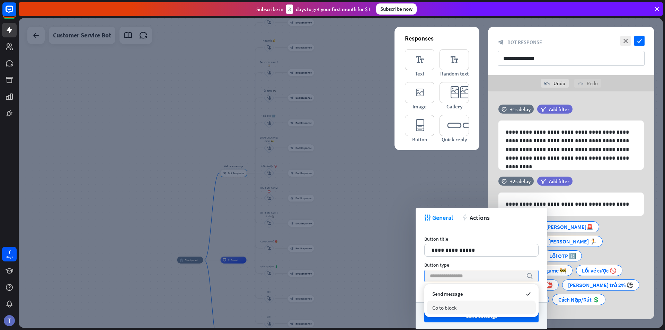
click at [458, 305] on div "Go to block" at bounding box center [481, 308] width 109 height 14
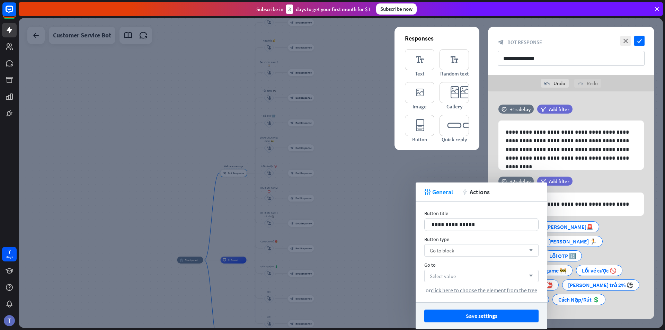
click at [462, 276] on div "Select value arrow_down" at bounding box center [481, 276] width 114 height 12
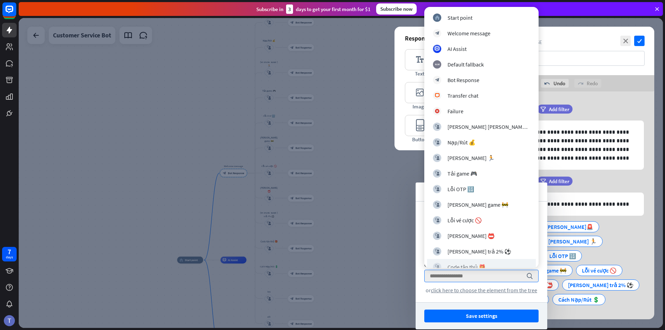
scroll to position [35, 0]
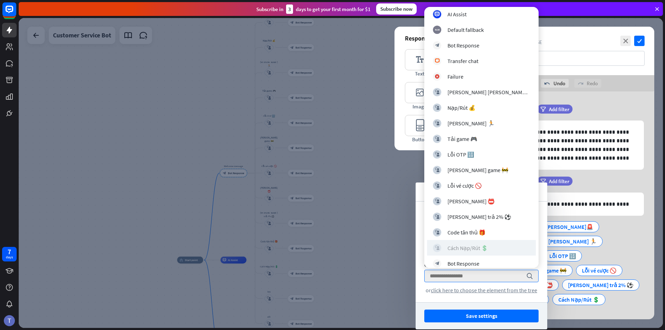
click at [462, 249] on div "Cách Nạp/Rút 💲" at bounding box center [467, 247] width 41 height 7
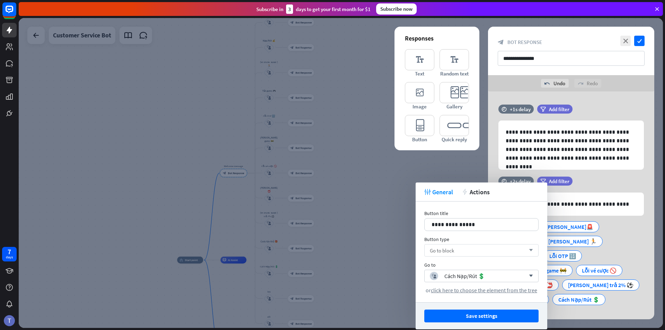
click at [462, 320] on button "Save settings" at bounding box center [481, 316] width 114 height 13
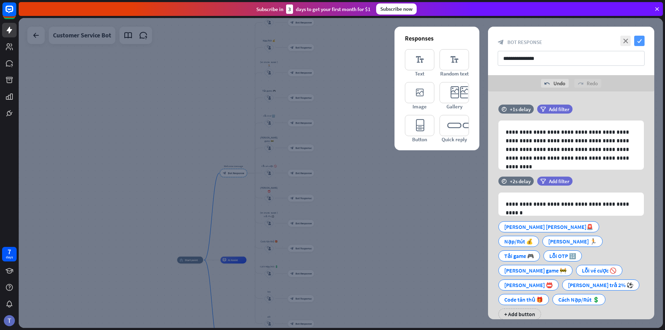
click at [462, 41] on icon "check" at bounding box center [639, 41] width 10 height 10
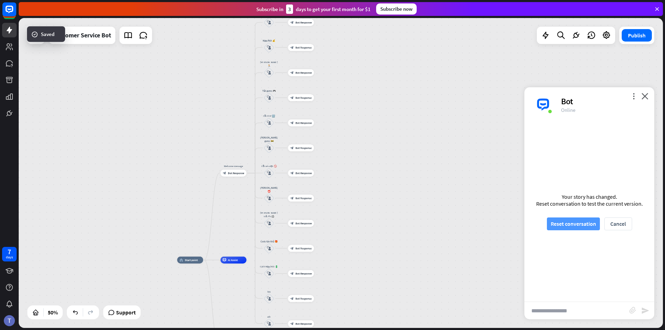
click at [462, 224] on button "Reset conversation" at bounding box center [573, 223] width 53 height 13
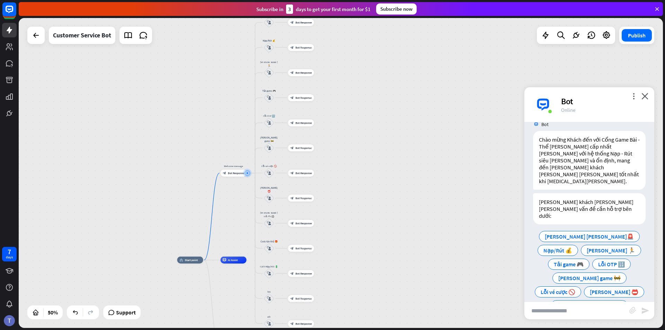
scroll to position [12, 0]
click at [462, 260] on span "Tải game 🎮" at bounding box center [569, 263] width 30 height 7
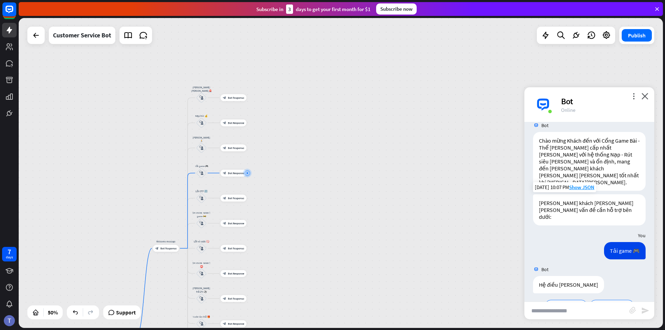
scroll to position [10, 0]
click at [462, 302] on span "Iphone (IOS)" at bounding box center [566, 305] width 30 height 7
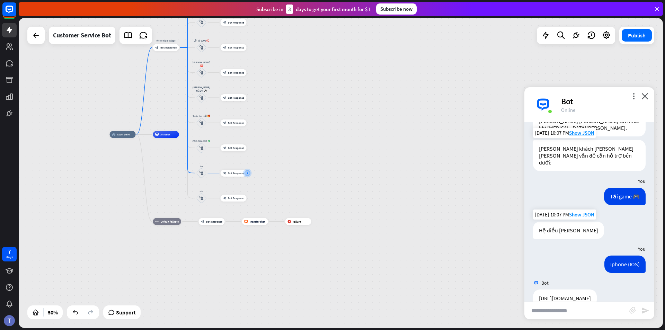
scroll to position [66, 0]
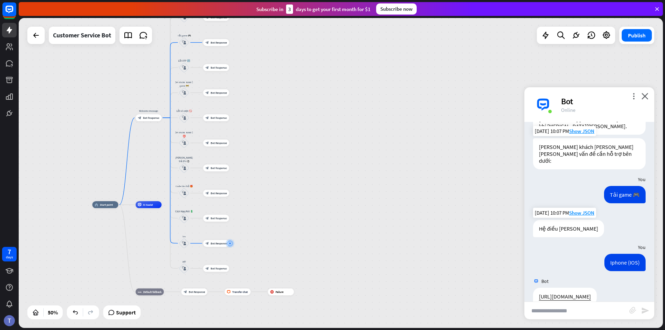
drag, startPoint x: 321, startPoint y: 161, endPoint x: 302, endPoint y: 231, distance: 72.7
click at [303, 231] on div "home_2 Start point Welcome message block_bot_response Bot Response [PERSON_NAME…" at bounding box center [253, 282] width 322 height 155
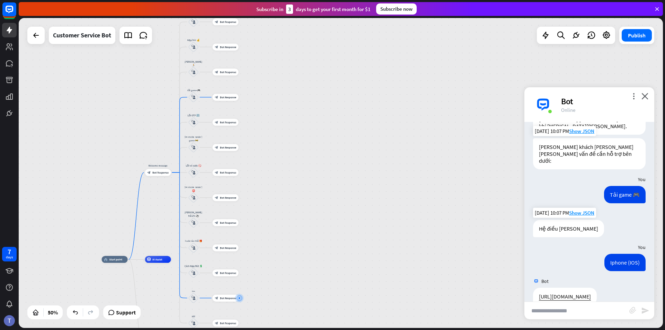
drag, startPoint x: 290, startPoint y: 134, endPoint x: 294, endPoint y: 158, distance: 24.1
click at [294, 158] on div "home_2 Start point Welcome message block_bot_response Bot Response [PERSON_NAME…" at bounding box center [341, 173] width 644 height 310
click at [226, 122] on span "Bot Response" at bounding box center [227, 121] width 16 height 3
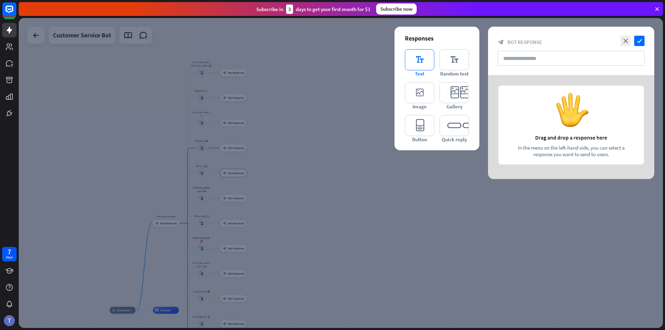
click at [419, 62] on icon "editor_text" at bounding box center [419, 59] width 29 height 21
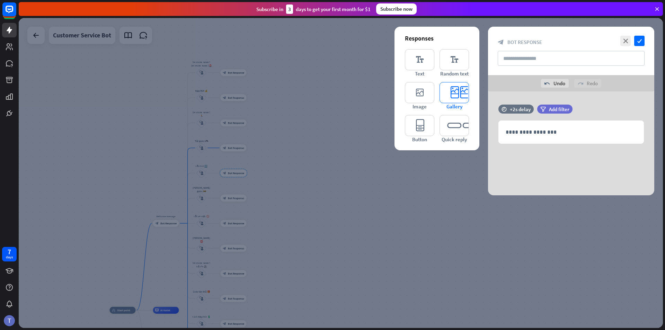
click at [459, 93] on icon "editor_card" at bounding box center [453, 92] width 29 height 21
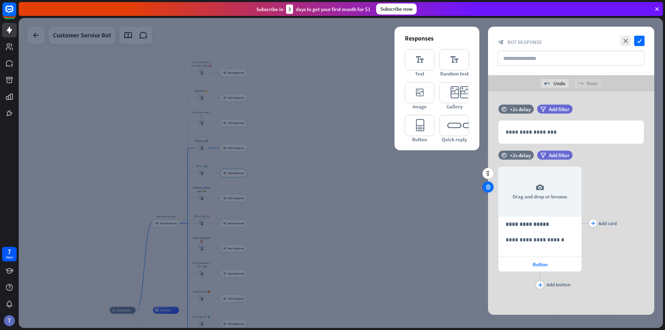
click at [462, 185] on icon at bounding box center [488, 187] width 7 height 6
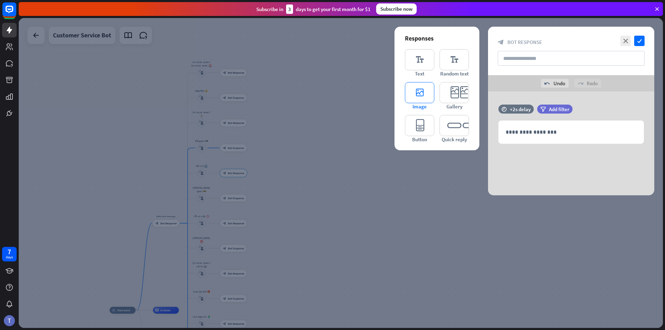
click at [425, 93] on icon "editor_image" at bounding box center [419, 92] width 29 height 21
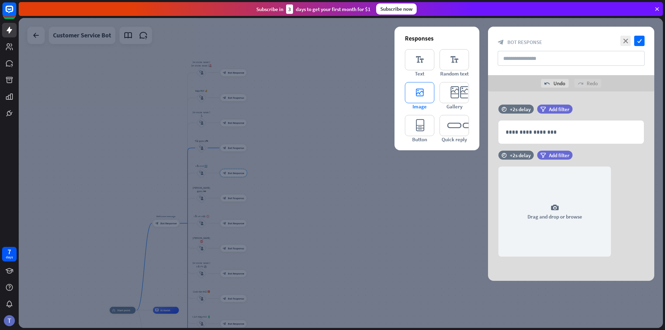
click at [421, 94] on icon "editor_image" at bounding box center [419, 92] width 29 height 21
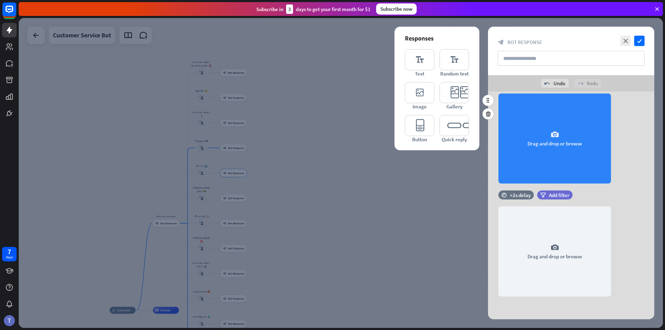
scroll to position [74, 0]
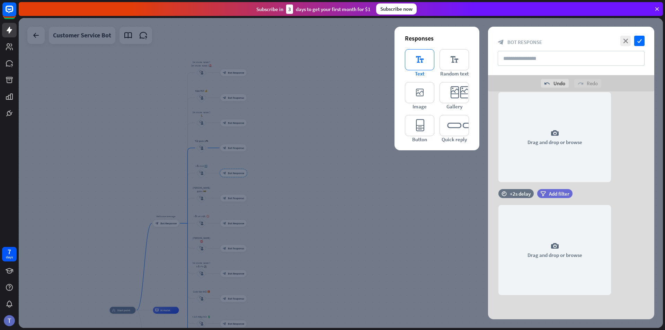
click at [422, 64] on icon "editor_text" at bounding box center [419, 59] width 29 height 21
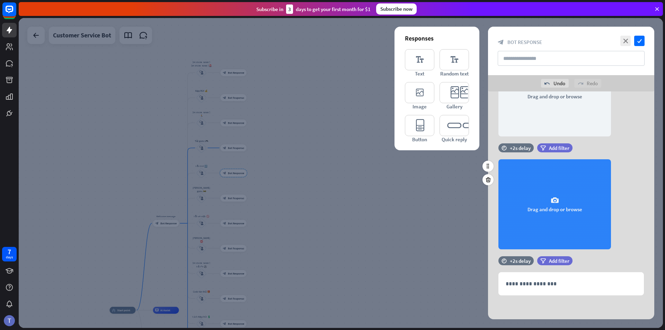
scroll to position [120, 0]
drag, startPoint x: 590, startPoint y: 287, endPoint x: 570, endPoint y: 238, distance: 52.5
click at [462, 238] on div "**********" at bounding box center [571, 145] width 166 height 348
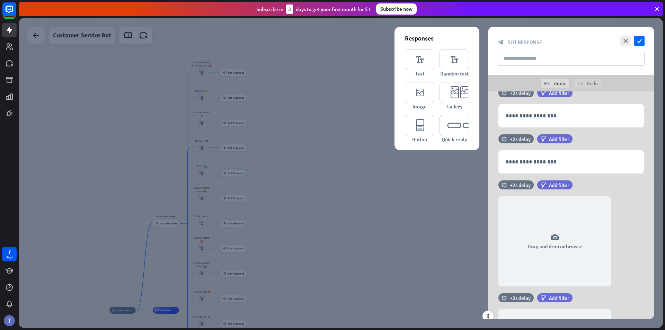
scroll to position [0, 0]
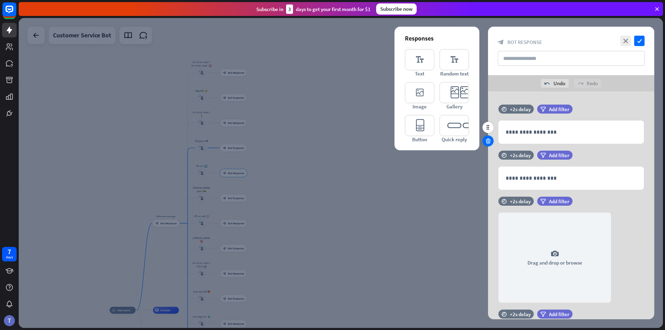
click at [462, 139] on icon at bounding box center [488, 141] width 7 height 6
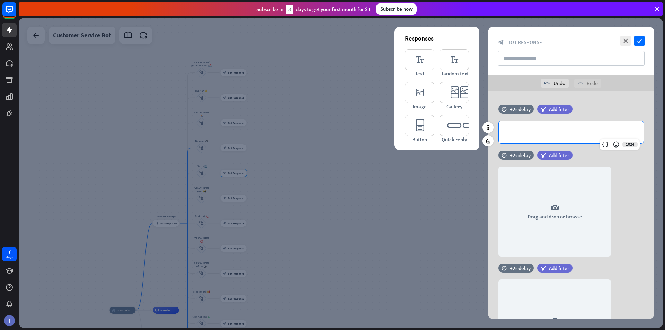
click at [462, 132] on p "**********" at bounding box center [570, 132] width 131 height 9
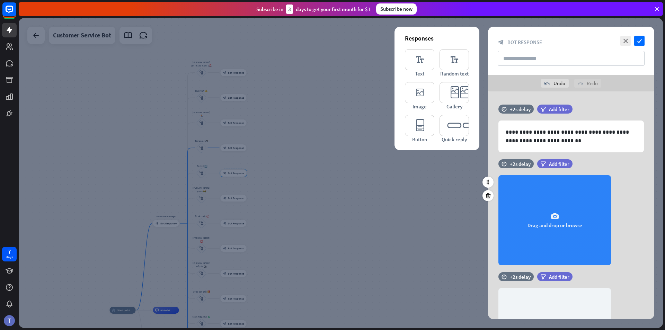
click at [462, 217] on div "camera Drag and drop or browse" at bounding box center [554, 220] width 113 height 90
click at [462, 216] on icon "camera" at bounding box center [555, 216] width 8 height 8
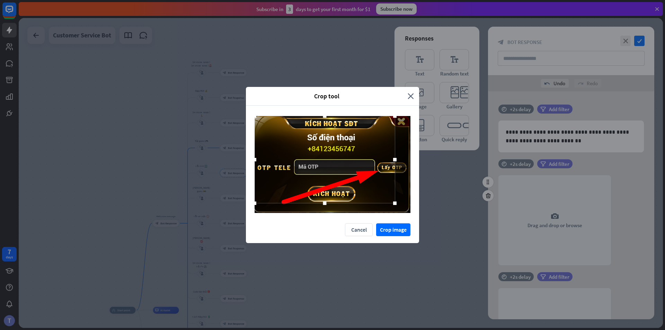
drag, startPoint x: 267, startPoint y: 126, endPoint x: 245, endPoint y: 115, distance: 24.0
click at [245, 115] on div "Crop tool close Cancel Crop image" at bounding box center [332, 165] width 665 height 330
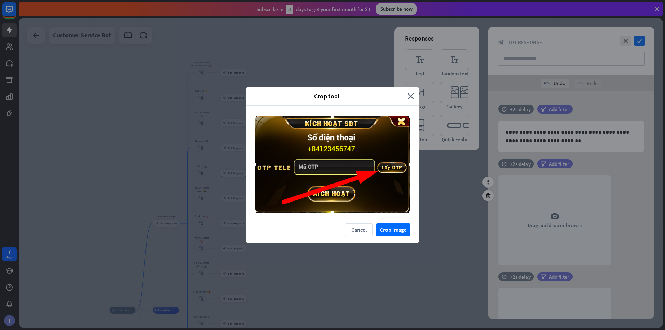
drag, startPoint x: 397, startPoint y: 205, endPoint x: 409, endPoint y: 214, distance: 14.6
click at [412, 215] on div at bounding box center [332, 165] width 173 height 118
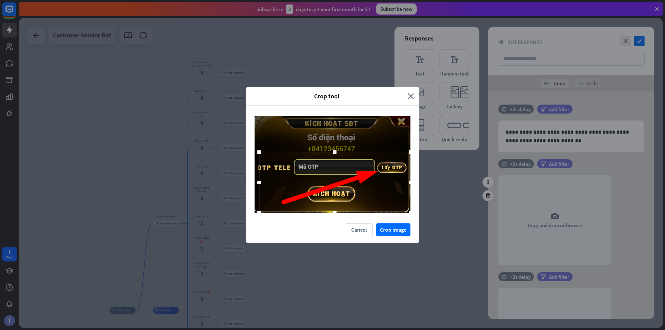
drag, startPoint x: 255, startPoint y: 117, endPoint x: 260, endPoint y: 153, distance: 36.3
click at [260, 153] on div at bounding box center [258, 151] width 3 height 3
click at [394, 226] on button "Crop image" at bounding box center [393, 229] width 34 height 13
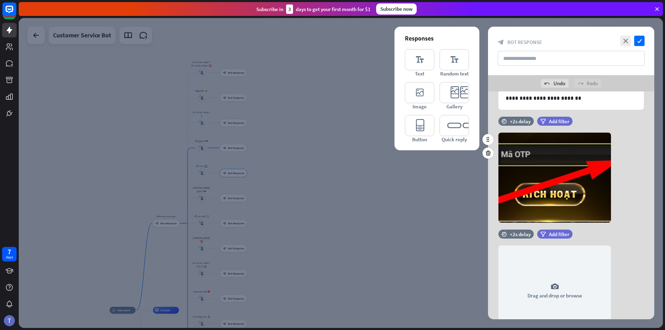
scroll to position [69, 0]
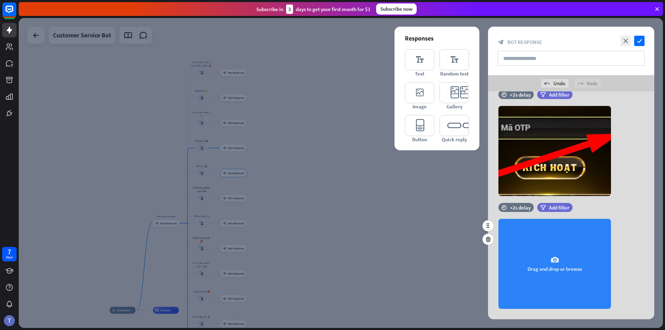
click at [462, 256] on icon "camera" at bounding box center [555, 260] width 8 height 8
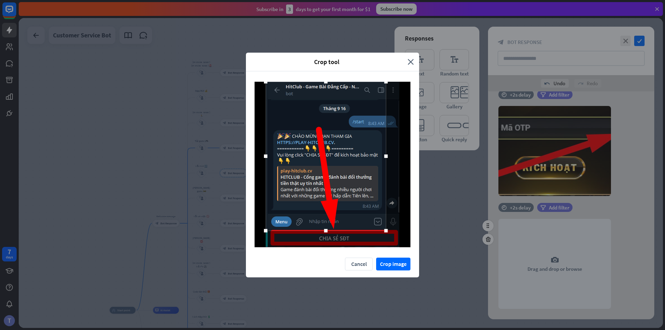
drag, startPoint x: 278, startPoint y: 99, endPoint x: 237, endPoint y: 77, distance: 47.1
click at [237, 77] on div "Crop tool close Cancel Crop image" at bounding box center [332, 165] width 665 height 330
drag, startPoint x: 387, startPoint y: 155, endPoint x: 423, endPoint y: 160, distance: 36.4
click at [423, 160] on div "Crop tool close Cancel Crop image" at bounding box center [332, 165] width 665 height 330
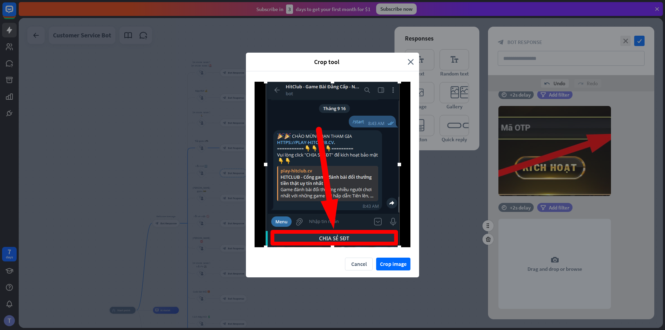
drag, startPoint x: 397, startPoint y: 230, endPoint x: 414, endPoint y: 250, distance: 25.6
click at [414, 250] on div at bounding box center [332, 164] width 173 height 186
click at [400, 264] on button "Crop image" at bounding box center [393, 264] width 34 height 13
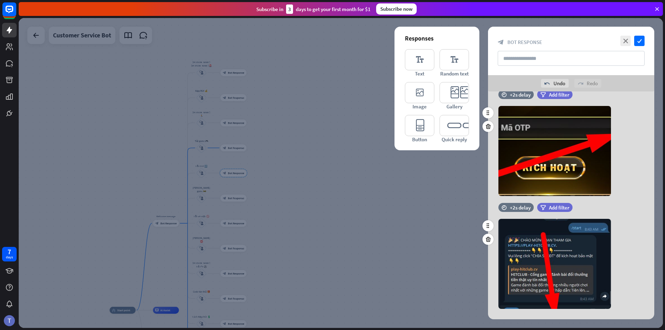
scroll to position [0, 0]
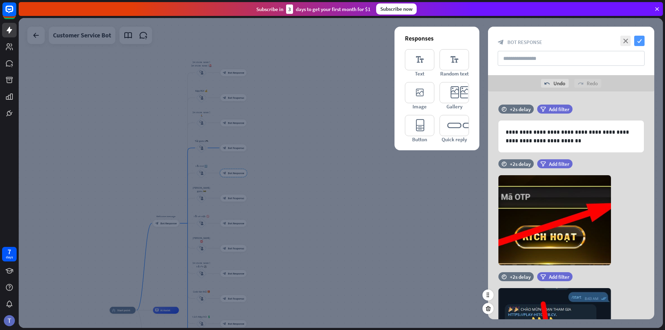
click at [462, 41] on icon "check" at bounding box center [639, 41] width 10 height 10
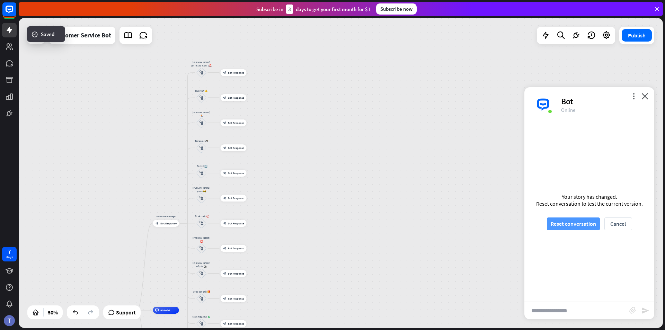
click at [462, 223] on button "Reset conversation" at bounding box center [573, 223] width 53 height 13
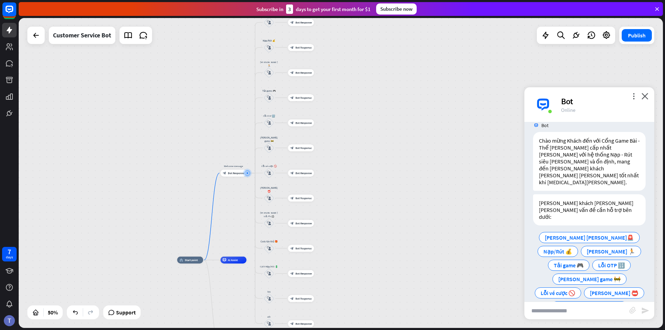
scroll to position [12, 0]
click at [462, 258] on div "Lỗi OTP 🔢" at bounding box center [611, 263] width 38 height 11
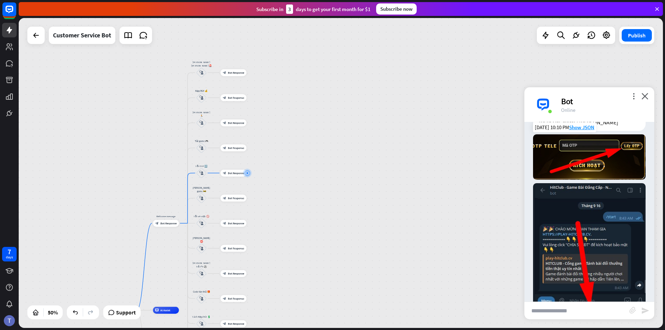
scroll to position [188, 0]
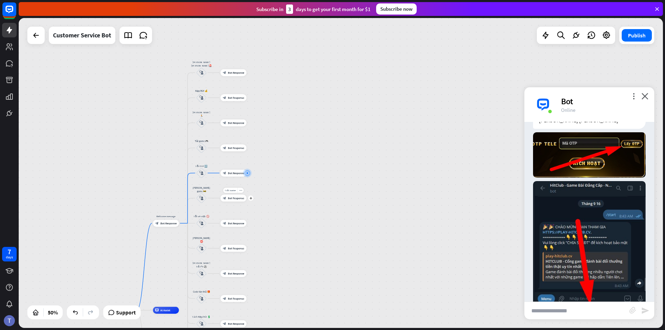
click at [237, 202] on div "Edit name more_horiz plus block_bot_response Bot Response" at bounding box center [234, 198] width 26 height 7
click at [235, 197] on span "Bot Response" at bounding box center [236, 197] width 16 height 3
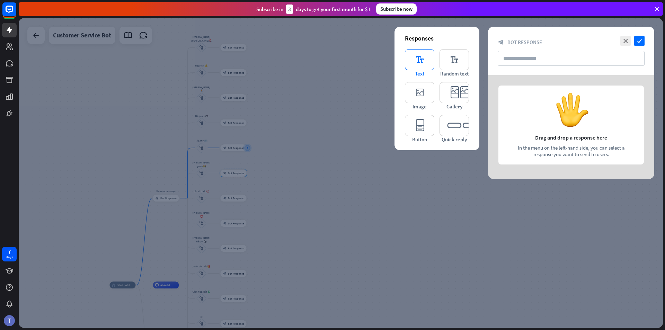
click at [412, 64] on icon "editor_text" at bounding box center [419, 59] width 29 height 21
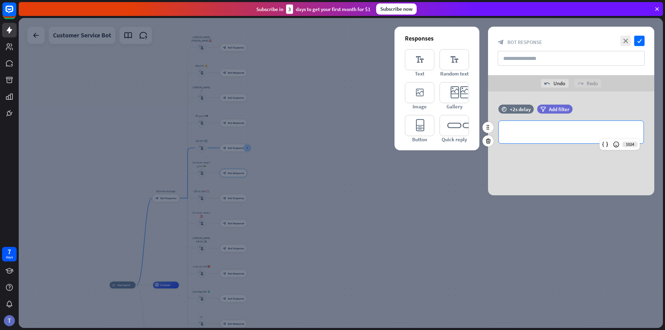
click at [462, 135] on p "**********" at bounding box center [570, 132] width 131 height 9
click at [462, 132] on p "**********" at bounding box center [570, 132] width 131 height 9
click at [462, 131] on p "**********" at bounding box center [570, 132] width 131 height 9
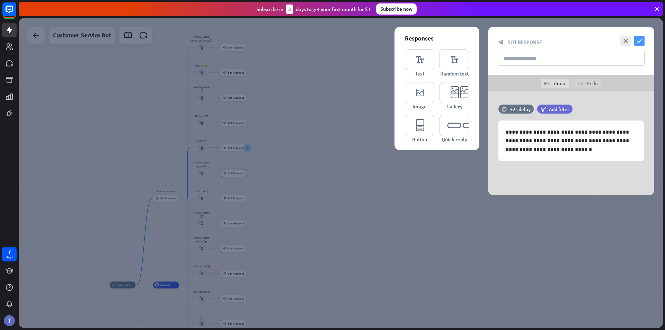
click at [462, 41] on icon "check" at bounding box center [639, 41] width 10 height 10
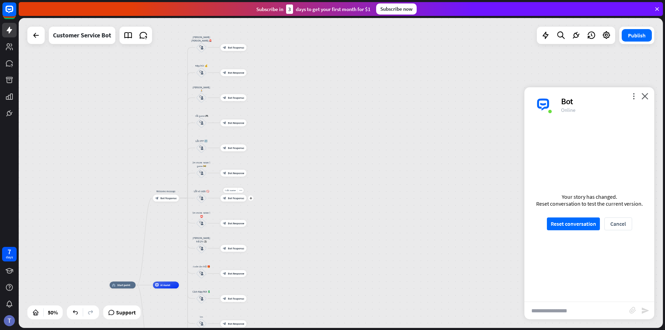
click at [232, 199] on span "Bot Response" at bounding box center [236, 197] width 16 height 3
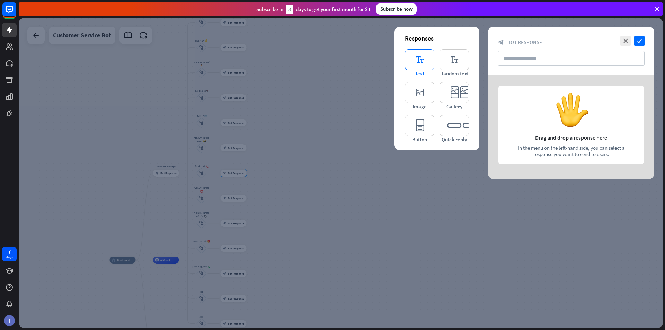
click at [410, 57] on icon "editor_text" at bounding box center [419, 59] width 29 height 21
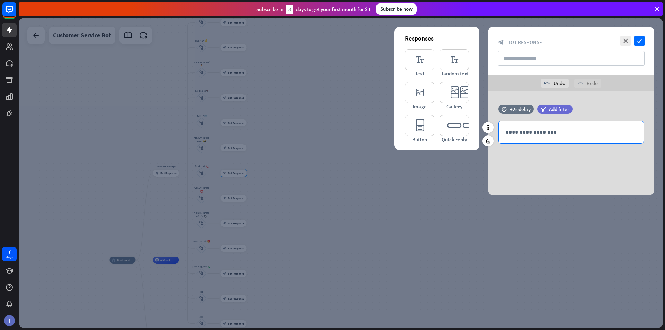
click at [462, 128] on p "**********" at bounding box center [570, 132] width 131 height 9
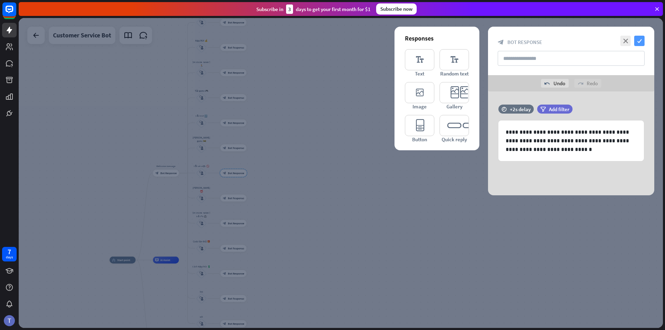
click at [462, 39] on icon "check" at bounding box center [639, 41] width 10 height 10
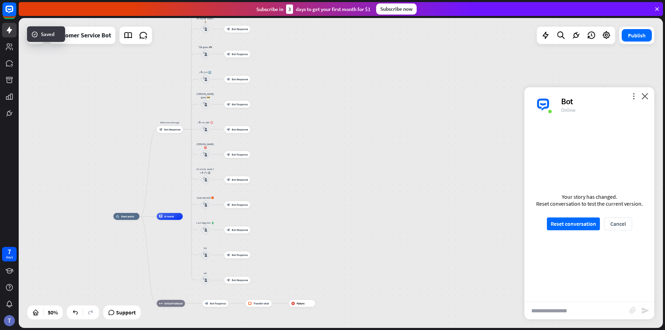
drag, startPoint x: 285, startPoint y: 206, endPoint x: 289, endPoint y: 160, distance: 45.5
click at [289, 160] on div "home_2 Start point Welcome message block_bot_response Bot Response [PERSON_NAME…" at bounding box center [341, 173] width 644 height 310
click at [235, 152] on span "Bot Response" at bounding box center [240, 152] width 16 height 3
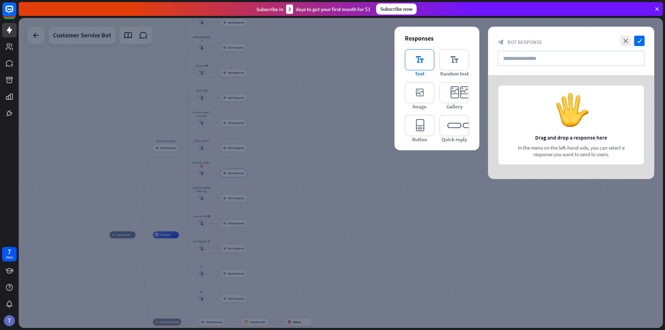
click at [421, 61] on icon "editor_text" at bounding box center [419, 59] width 29 height 21
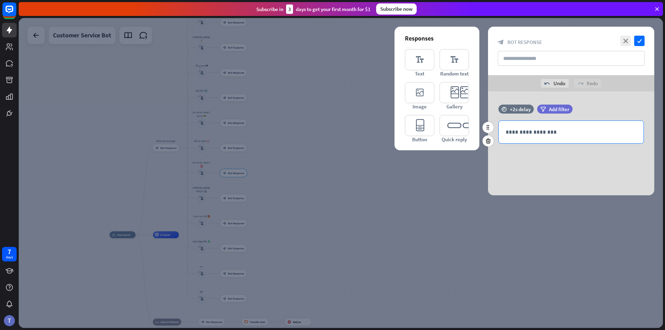
click at [462, 129] on p "**********" at bounding box center [570, 132] width 131 height 9
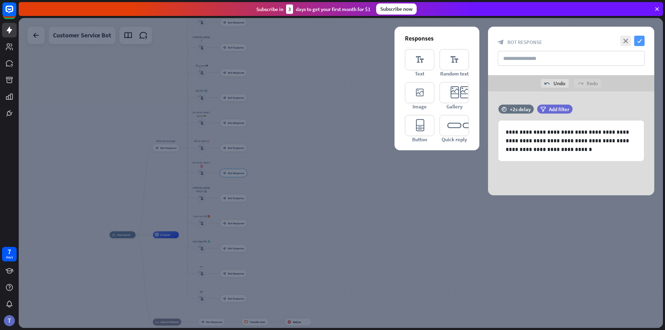
click at [462, 40] on icon "check" at bounding box center [639, 41] width 10 height 10
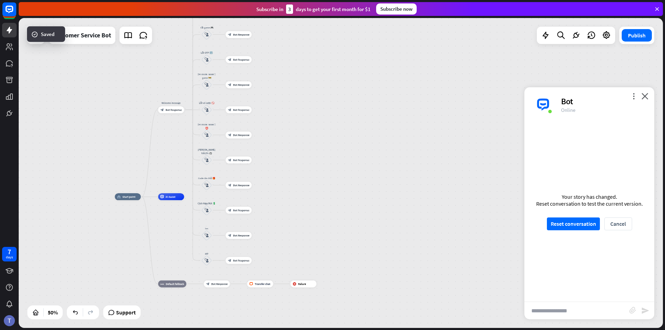
drag, startPoint x: 338, startPoint y: 210, endPoint x: 350, endPoint y: 155, distance: 56.0
click at [350, 155] on div "home_2 Start point Welcome message block_bot_response Bot Response [PERSON_NAME…" at bounding box center [341, 173] width 644 height 310
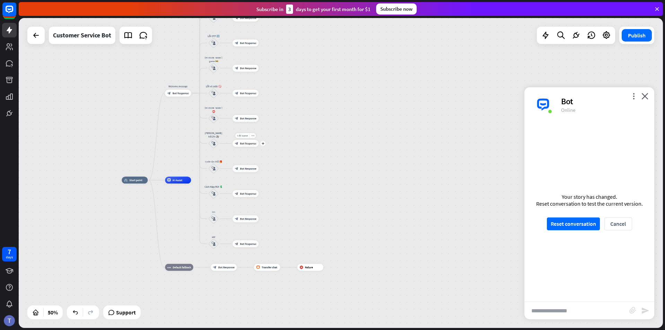
click at [244, 145] on span "Bot Response" at bounding box center [248, 143] width 16 height 3
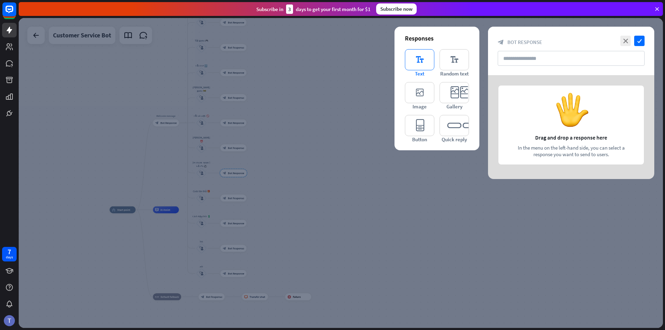
click at [413, 62] on icon "editor_text" at bounding box center [419, 59] width 29 height 21
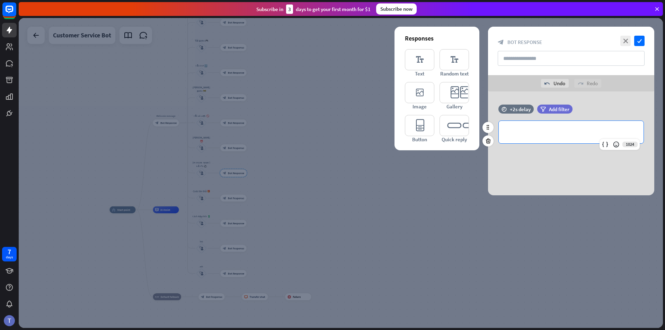
click at [462, 127] on div "**********" at bounding box center [571, 132] width 145 height 23
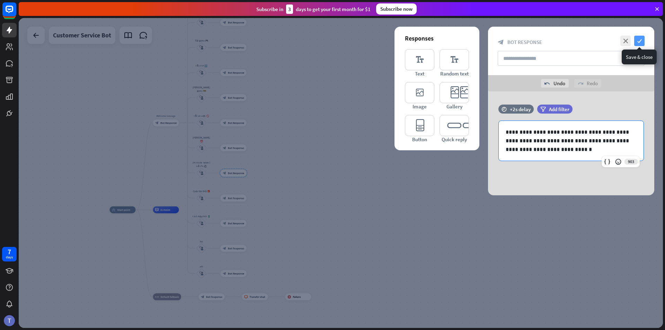
click at [462, 40] on icon "check" at bounding box center [639, 41] width 10 height 10
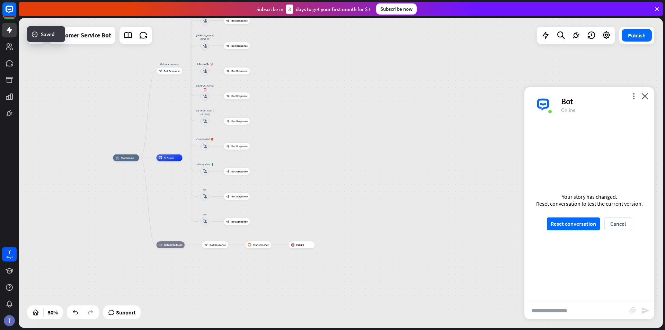
drag, startPoint x: 313, startPoint y: 212, endPoint x: 317, endPoint y: 160, distance: 52.4
click at [317, 160] on div "home_2 Start point Welcome message block_bot_response Bot Response [PERSON_NAME…" at bounding box center [274, 235] width 322 height 155
click at [240, 172] on span "Bot Response" at bounding box center [239, 170] width 16 height 3
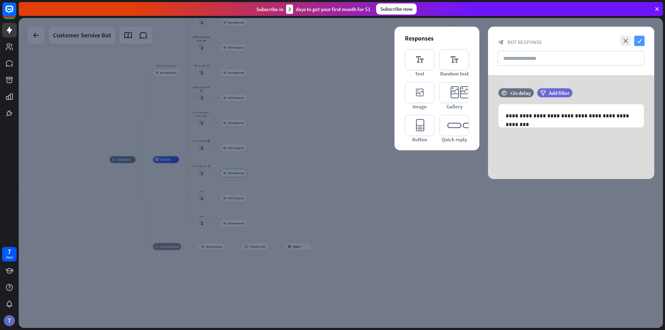
click at [462, 39] on icon "check" at bounding box center [639, 41] width 10 height 10
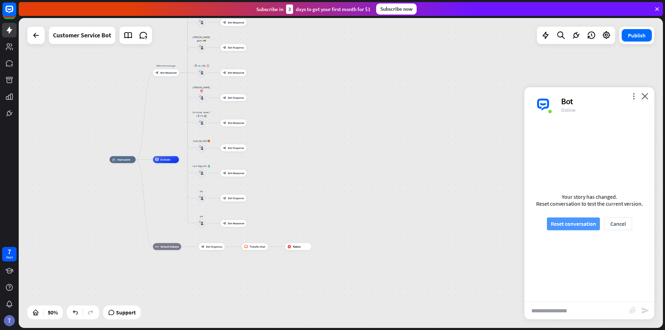
click at [462, 223] on button "Reset conversation" at bounding box center [573, 223] width 53 height 13
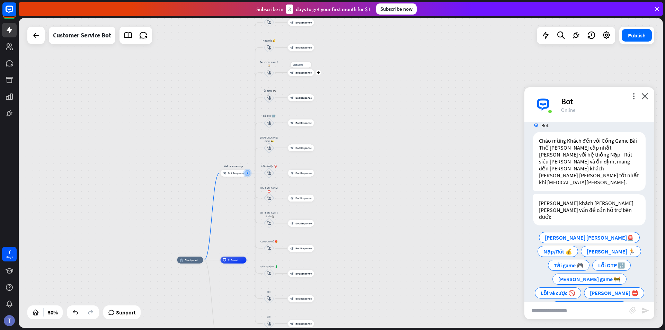
scroll to position [12, 0]
click at [301, 72] on span "Bot Response" at bounding box center [303, 72] width 16 height 3
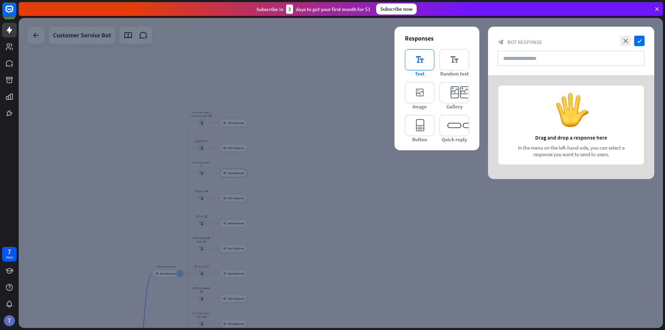
click at [411, 59] on icon "editor_text" at bounding box center [419, 59] width 29 height 21
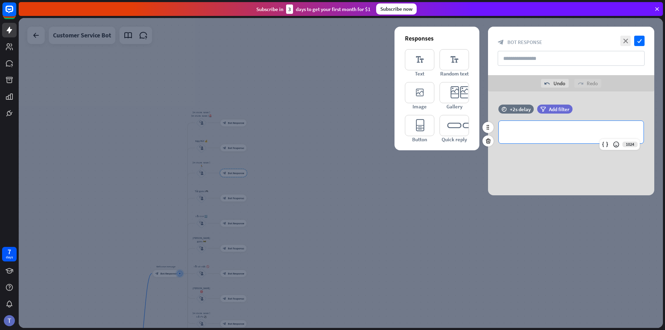
click at [462, 134] on p "**********" at bounding box center [570, 132] width 131 height 9
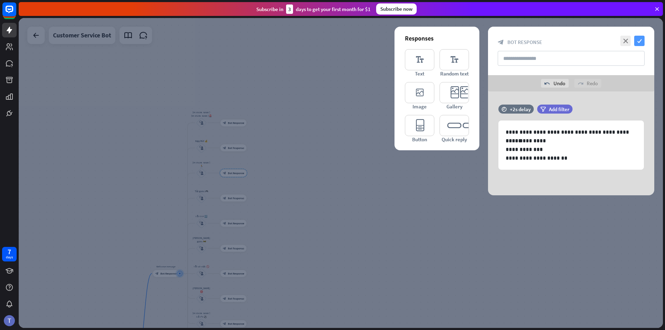
click at [462, 36] on icon "check" at bounding box center [639, 41] width 10 height 10
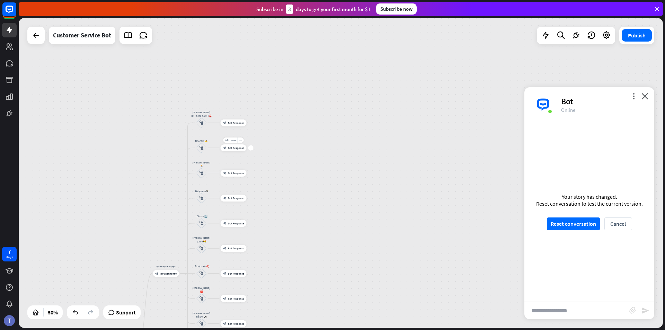
click at [231, 147] on span "Bot Response" at bounding box center [236, 147] width 16 height 3
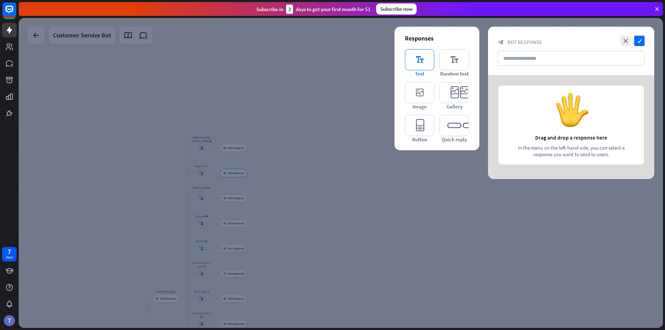
click at [420, 60] on icon "editor_text" at bounding box center [419, 59] width 29 height 21
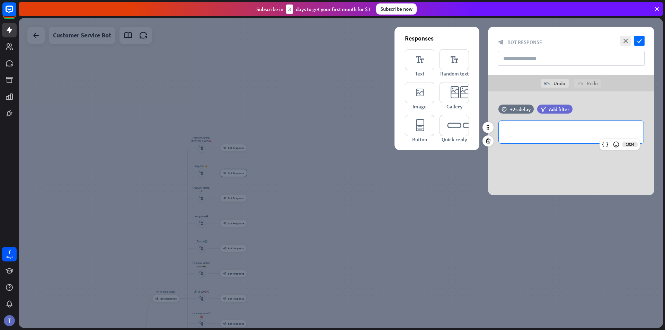
click at [462, 134] on p "**********" at bounding box center [570, 132] width 131 height 9
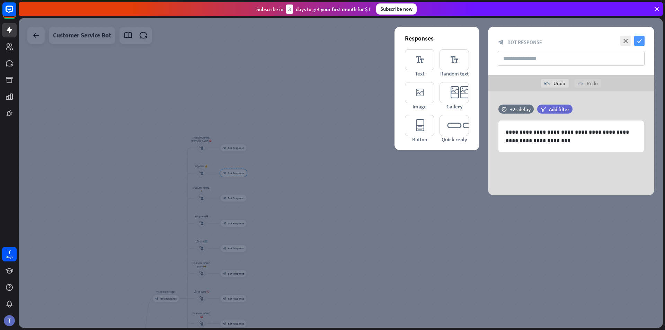
click at [462, 42] on icon "check" at bounding box center [639, 41] width 10 height 10
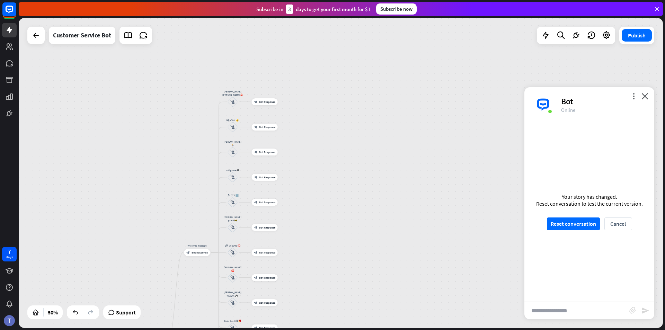
drag, startPoint x: 364, startPoint y: 227, endPoint x: 391, endPoint y: 186, distance: 49.7
click at [391, 186] on div "home_2 Start point Welcome message block_bot_response Bot Response [PERSON_NAME…" at bounding box center [341, 173] width 644 height 310
click at [200, 248] on div "block_bot_response Bot Response" at bounding box center [201, 245] width 26 height 7
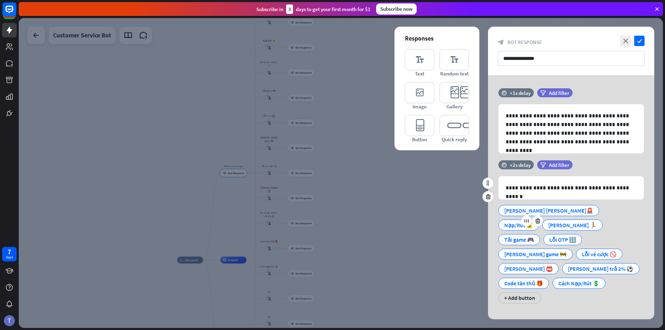
click at [462, 220] on div "Nạp/Rút 💰" at bounding box center [518, 225] width 29 height 10
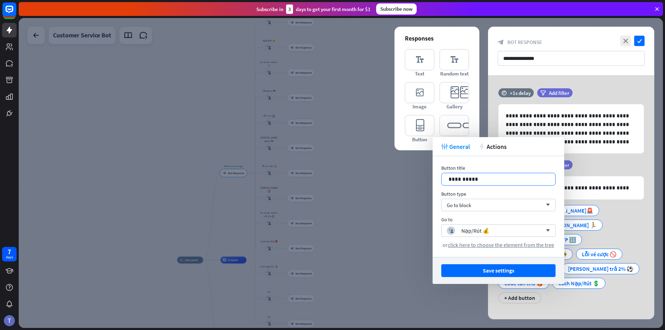
click at [462, 180] on p "**********" at bounding box center [498, 179] width 100 height 9
click at [462, 179] on p "**********" at bounding box center [498, 179] width 100 height 9
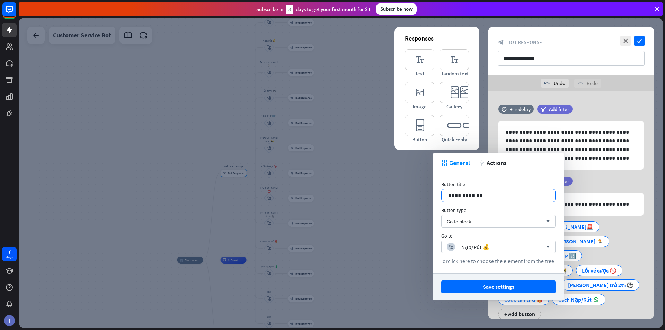
click at [462, 197] on p "**********" at bounding box center [498, 195] width 100 height 9
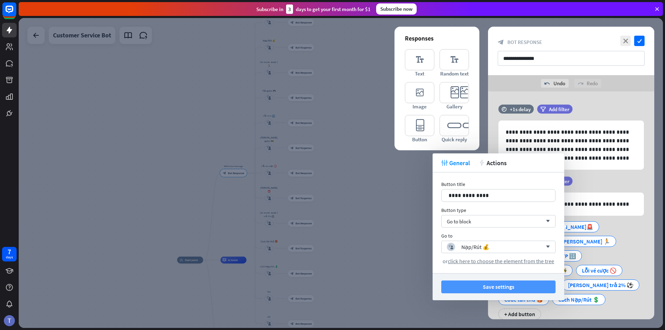
click at [462, 285] on button "Save settings" at bounding box center [498, 286] width 114 height 13
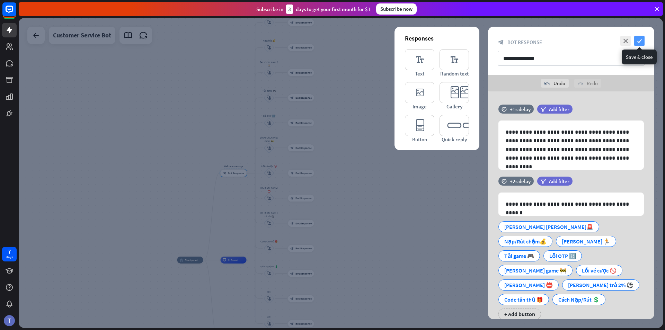
click at [462, 41] on icon "check" at bounding box center [639, 41] width 10 height 10
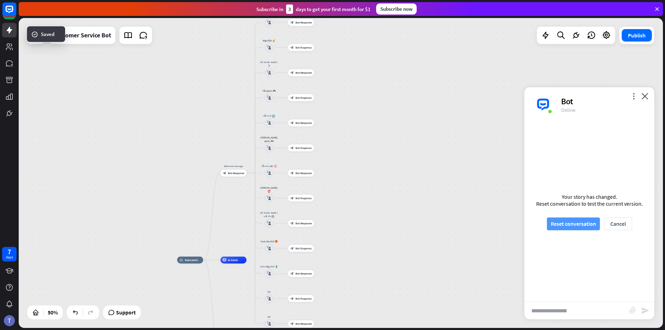
click at [462, 222] on button "Reset conversation" at bounding box center [573, 223] width 53 height 13
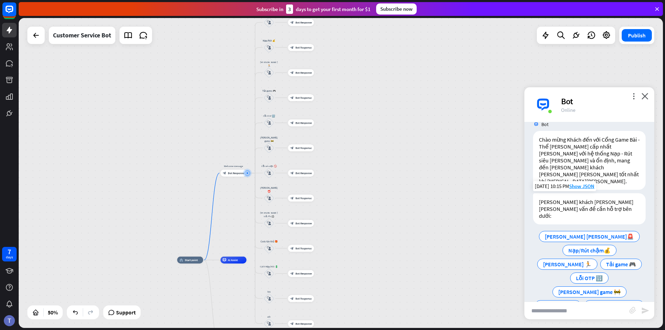
scroll to position [12, 0]
click at [462, 246] on span "Nạp/Rút chậm💰" at bounding box center [589, 249] width 42 height 7
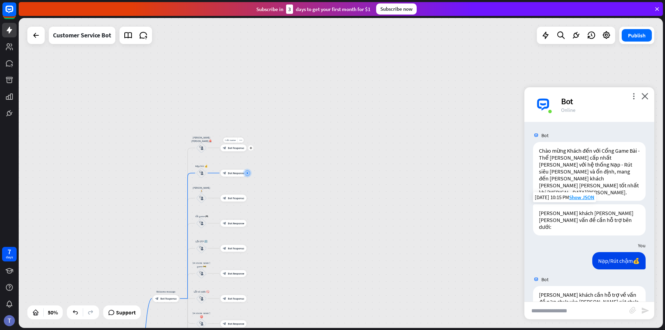
click at [229, 147] on span "Bot Response" at bounding box center [236, 147] width 16 height 3
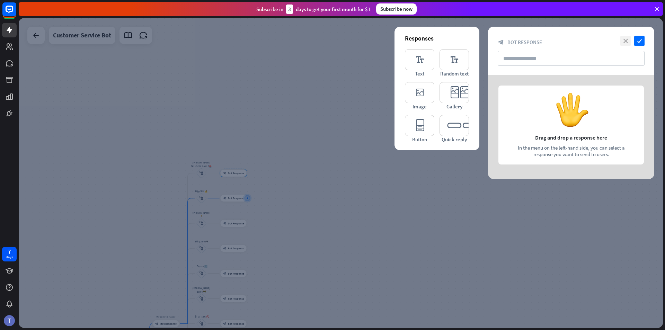
drag, startPoint x: 627, startPoint y: 38, endPoint x: 570, endPoint y: 59, distance: 61.4
click at [462, 38] on icon "close" at bounding box center [625, 41] width 10 height 10
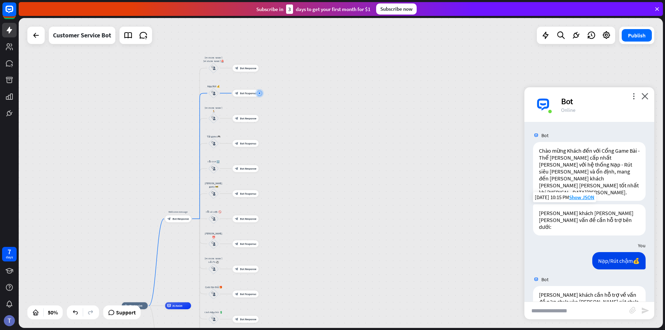
drag, startPoint x: 335, startPoint y: 219, endPoint x: 347, endPoint y: 114, distance: 105.6
click at [347, 114] on div "home_2 Start point Welcome message block_bot_response Bot Response [PERSON_NAME…" at bounding box center [341, 173] width 644 height 310
click at [462, 101] on div "Bot" at bounding box center [603, 101] width 85 height 11
click at [462, 98] on icon "more_vert" at bounding box center [633, 96] width 7 height 7
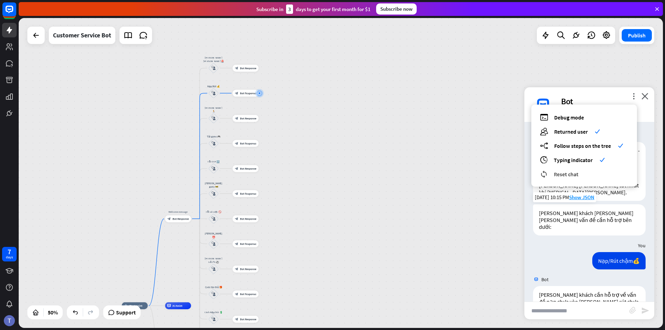
click at [462, 173] on span "Reset chat" at bounding box center [566, 174] width 25 height 7
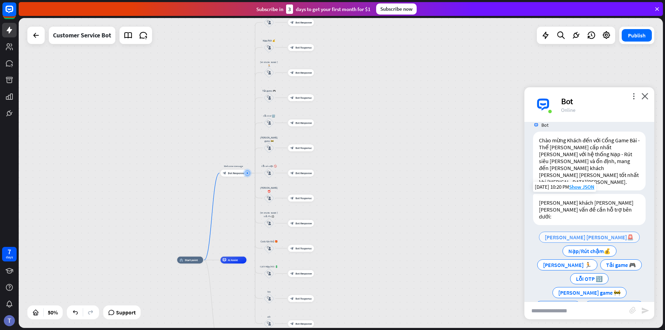
scroll to position [12, 0]
click at [462, 232] on span "[PERSON_NAME] [PERSON_NAME]🚨" at bounding box center [589, 235] width 89 height 7
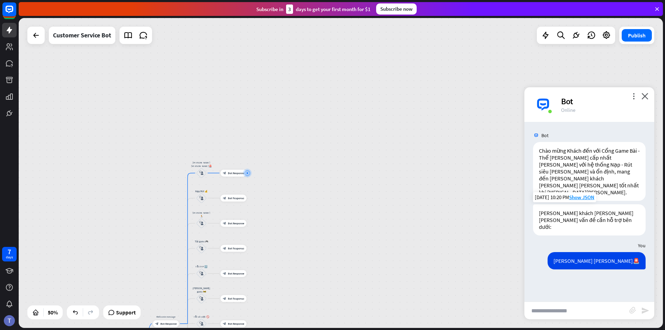
click at [462, 307] on input "text" at bounding box center [576, 310] width 105 height 17
click at [235, 176] on div "block_bot_response Bot Response" at bounding box center [234, 173] width 26 height 7
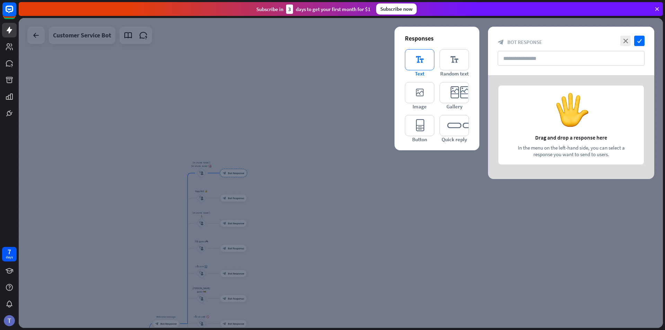
click at [409, 59] on icon "editor_text" at bounding box center [419, 59] width 29 height 21
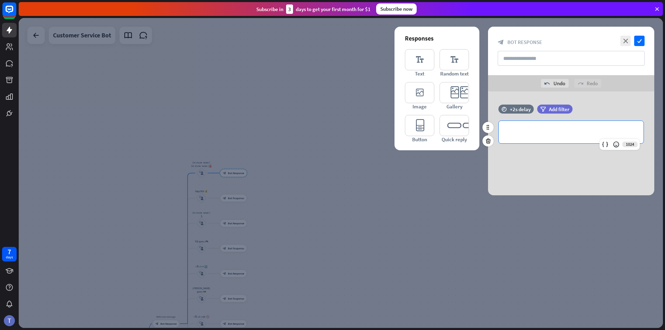
click at [462, 130] on p "**********" at bounding box center [570, 132] width 131 height 9
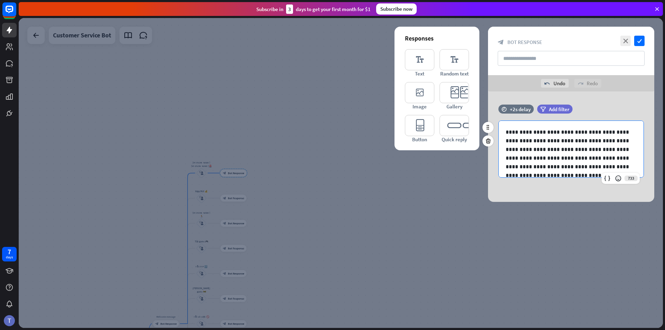
click at [462, 159] on p "**********" at bounding box center [568, 158] width 126 height 61
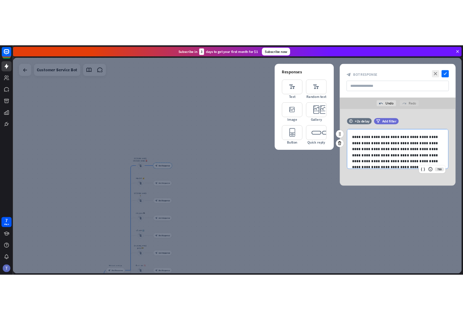
scroll to position [18, 0]
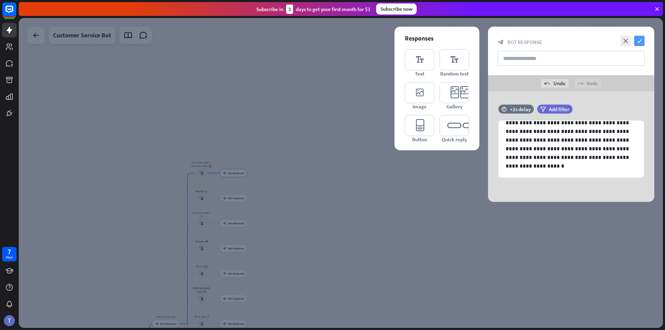
click at [462, 41] on icon "check" at bounding box center [639, 41] width 10 height 10
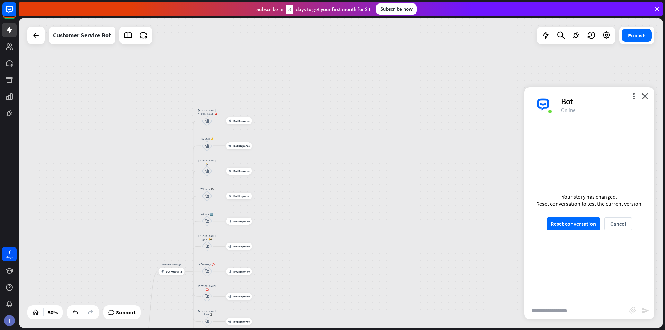
drag, startPoint x: 347, startPoint y: 234, endPoint x: 351, endPoint y: 180, distance: 54.9
click at [351, 180] on div "home_2 Start point Welcome message block_bot_response Bot Response [PERSON_NAME…" at bounding box center [341, 173] width 644 height 310
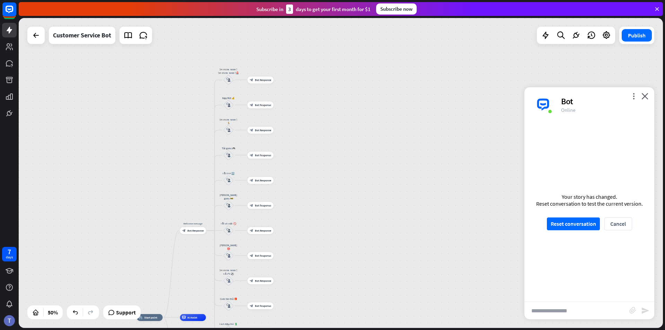
drag, startPoint x: 364, startPoint y: 221, endPoint x: 385, endPoint y: 185, distance: 41.7
click at [385, 185] on div "home_2 Start point Welcome message block_bot_response Bot Response [PERSON_NAME…" at bounding box center [341, 173] width 644 height 310
click at [261, 132] on div "block_bot_response Bot Response" at bounding box center [261, 130] width 26 height 7
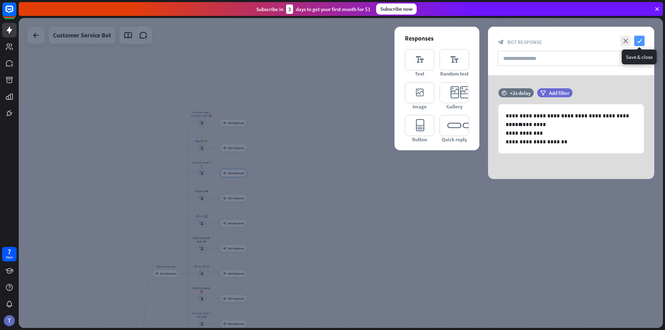
click at [462, 41] on icon "check" at bounding box center [639, 41] width 10 height 10
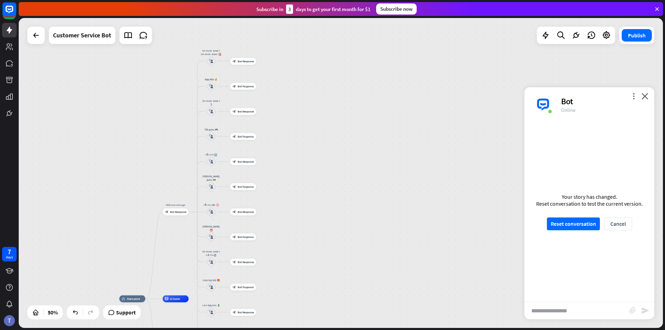
drag, startPoint x: 405, startPoint y: 201, endPoint x: 420, endPoint y: 125, distance: 76.9
click at [420, 125] on div "home_2 Start point Welcome message block_bot_response Bot Response [PERSON_NAME…" at bounding box center [341, 173] width 644 height 310
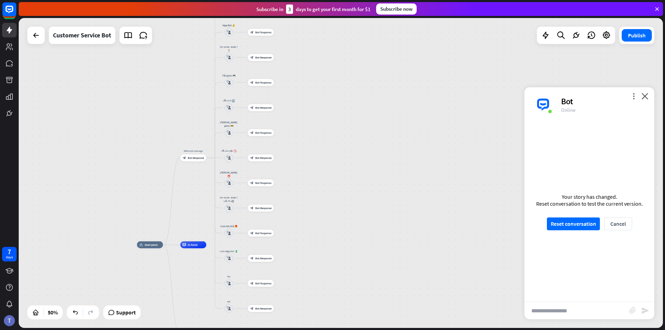
drag, startPoint x: 310, startPoint y: 187, endPoint x: 325, endPoint y: 140, distance: 49.9
click at [325, 140] on div "home_2 Start point Welcome message block_bot_response Bot Response [PERSON_NAME…" at bounding box center [341, 173] width 644 height 310
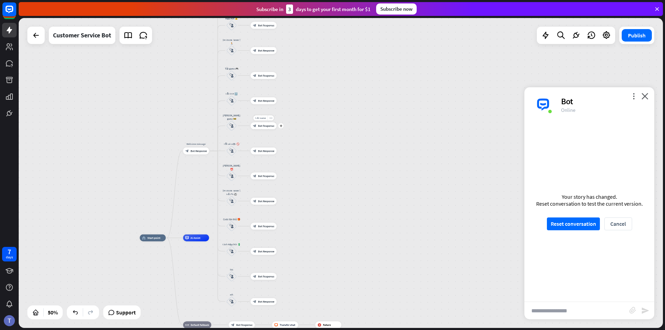
click at [260, 126] on span "Bot Response" at bounding box center [266, 125] width 16 height 3
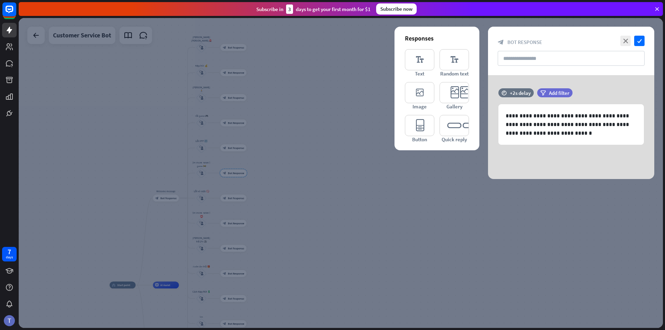
click at [462, 46] on div "close check block_bot_response Bot Response" at bounding box center [571, 51] width 166 height 48
click at [462, 43] on icon "check" at bounding box center [639, 41] width 10 height 10
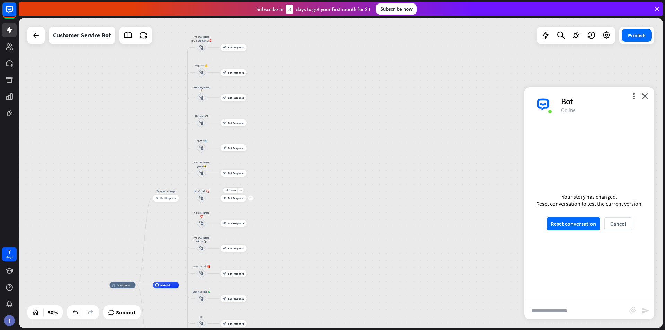
click at [232, 201] on div "block_bot_response Bot Response" at bounding box center [234, 198] width 26 height 7
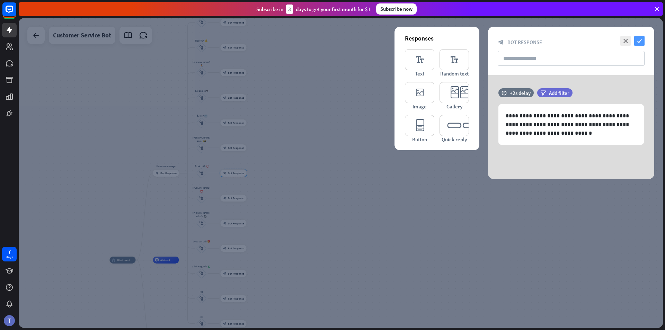
click at [462, 39] on icon "check" at bounding box center [639, 41] width 10 height 10
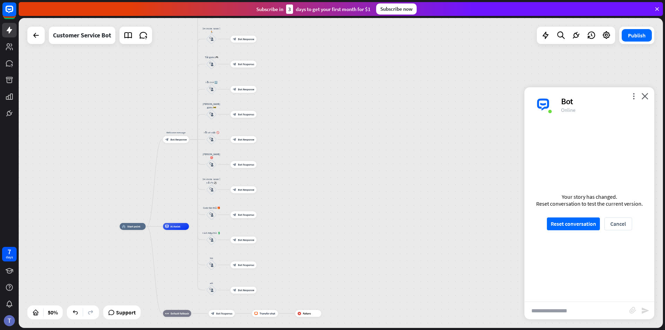
drag, startPoint x: 354, startPoint y: 159, endPoint x: 359, endPoint y: 131, distance: 28.9
click at [359, 131] on div "home_2 Start point Welcome message block_bot_response Bot Response [PERSON_NAME…" at bounding box center [341, 173] width 644 height 310
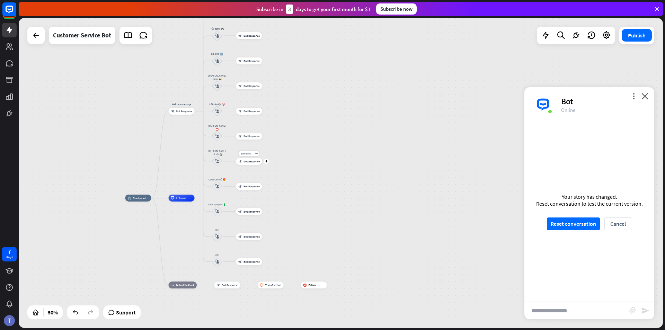
click at [248, 160] on span "Bot Response" at bounding box center [251, 161] width 16 height 3
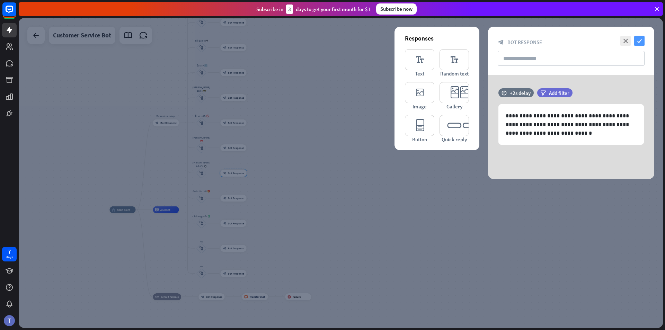
click at [462, 43] on icon "check" at bounding box center [639, 41] width 10 height 10
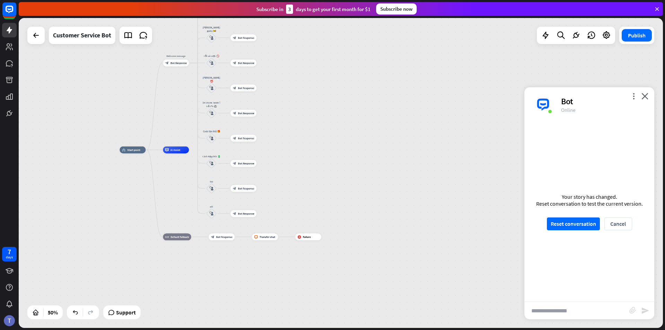
drag, startPoint x: 376, startPoint y: 210, endPoint x: 383, endPoint y: 156, distance: 54.1
click at [383, 156] on div "home_2 Start point Welcome message block_bot_response Bot Response [PERSON_NAME…" at bounding box center [281, 227] width 322 height 155
click at [219, 236] on span "Bot Response" at bounding box center [224, 235] width 16 height 3
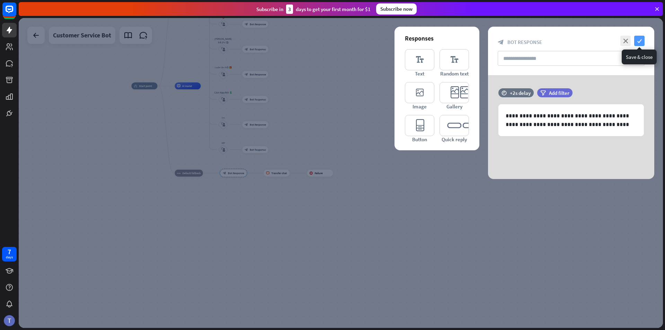
click at [462, 39] on icon "check" at bounding box center [639, 41] width 10 height 10
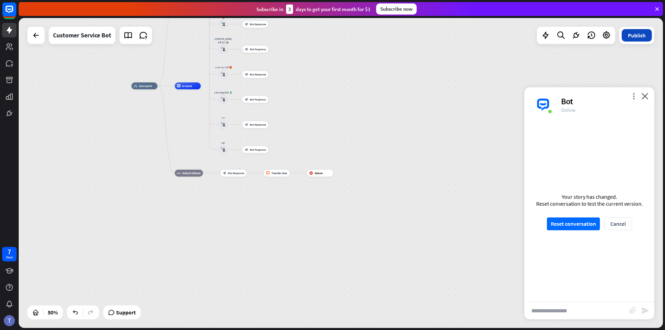
click at [462, 36] on button "Publish" at bounding box center [636, 35] width 30 height 12
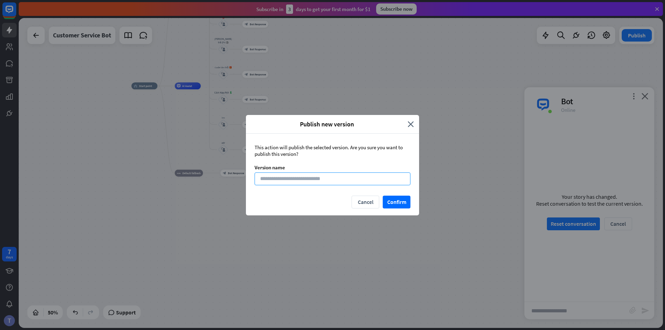
click at [344, 180] on input at bounding box center [332, 178] width 156 height 13
click at [321, 180] on input at bounding box center [332, 178] width 156 height 13
paste input "**********"
type input "**********"
click at [405, 200] on button "Confirm" at bounding box center [397, 202] width 28 height 13
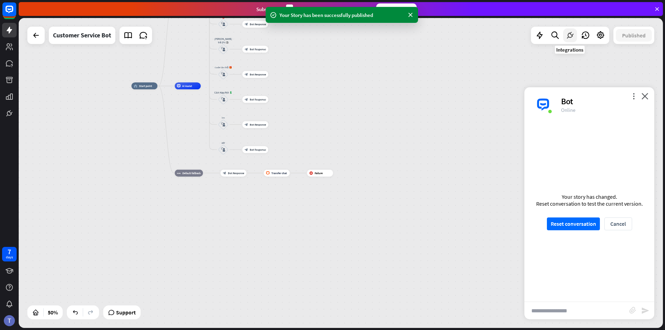
click at [462, 34] on icon at bounding box center [569, 35] width 9 height 9
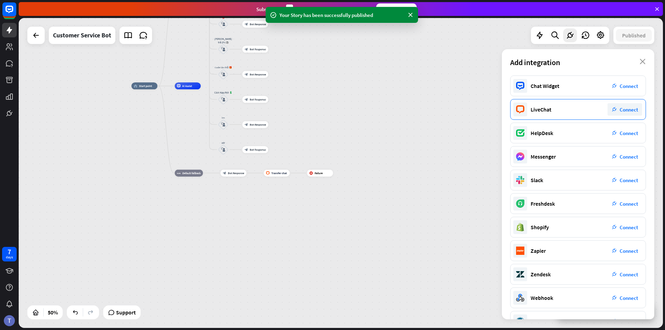
click at [462, 107] on div "LiveChat" at bounding box center [540, 109] width 21 height 7
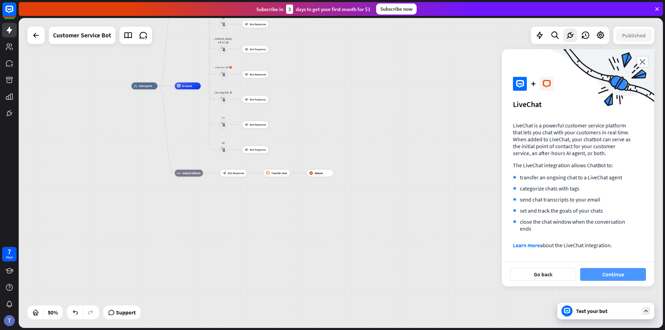
click at [462, 271] on button "Continue" at bounding box center [613, 274] width 66 height 13
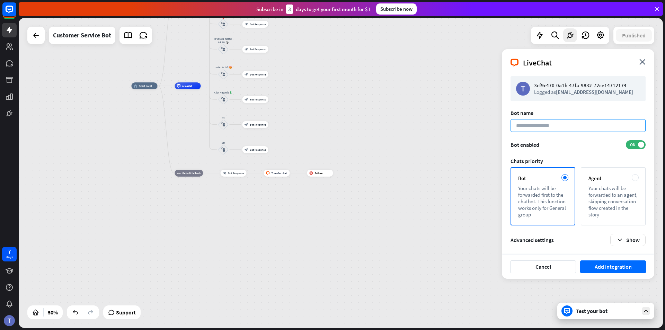
click at [462, 126] on input at bounding box center [577, 125] width 135 height 13
paste input "**********"
type input "**********"
click at [462, 267] on button "Add integration" at bounding box center [613, 266] width 66 height 13
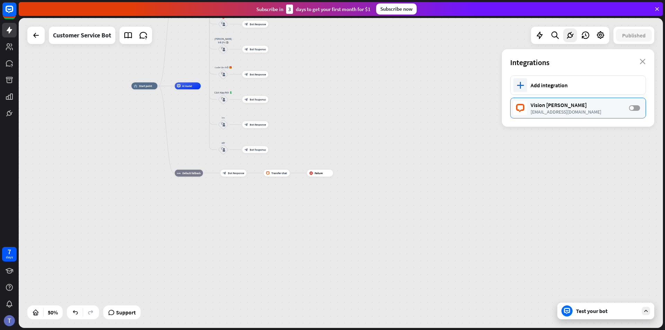
click at [462, 108] on label "OFF" at bounding box center [634, 108] width 11 height 6
click at [4, 12] on rect at bounding box center [9, 9] width 15 height 15
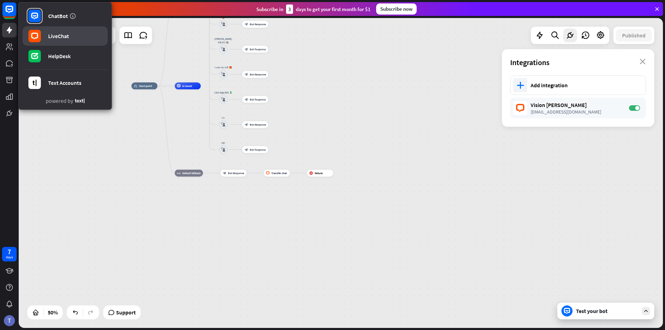
click at [46, 35] on link "LiveChat" at bounding box center [65, 35] width 85 height 19
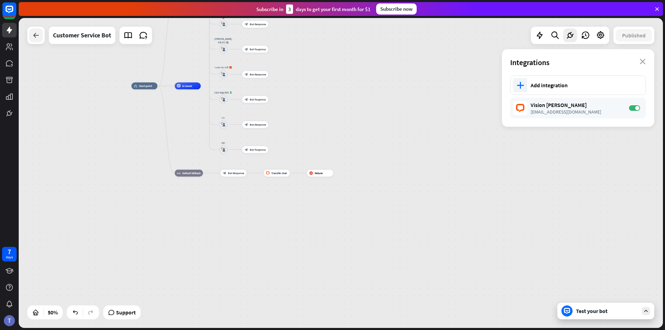
click at [36, 36] on icon at bounding box center [36, 35] width 8 height 8
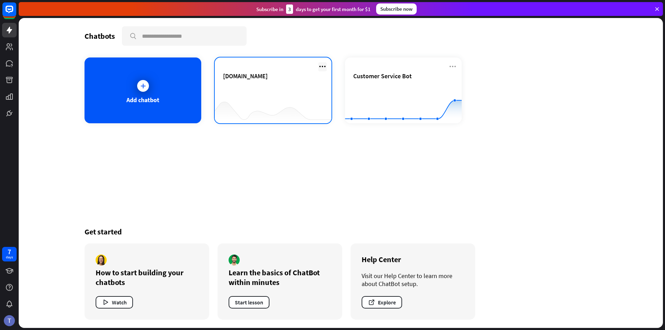
click at [322, 66] on icon at bounding box center [322, 66] width 8 height 8
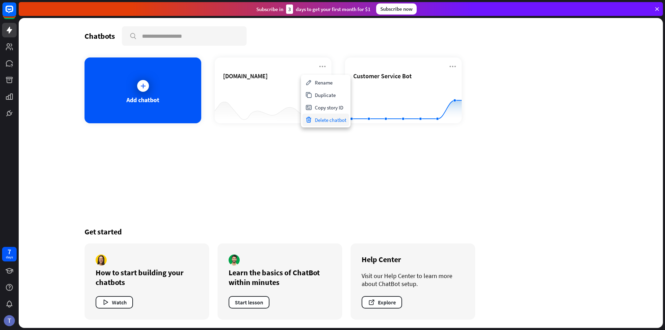
click at [325, 122] on div "Delete chatbot" at bounding box center [325, 120] width 47 height 12
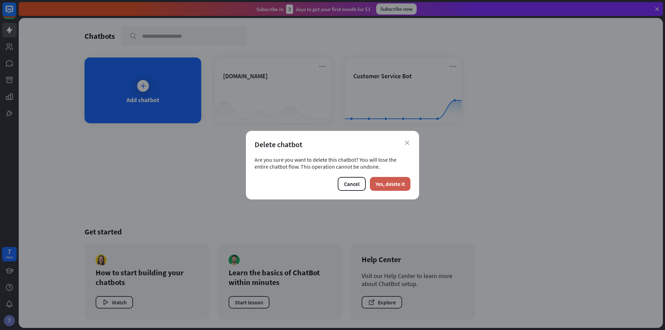
click at [399, 184] on button "Yes, delete it" at bounding box center [390, 184] width 41 height 14
